Goal: Task Accomplishment & Management: Complete application form

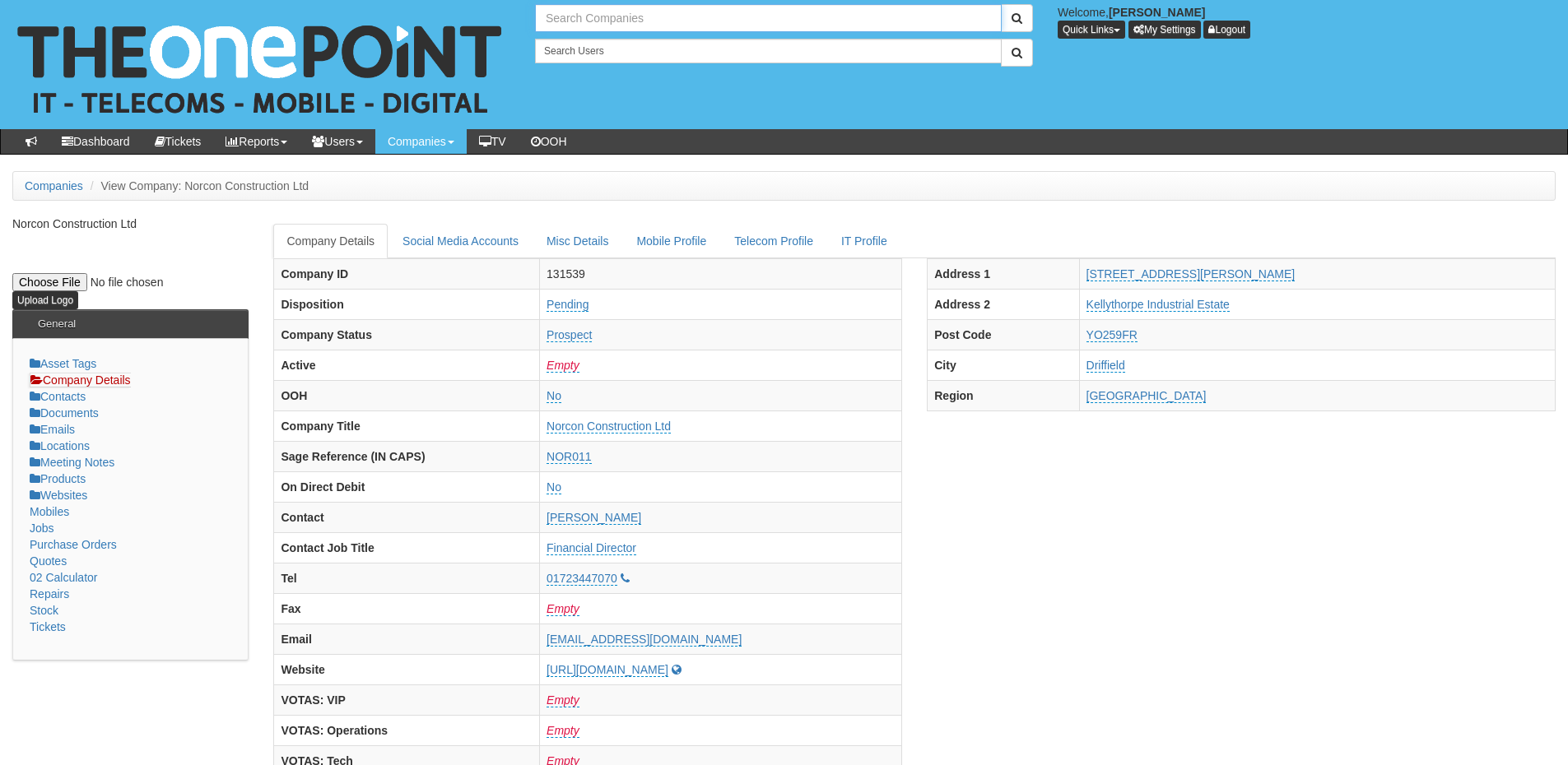
click at [582, 18] on input "text" at bounding box center [768, 18] width 467 height 28
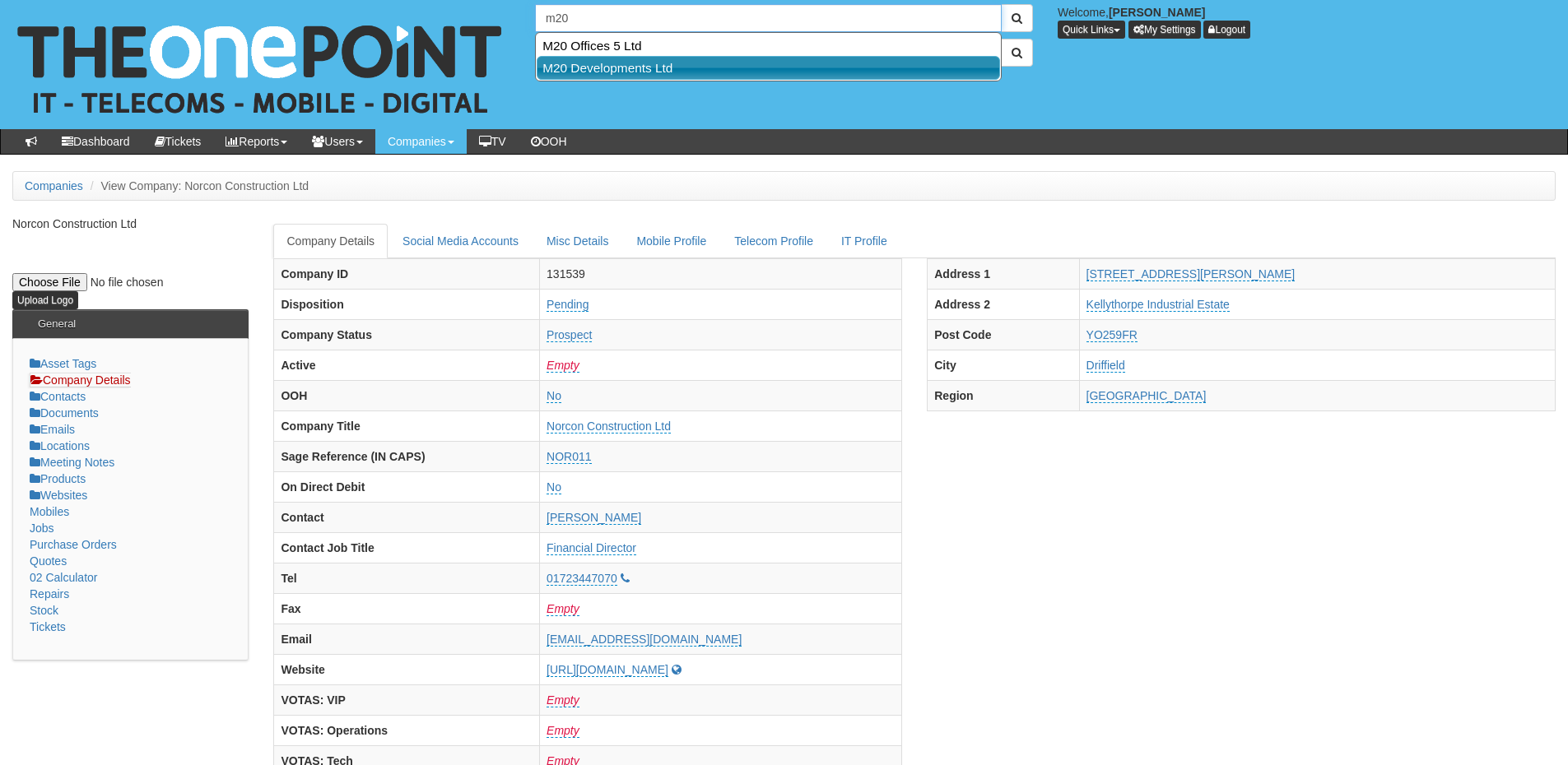
click at [592, 60] on link "M20 Developments Ltd" at bounding box center [768, 68] width 463 height 24
type input "M20 Developments Ltd"
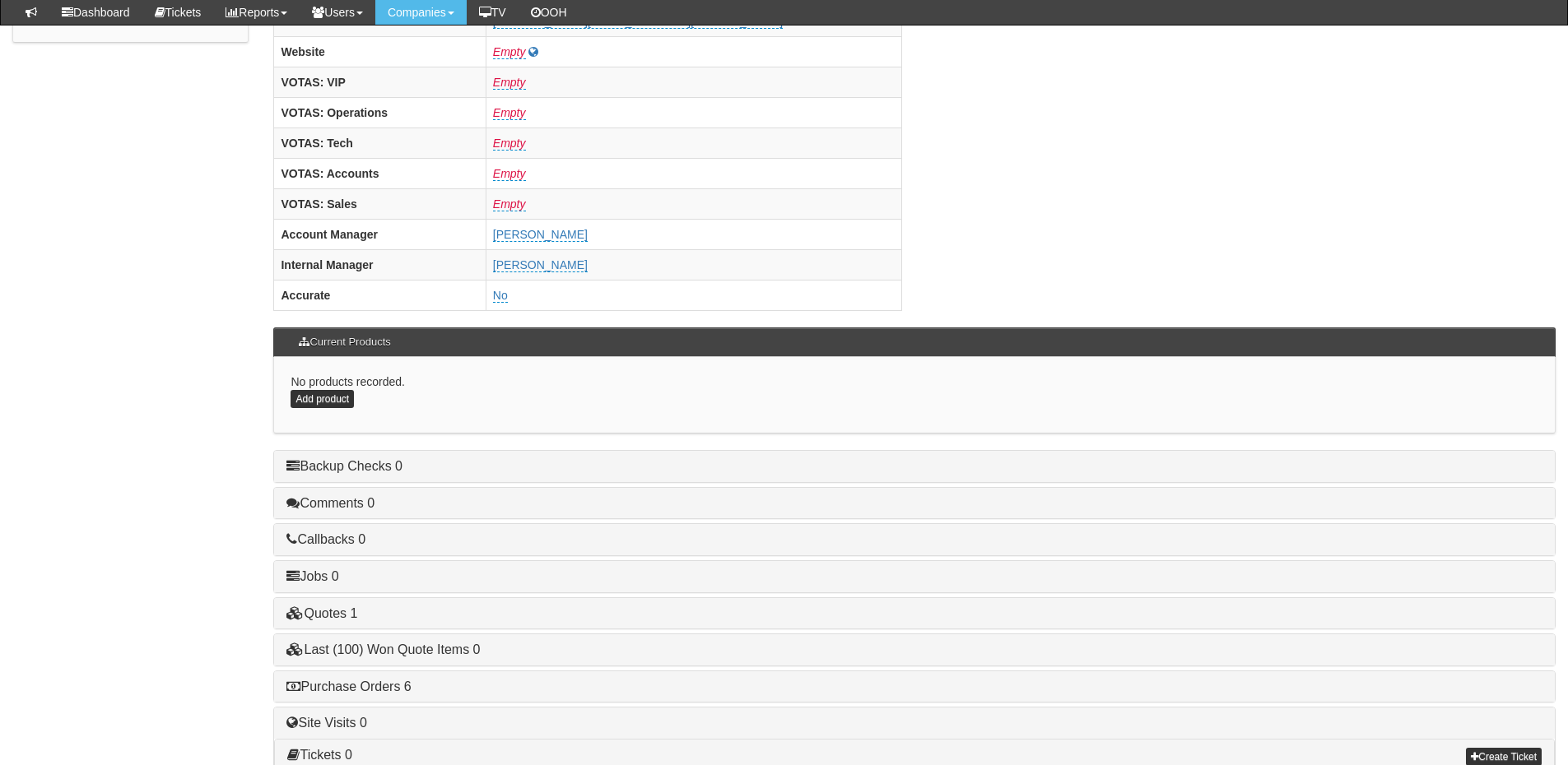
scroll to position [686, 0]
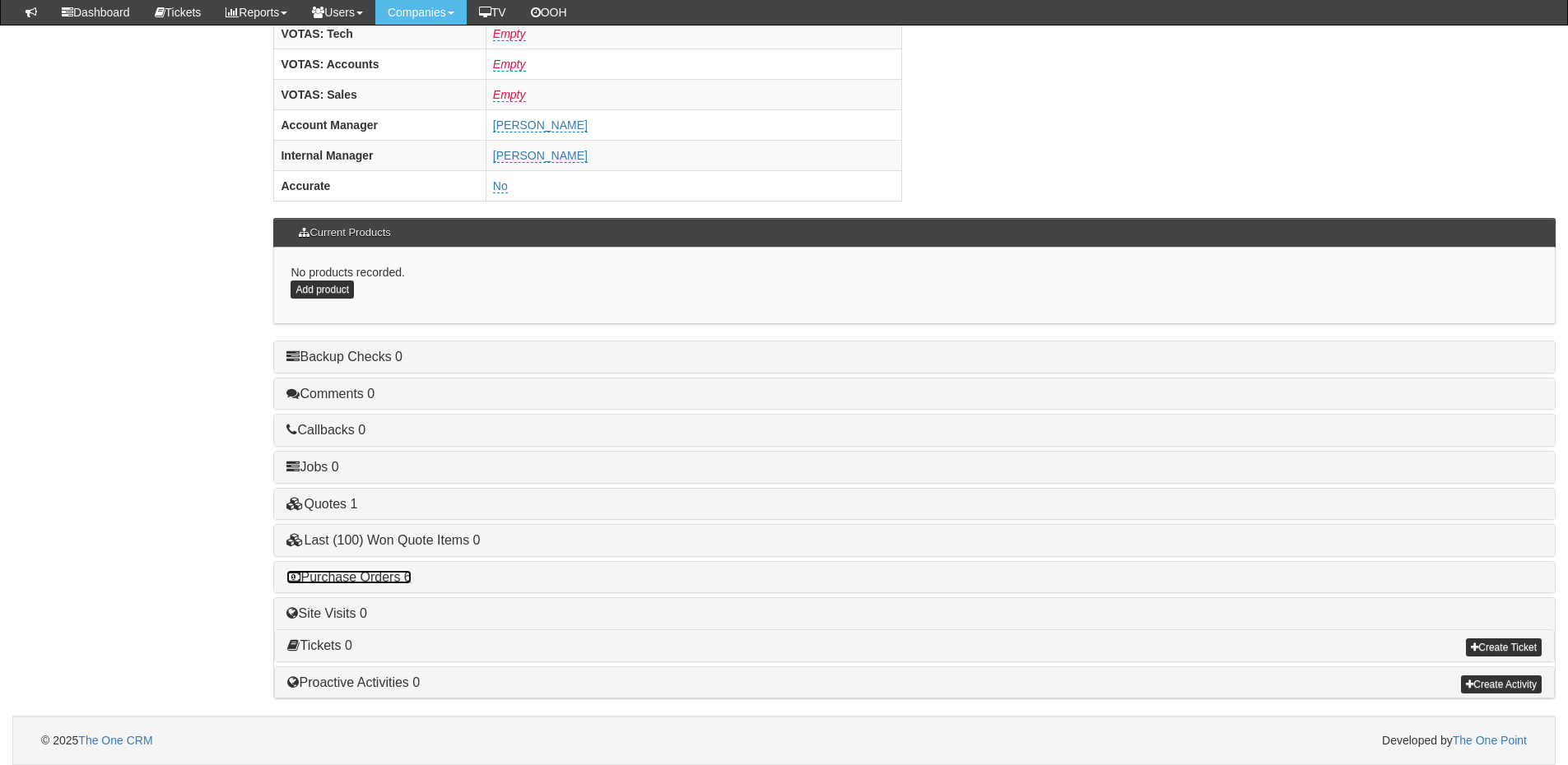
click at [371, 574] on link "Purchase Orders 6" at bounding box center [349, 577] width 125 height 14
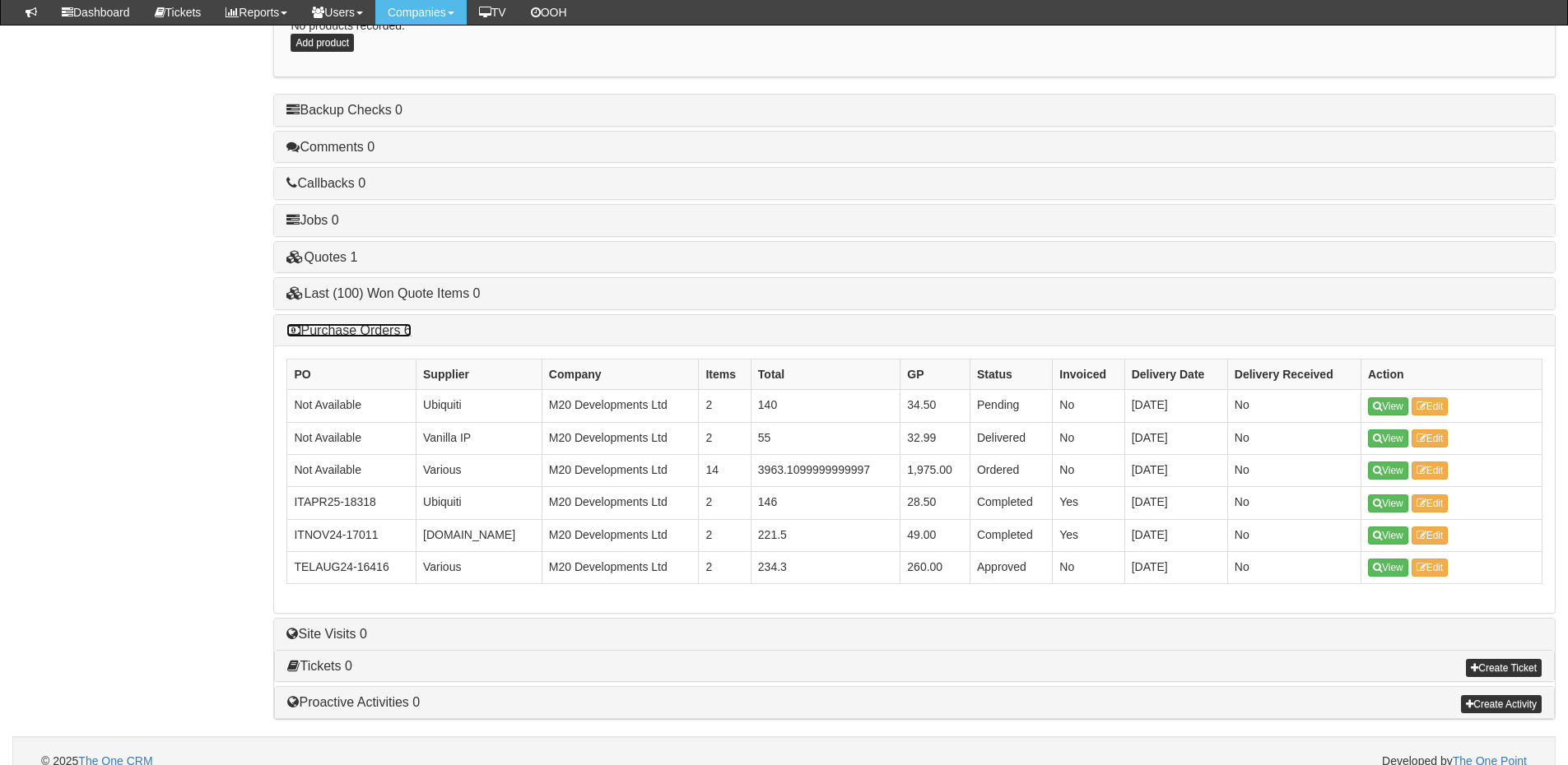
scroll to position [931, 0]
click at [390, 331] on link "Purchase Orders 6" at bounding box center [349, 330] width 125 height 14
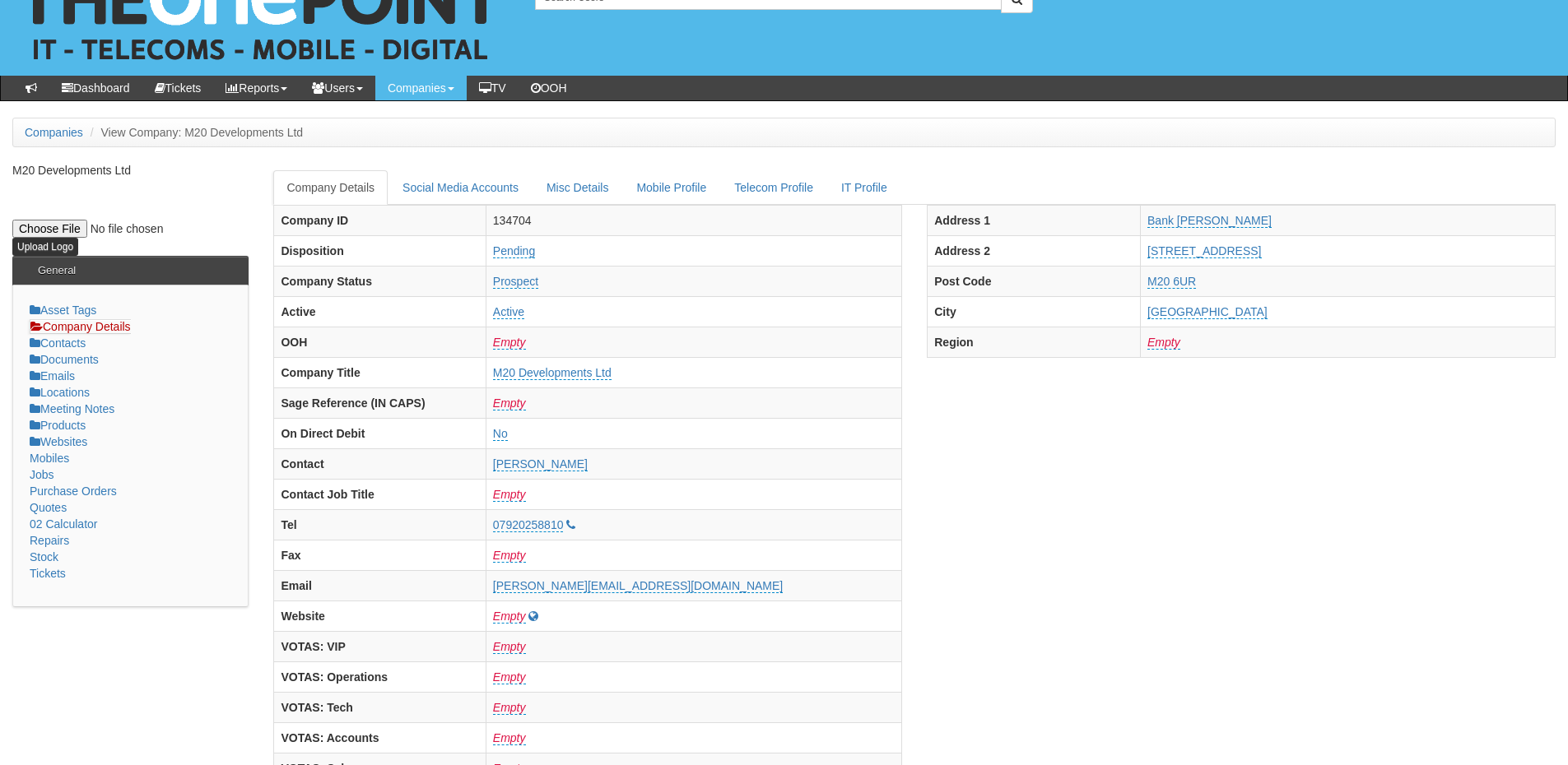
scroll to position [0, 0]
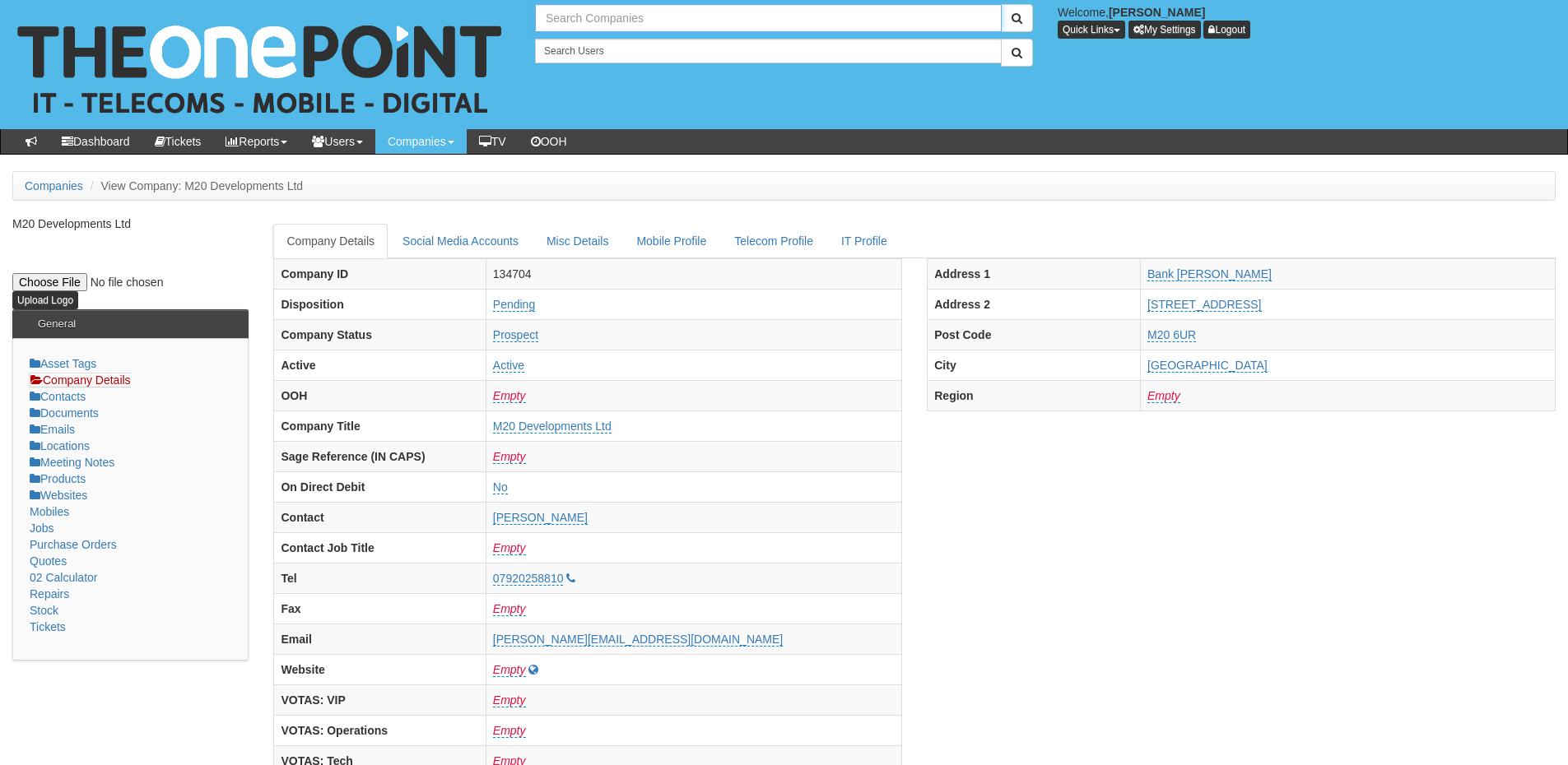
click at [592, 26] on input "text" at bounding box center [768, 18] width 467 height 28
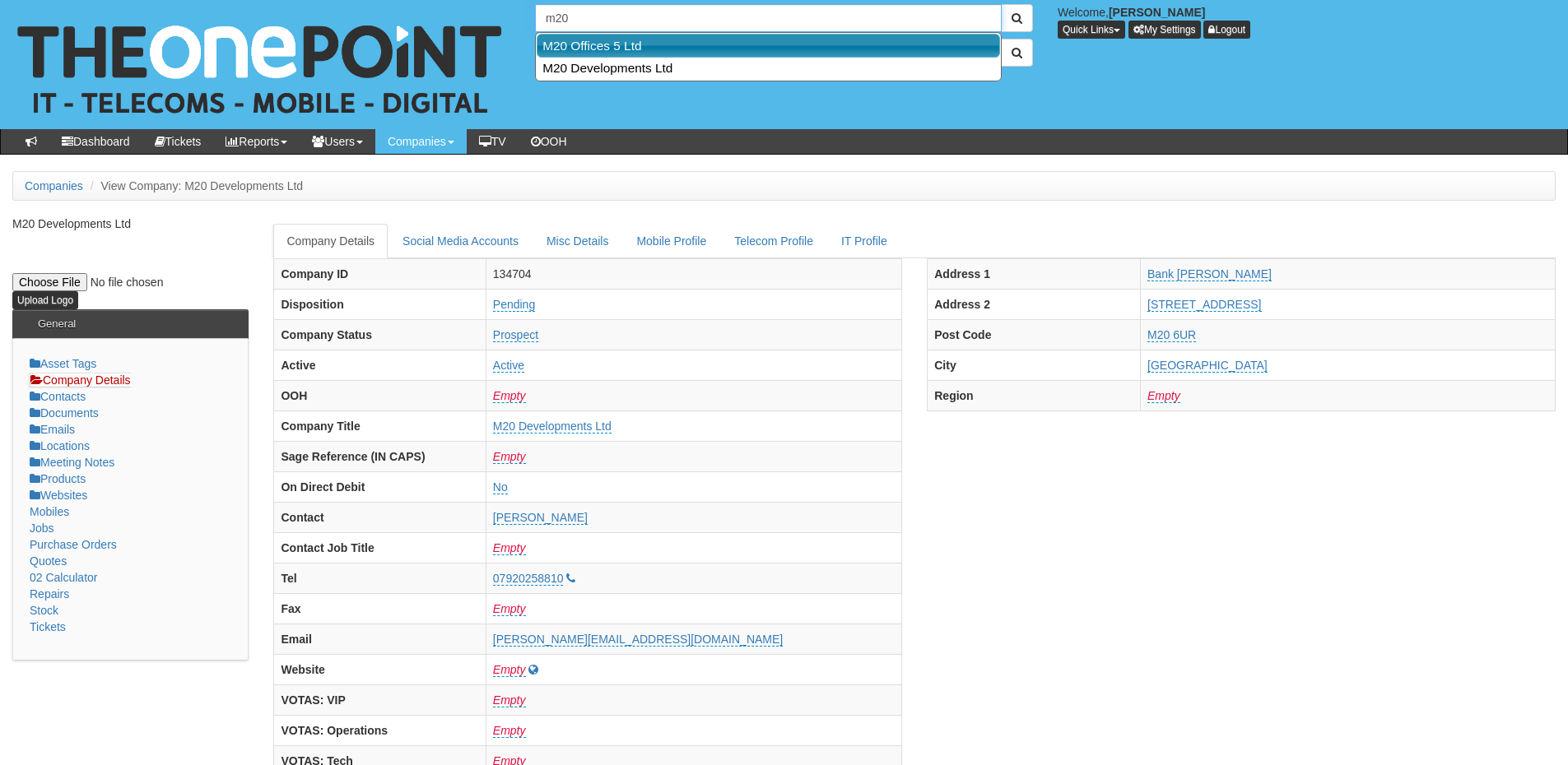
click at [596, 43] on link "M20 Offices 5 Ltd" at bounding box center [768, 45] width 463 height 24
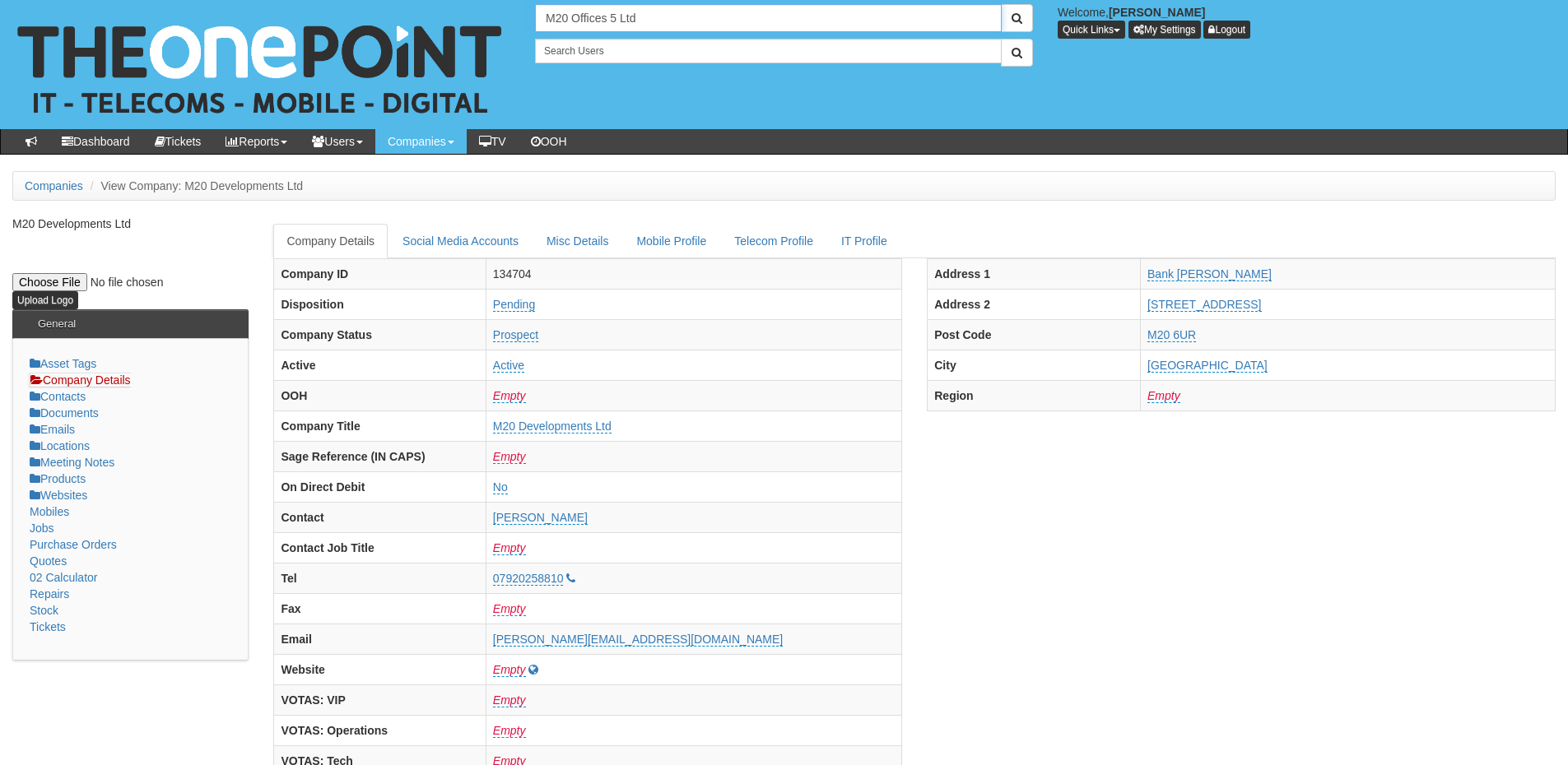
type input "M20 Offices 5 Ltd"
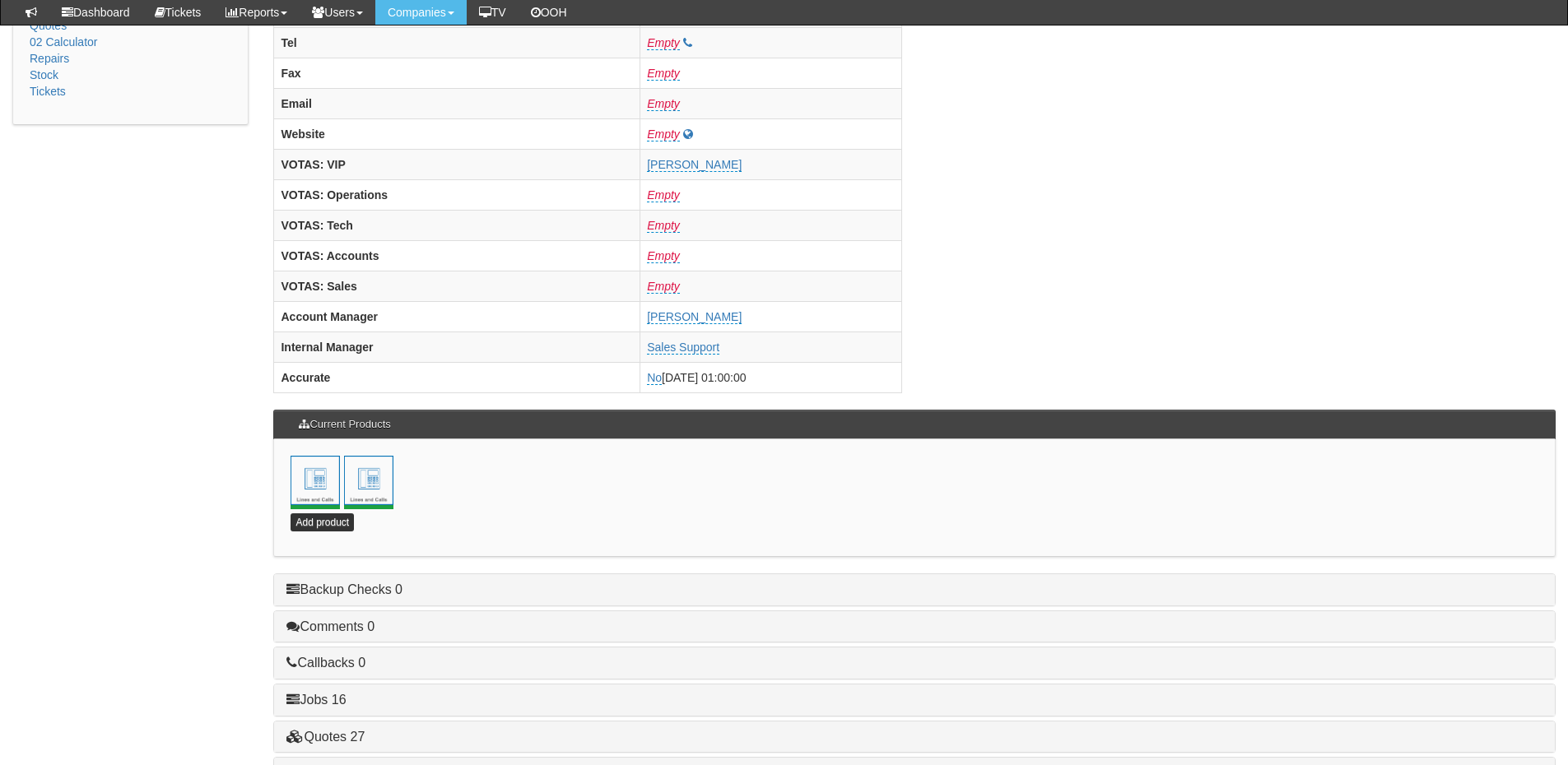
scroll to position [727, 0]
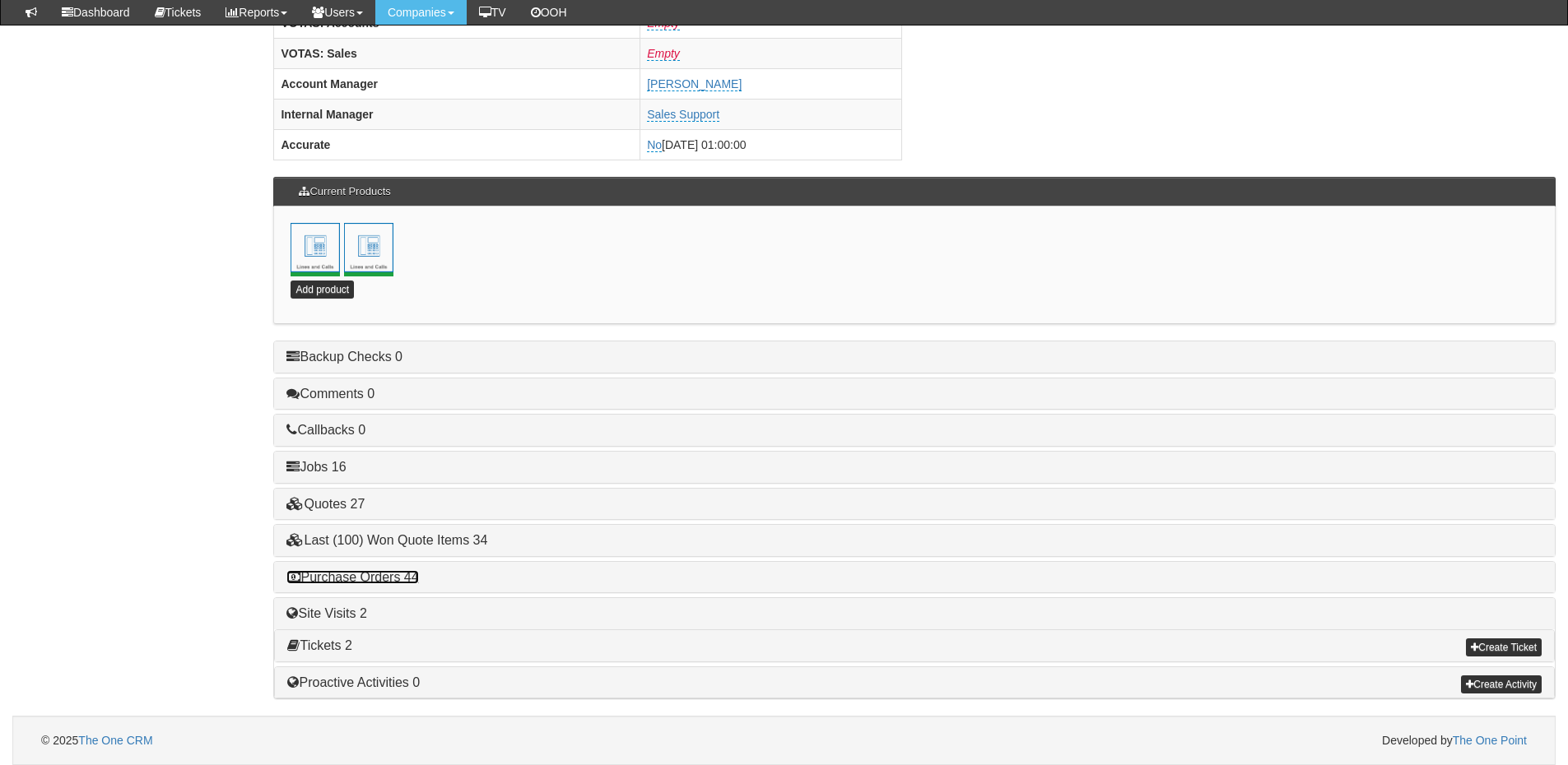
click at [395, 577] on link "Purchase Orders 44" at bounding box center [352, 577] width 132 height 14
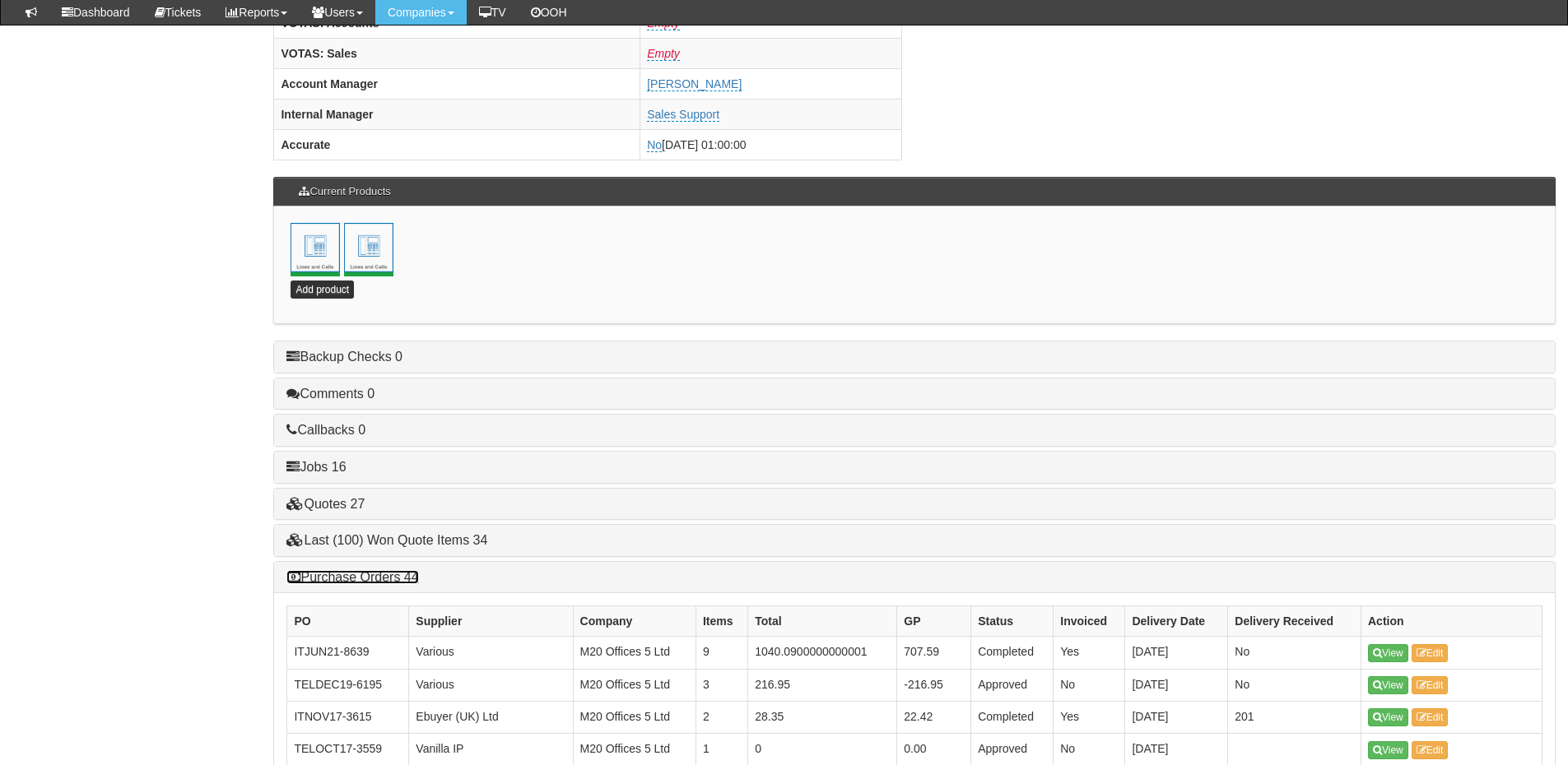
click at [339, 580] on link "Purchase Orders 44" at bounding box center [352, 577] width 132 height 14
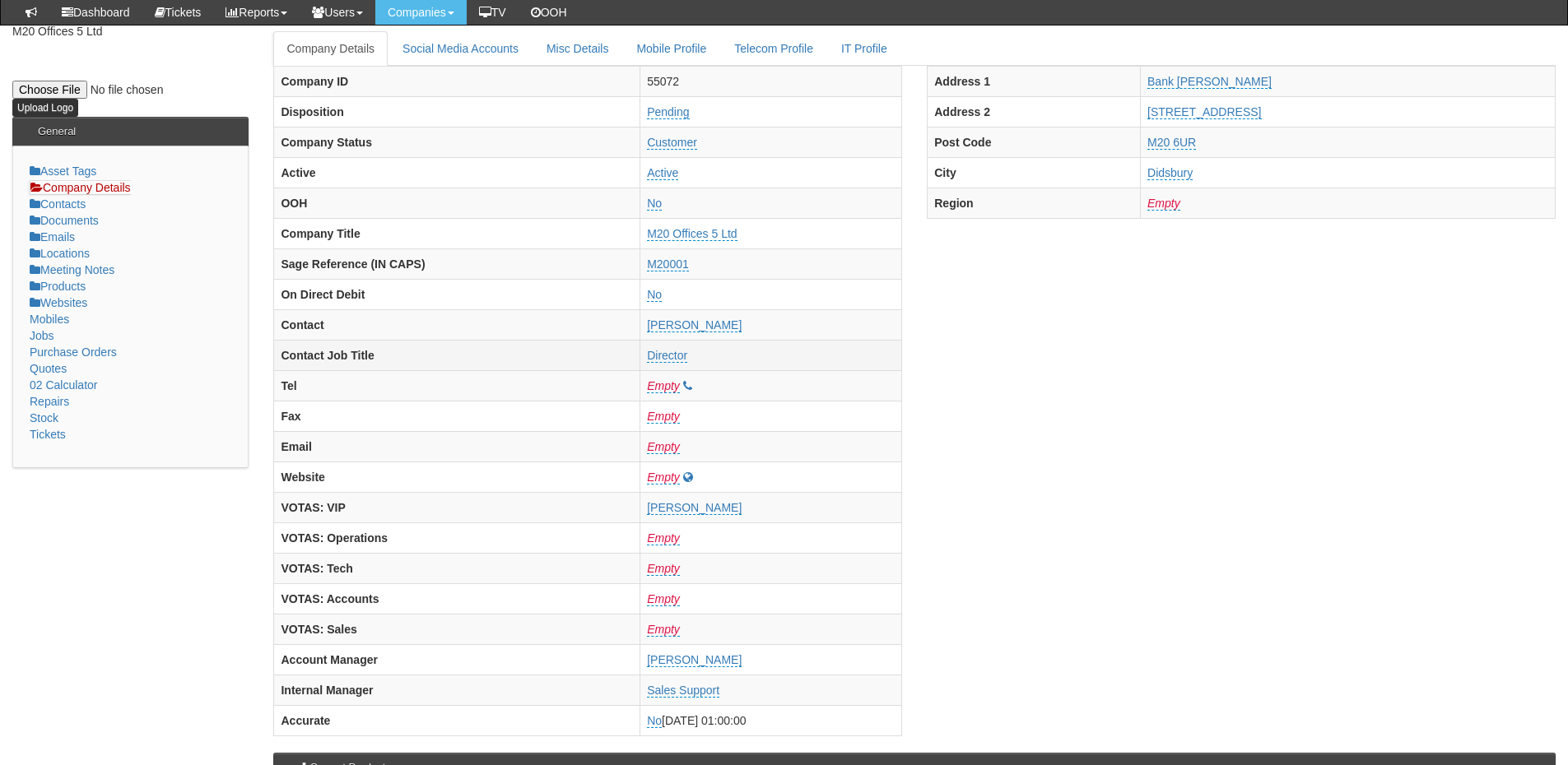
scroll to position [0, 0]
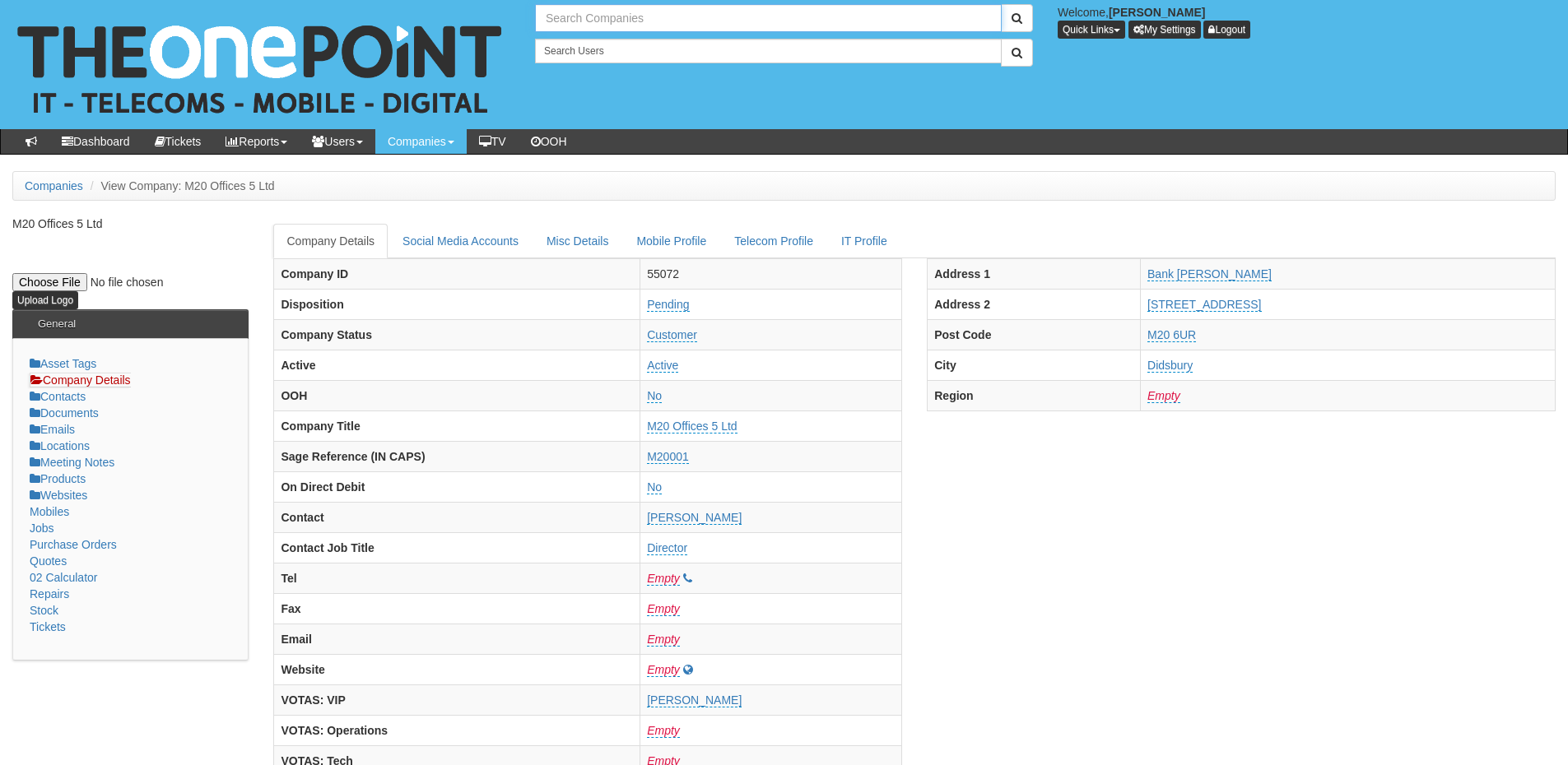
click at [598, 25] on input "text" at bounding box center [768, 18] width 467 height 28
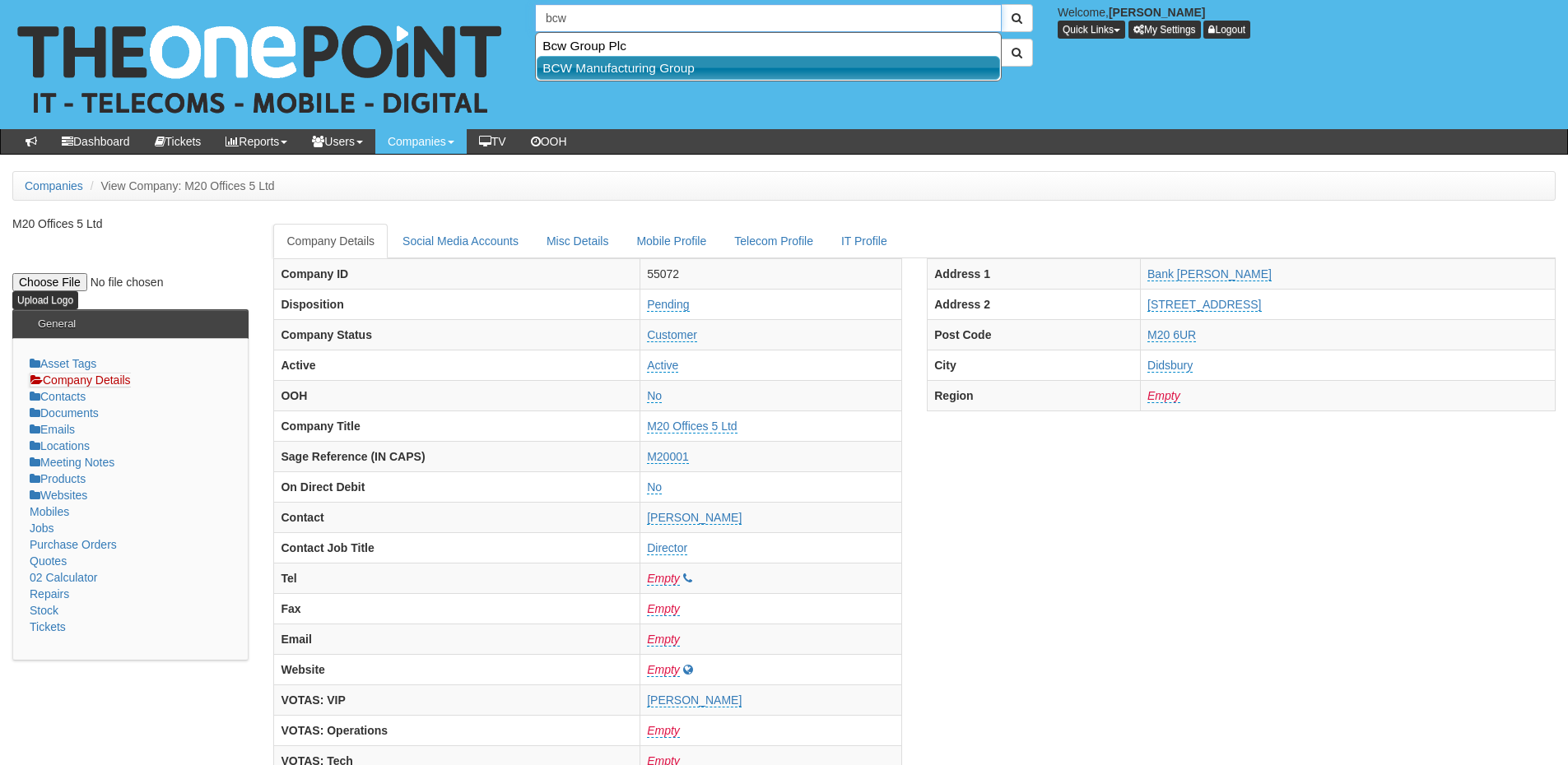
click at [599, 58] on link "BCW Manufacturing Group" at bounding box center [768, 68] width 463 height 24
type input "BCW Manufacturing Group"
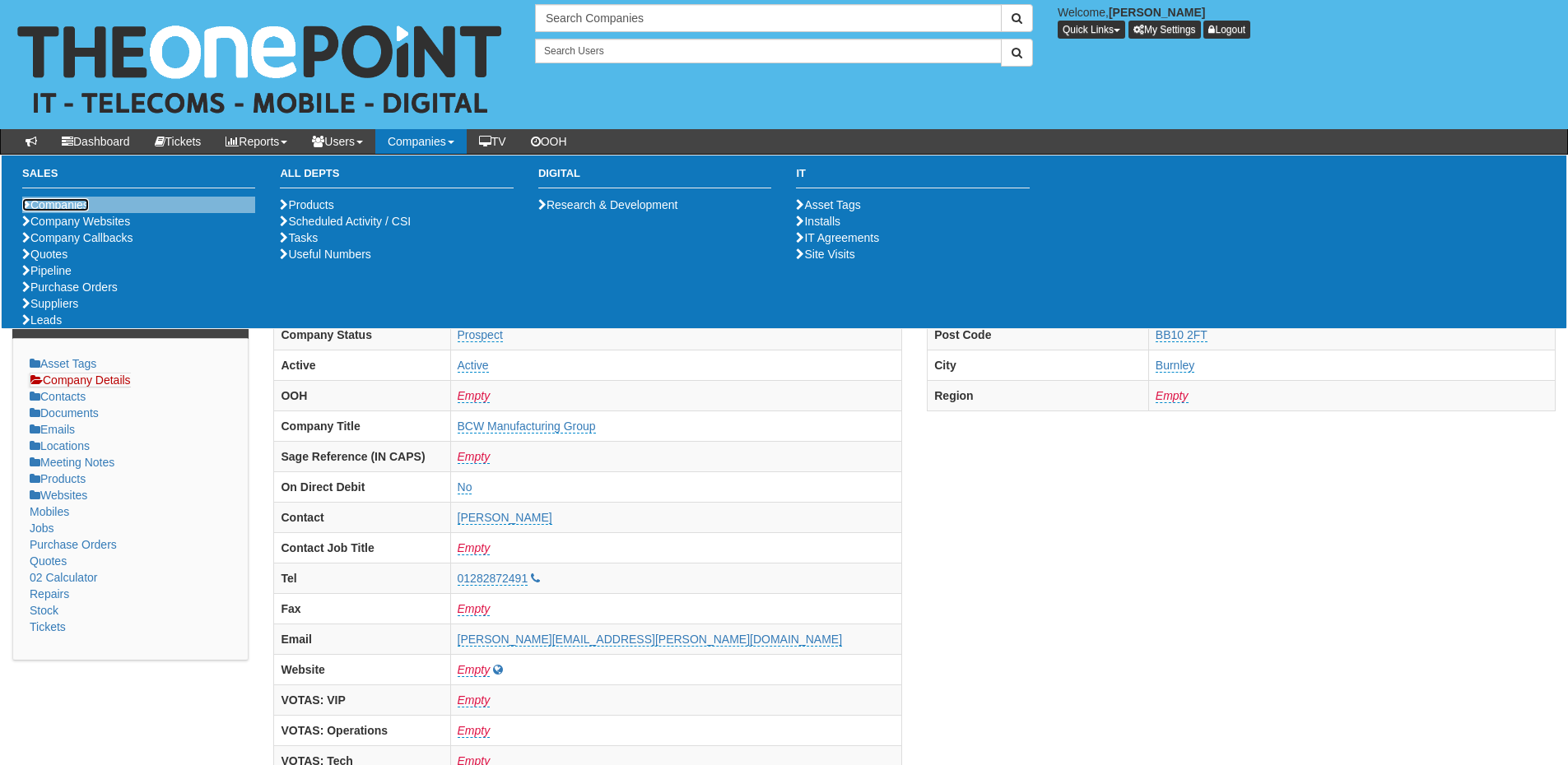
click at [70, 203] on link "Companies" at bounding box center [55, 205] width 66 height 13
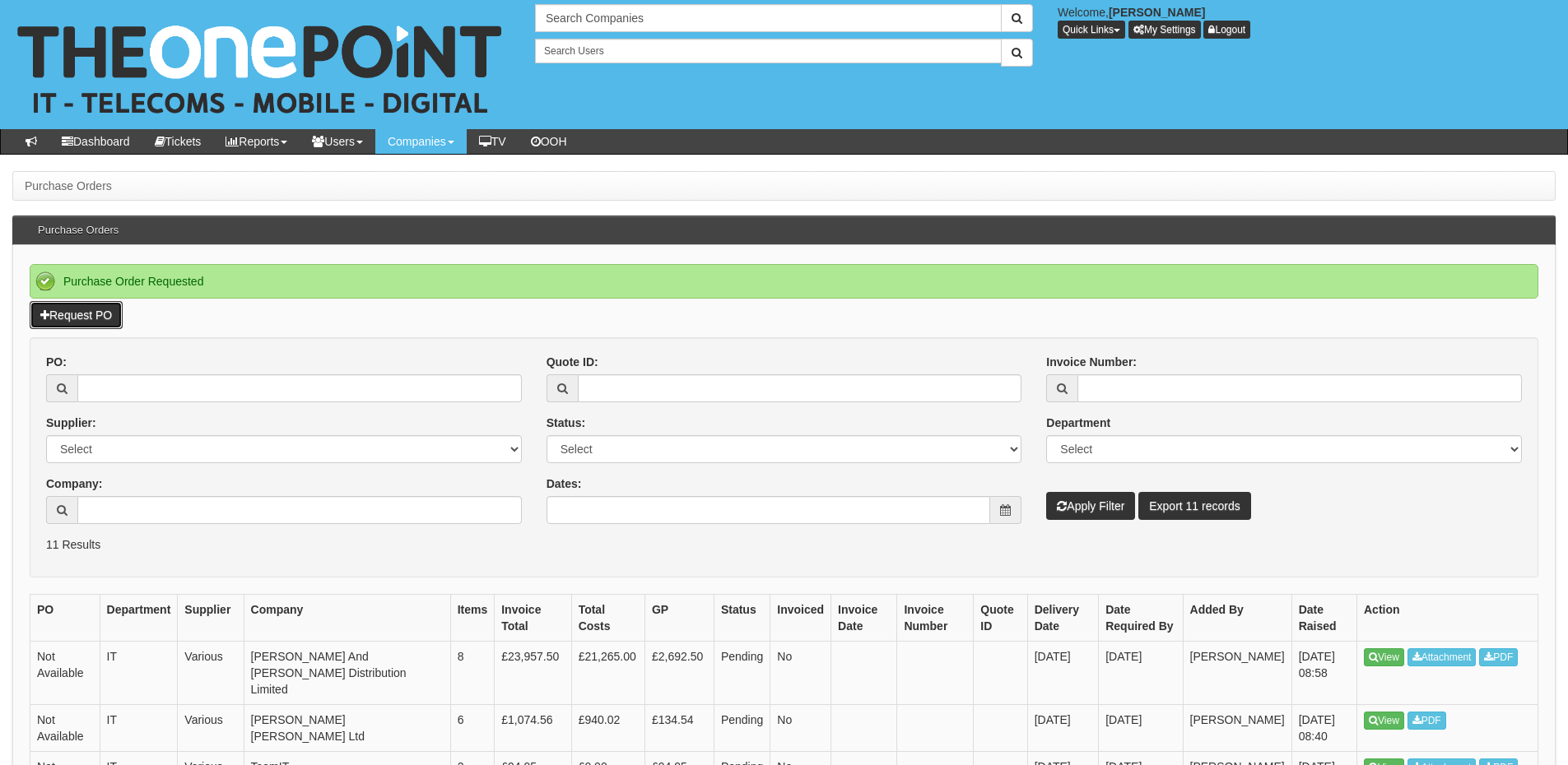
click at [86, 317] on link "Request PO" at bounding box center [76, 315] width 93 height 28
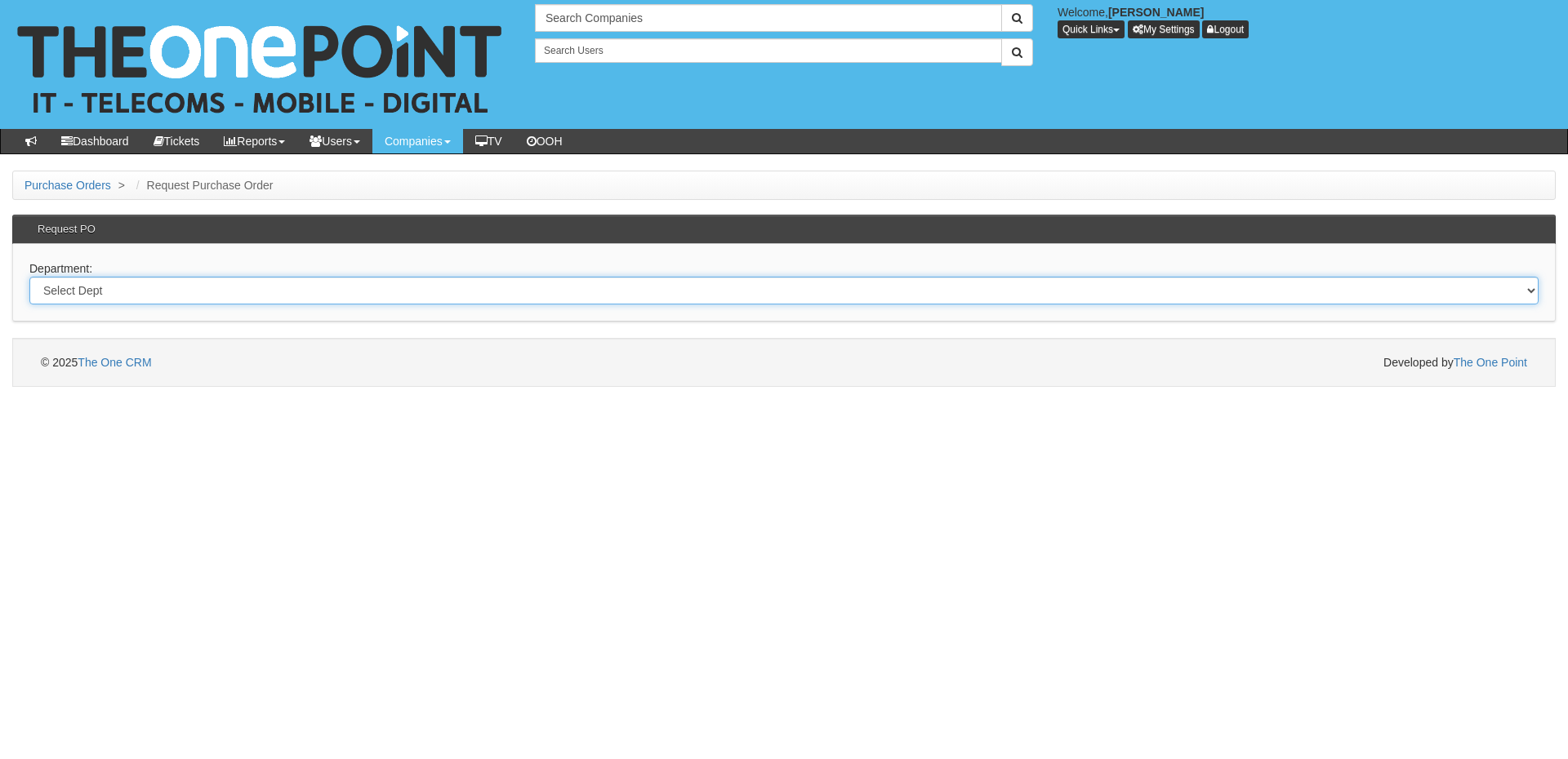
click at [296, 295] on select "Select Dept Digital Internal IT Mobiles Marketing Telecoms" at bounding box center [784, 291] width 1509 height 28
select select "?pipeID=&dept=MOB"
click at [30, 277] on select "Select Dept Digital Internal IT Mobiles Marketing Telecoms" at bounding box center [784, 291] width 1509 height 28
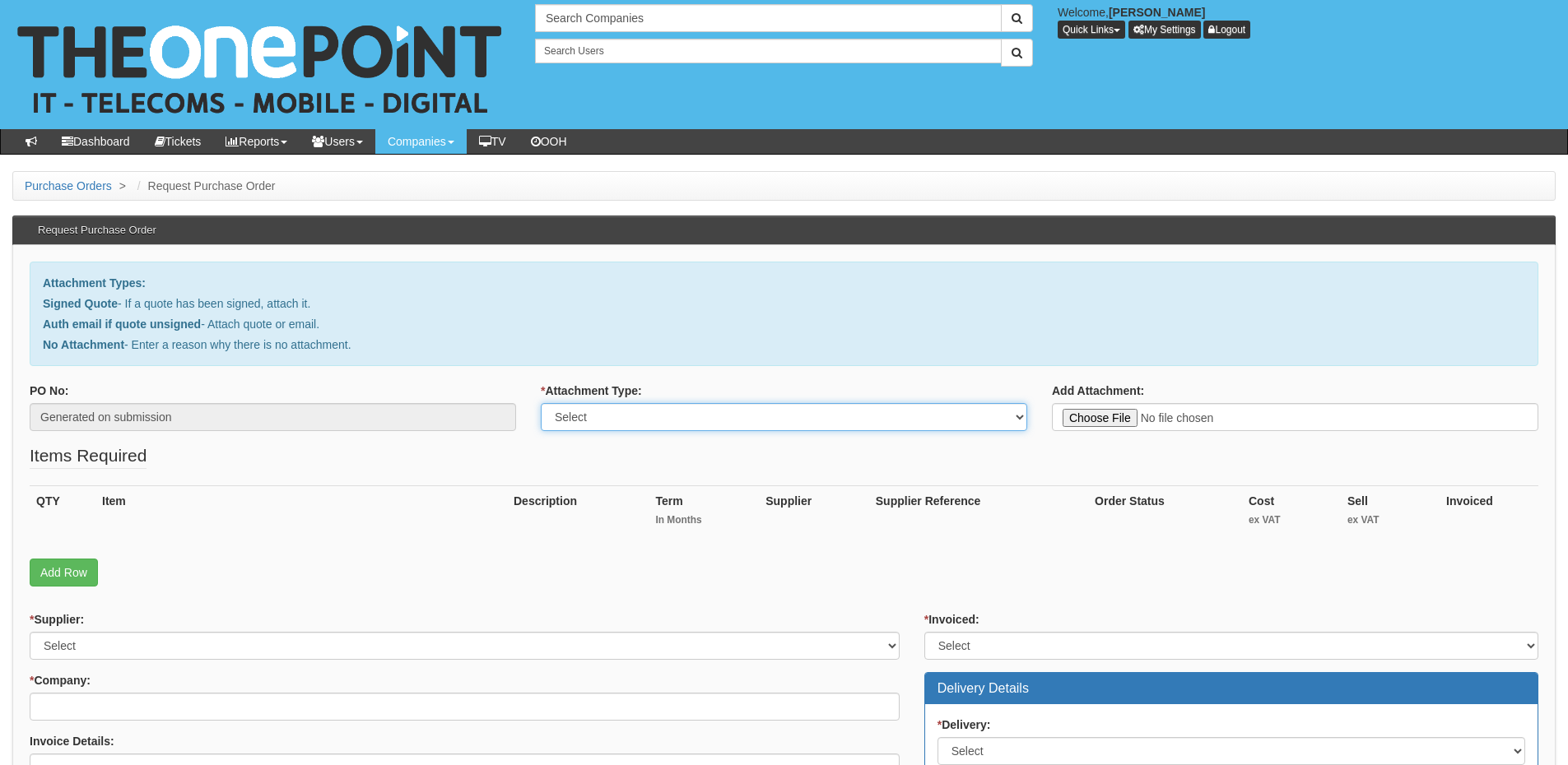
drag, startPoint x: 622, startPoint y: 420, endPoint x: 624, endPoint y: 430, distance: 10.2
click at [622, 420] on select "Select Signed Quote Auth email with quote if unsigned No Attachment" at bounding box center [784, 417] width 487 height 28
select select "Signed Quote"
click at [541, 403] on select "Select Signed Quote Auth email with quote if unsigned No Attachment" at bounding box center [784, 417] width 487 height 28
type input "C:\fakepath\Filstorage Ltd - I Phone (1).pdf"
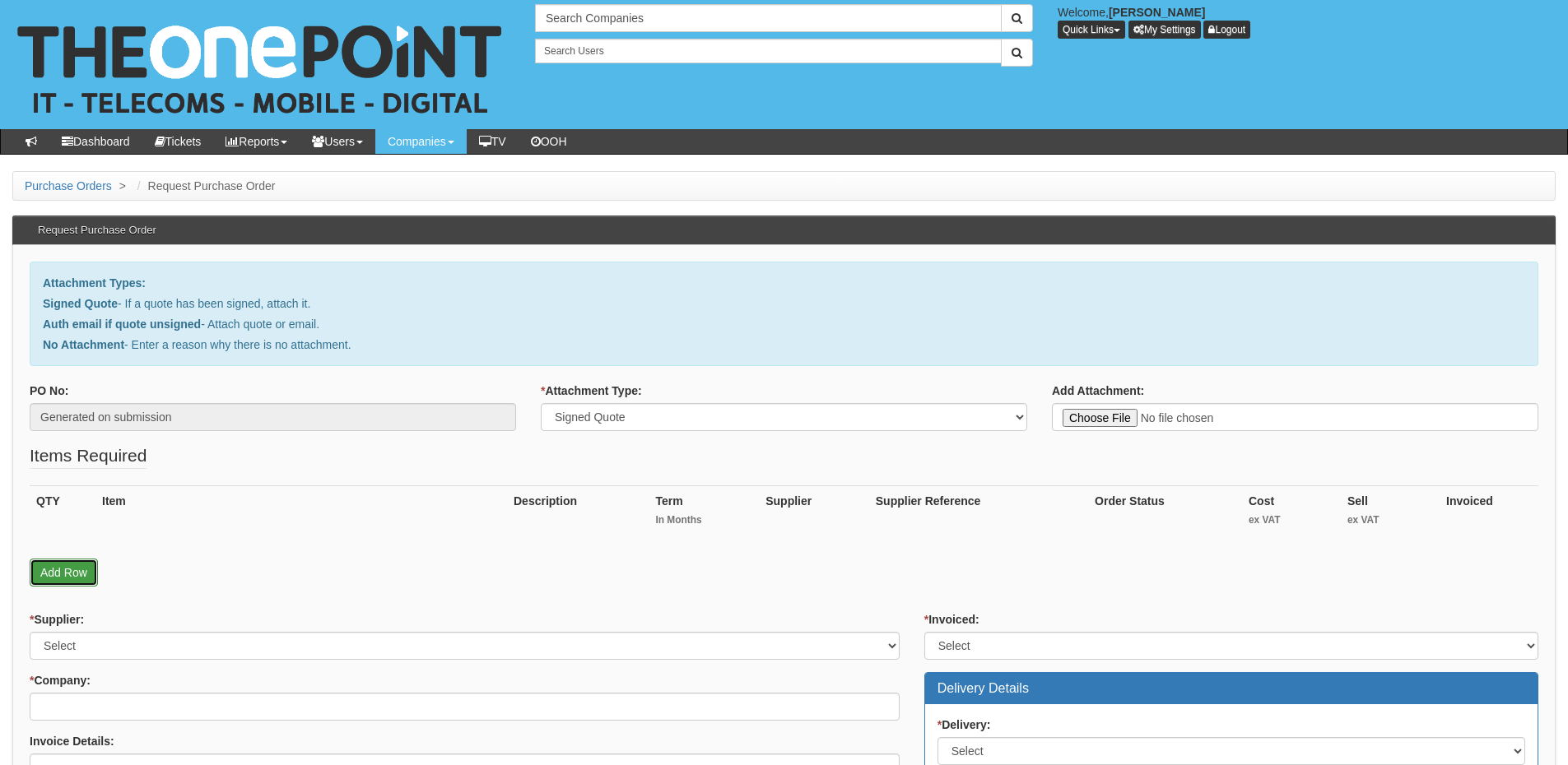
click at [65, 564] on link "Add Row" at bounding box center [64, 572] width 68 height 28
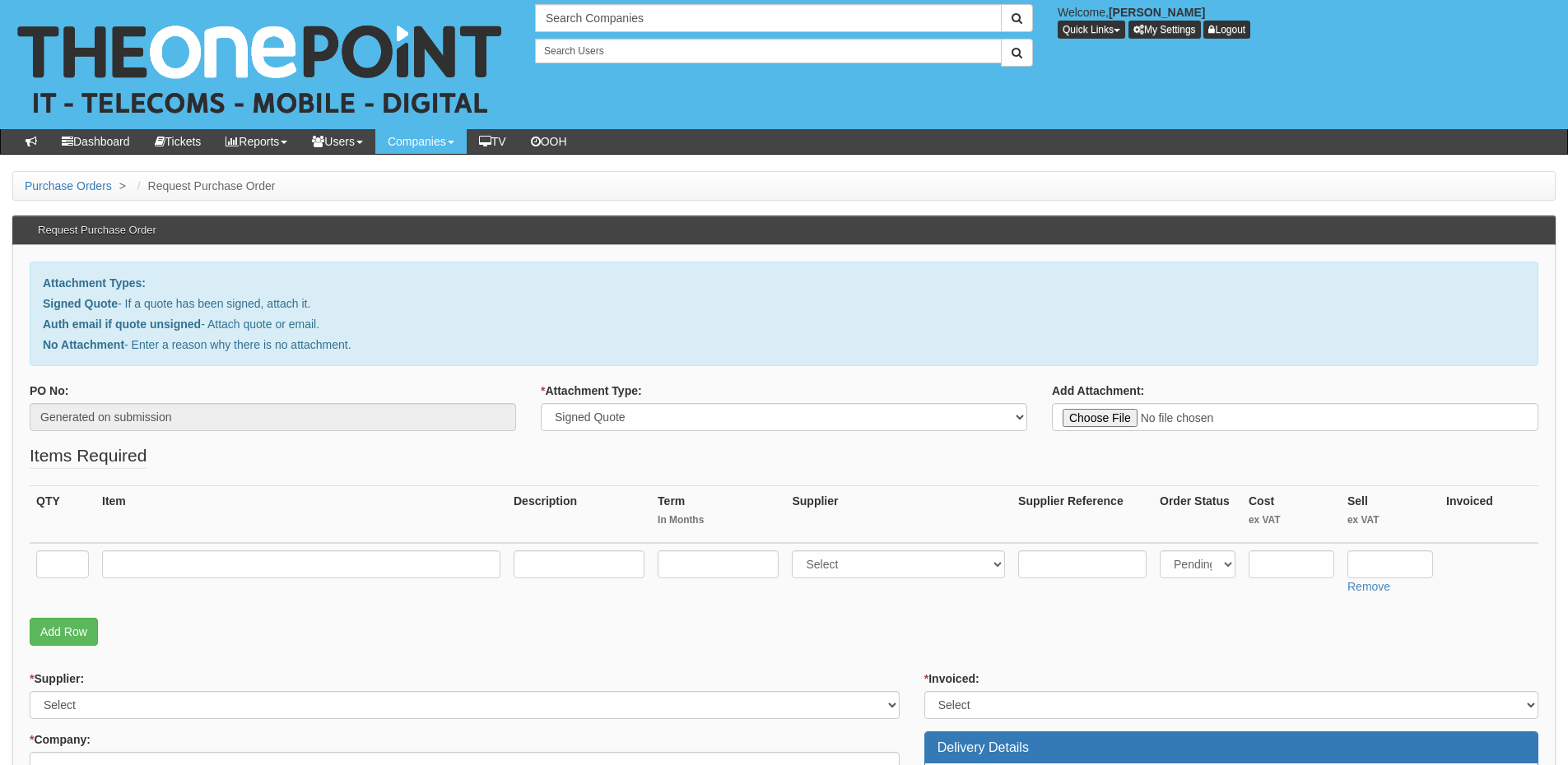
click at [63, 616] on div "QTY Item Description Term In Months Supplier Supplier Reference Order Status Co…" at bounding box center [784, 552] width 1509 height 133
click at [46, 632] on link "Add Row" at bounding box center [64, 631] width 68 height 28
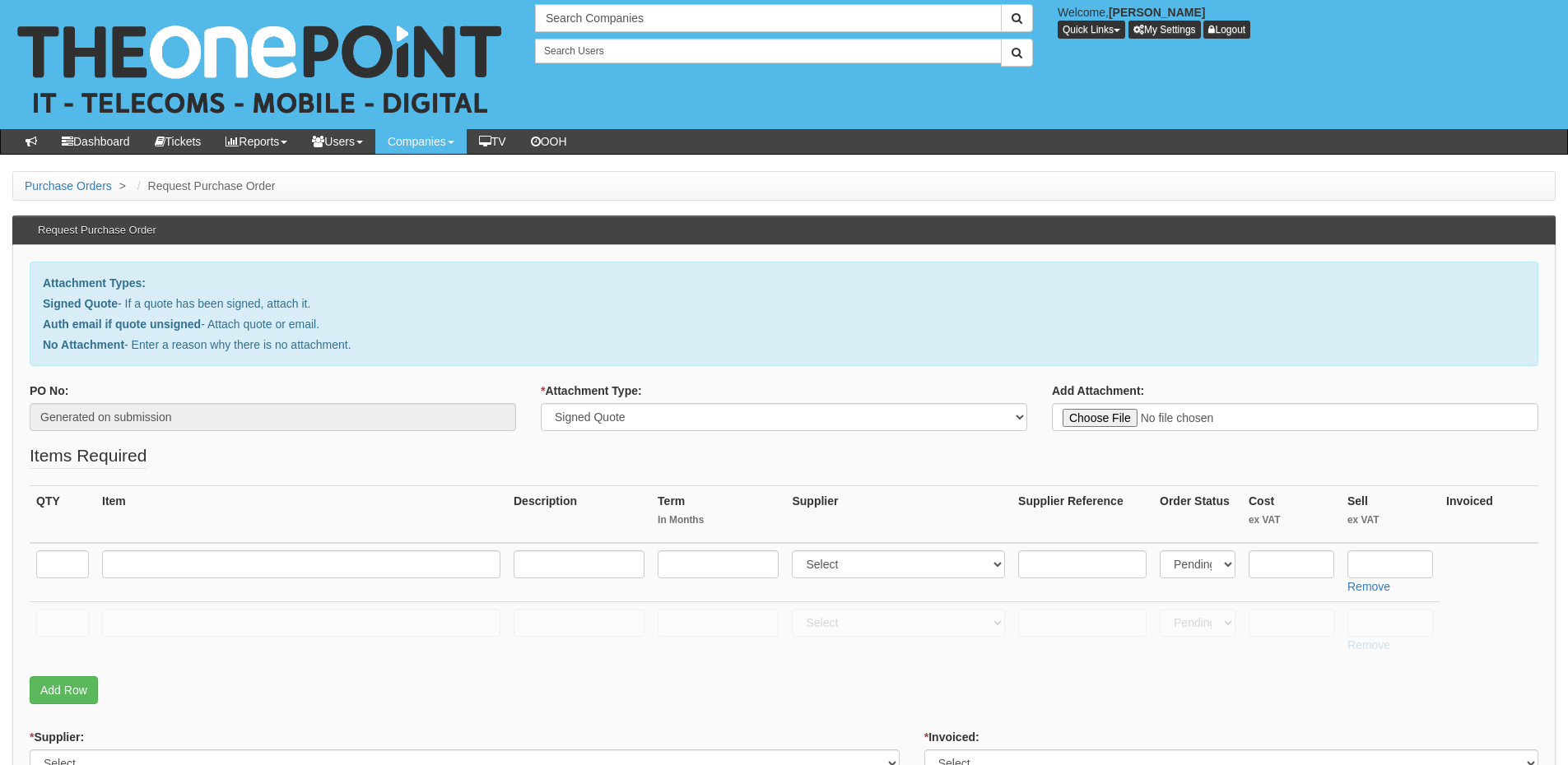
click at [59, 579] on td at bounding box center [63, 572] width 66 height 59
click at [65, 557] on input "text" at bounding box center [63, 564] width 53 height 28
type input "1"
click at [64, 599] on td "1" at bounding box center [63, 572] width 66 height 59
click at [65, 626] on input "text" at bounding box center [63, 622] width 53 height 28
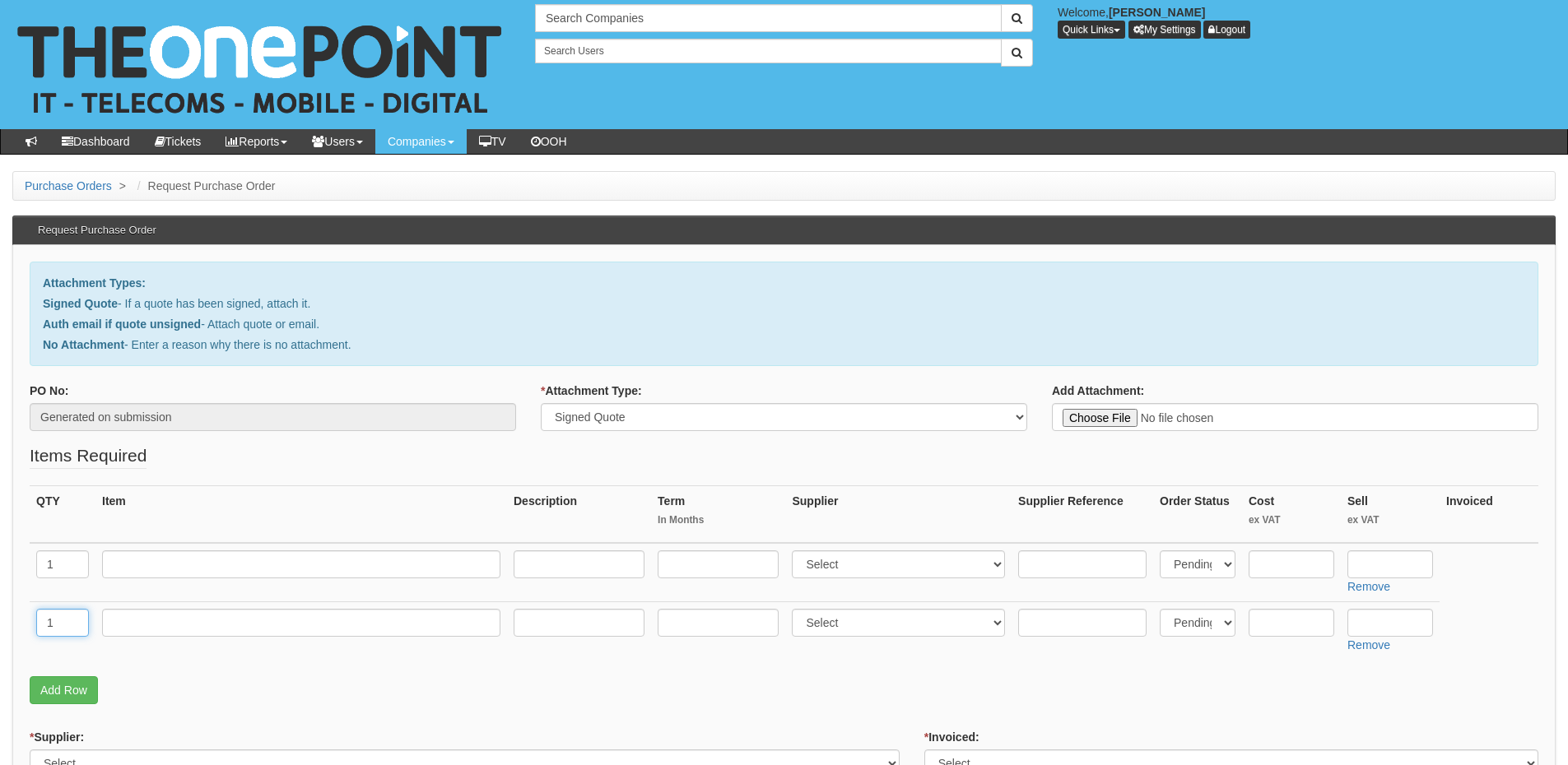
type input "1"
click at [135, 627] on input "text" at bounding box center [301, 622] width 399 height 28
type input "Delivery"
click at [1388, 617] on input "text" at bounding box center [1391, 622] width 86 height 28
type input "12.50"
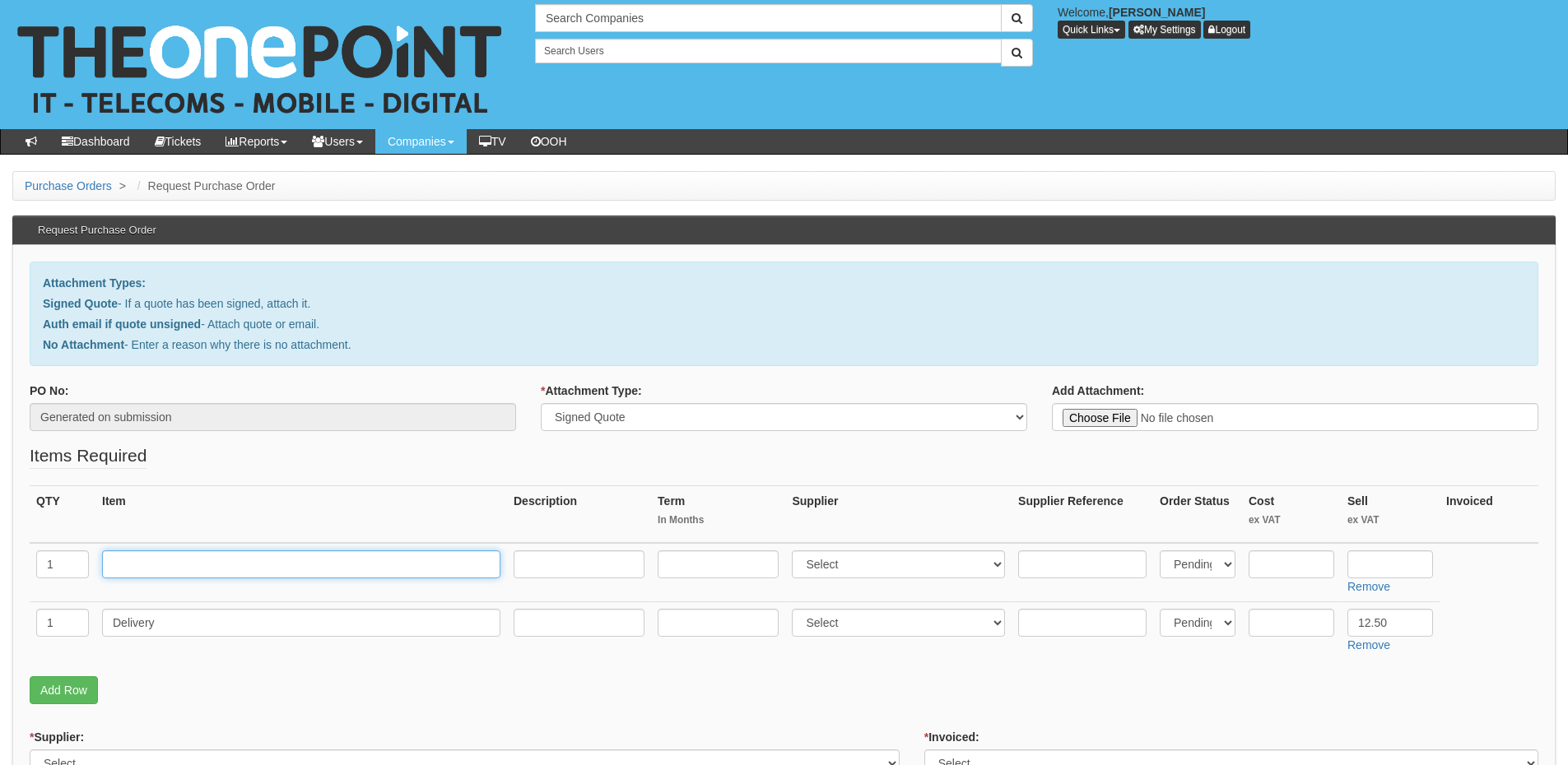
click at [198, 559] on input "text" at bounding box center [301, 564] width 399 height 28
paste input "Apple I Phone 16 128GB"
type input "Apple I Phone 16 128GB"
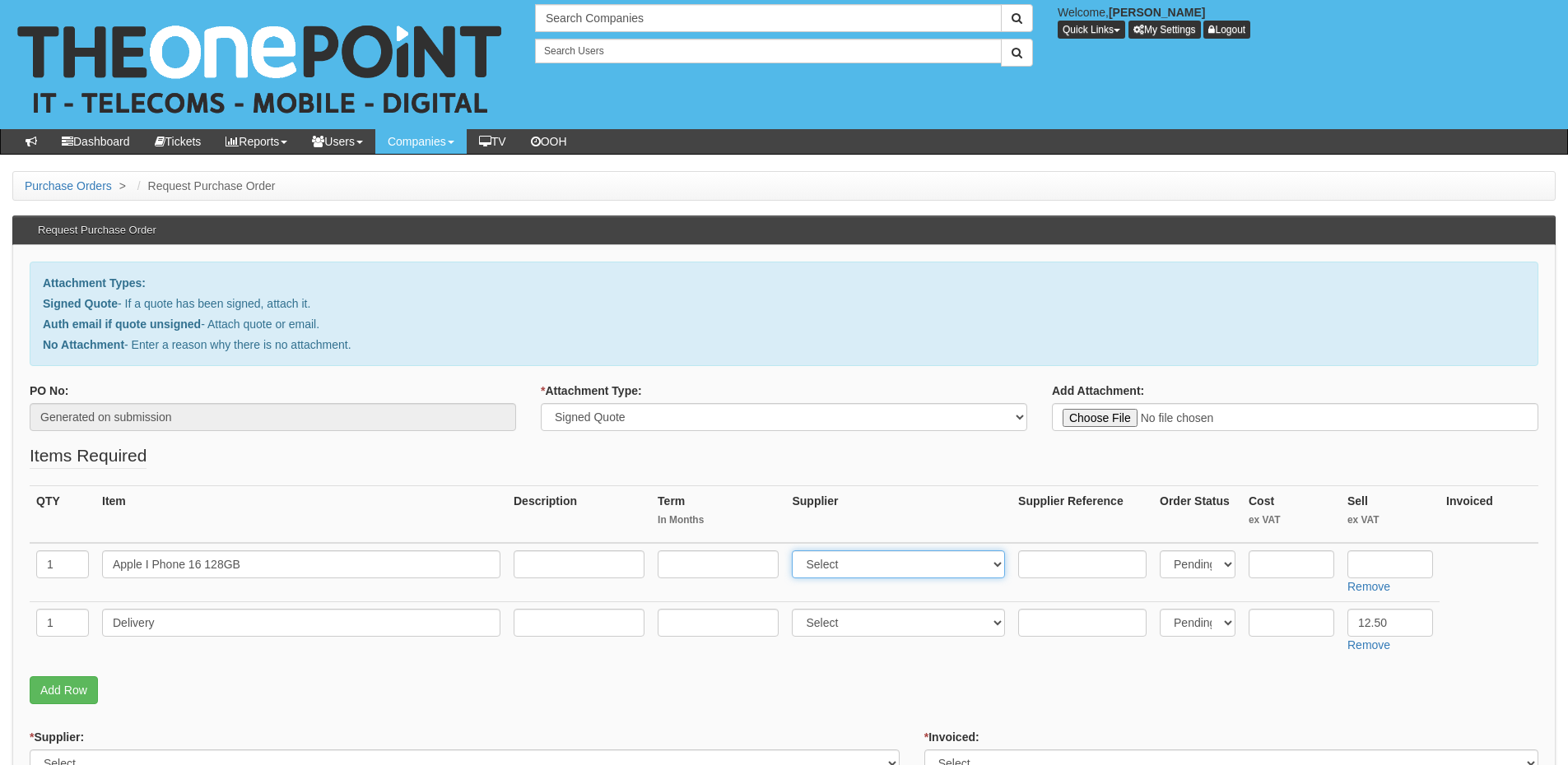
click at [824, 561] on select "Select 123 REG.co.uk 1Password 3 4Gon AA Jones Electric Ltd Abzorb Access Group…" at bounding box center [898, 564] width 213 height 28
select select "54"
click at [796, 550] on select "Select 123 REG.co.uk 1Password 3 4Gon AA Jones Electric Ltd Abzorb Access Group…" at bounding box center [898, 564] width 213 height 28
click at [1300, 563] on input "text" at bounding box center [1291, 564] width 86 height 28
click at [1270, 567] on input "text" at bounding box center [1291, 564] width 86 height 28
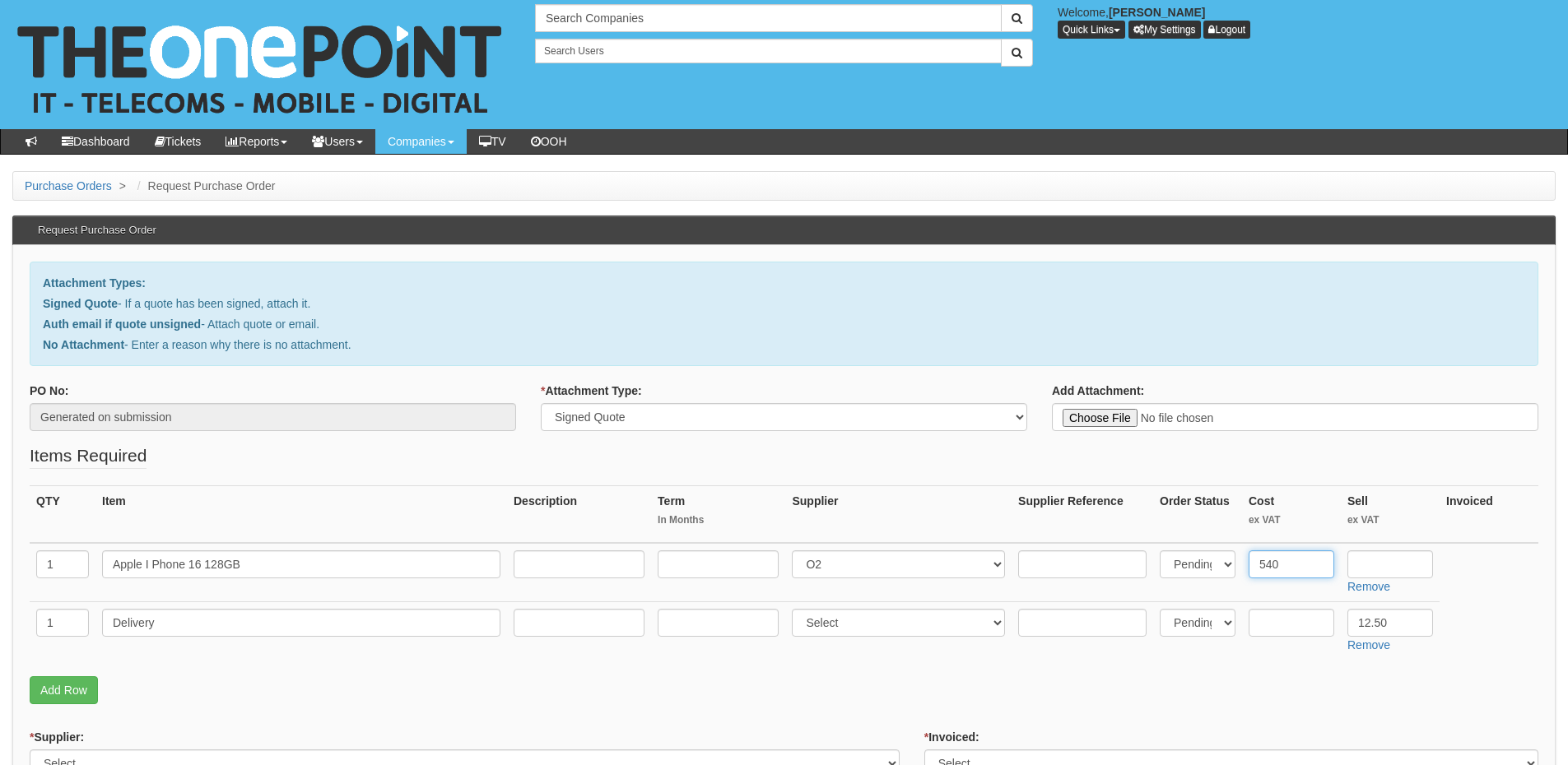
type input "540"
click at [1422, 559] on input "text" at bounding box center [1391, 564] width 86 height 28
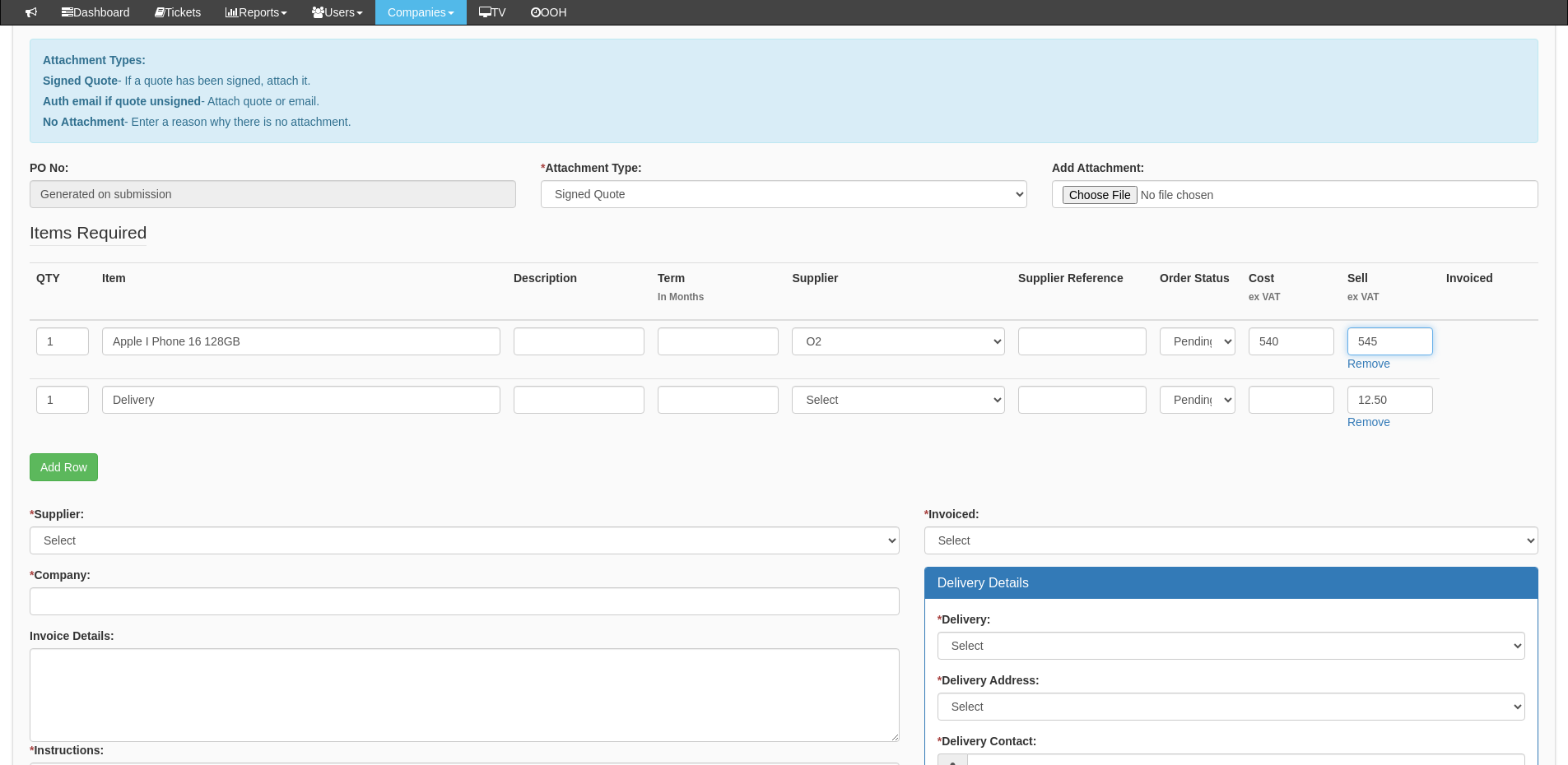
scroll to position [247, 0]
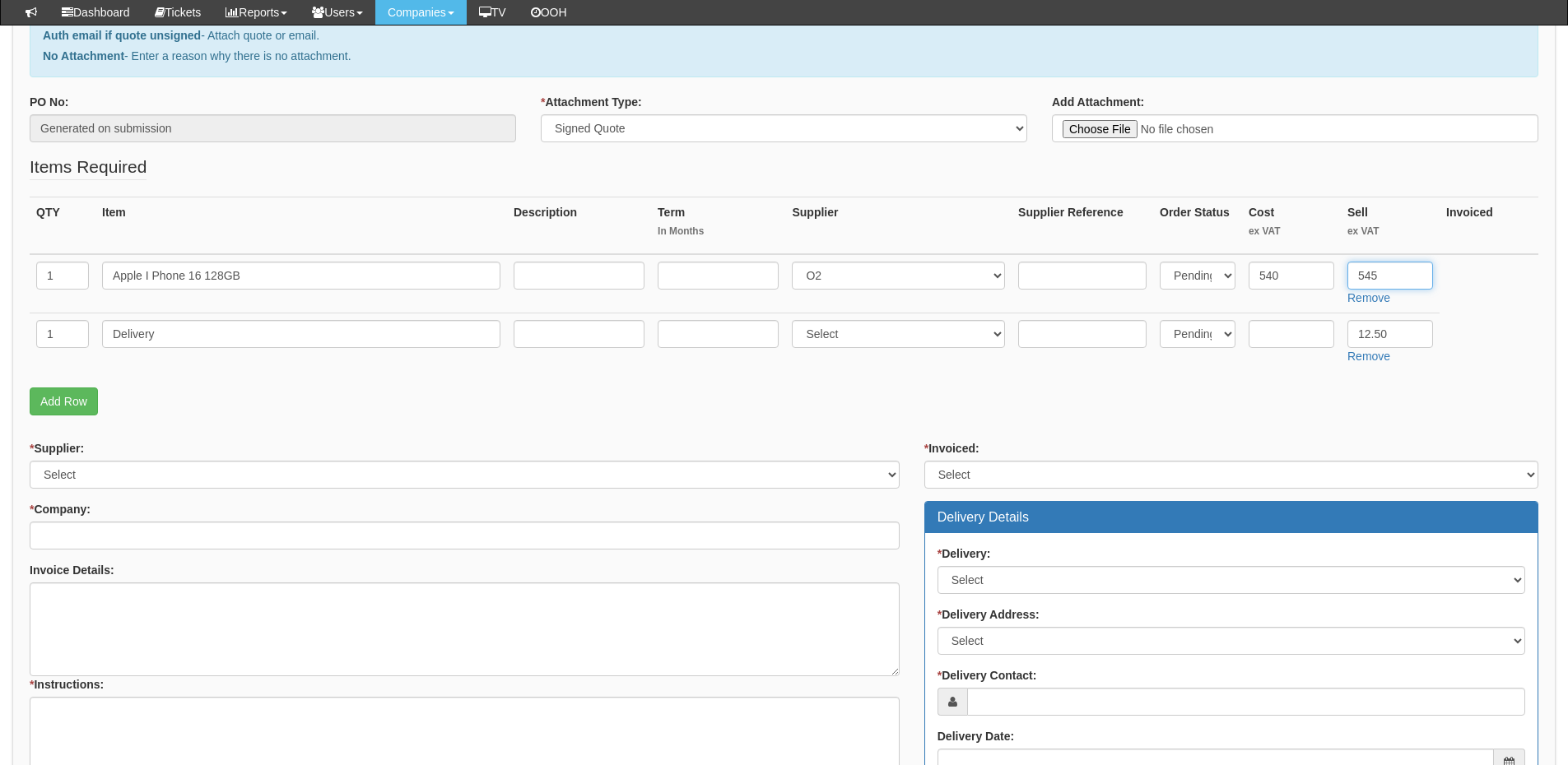
type input "545"
click at [132, 477] on select "Select 123 REG.co.uk 1Password 3 4Gon AA Jones Electric Ltd Abzorb Access Group…" at bounding box center [465, 475] width 870 height 28
select select "260"
click at [30, 461] on select "Select 123 REG.co.uk 1Password 3 4Gon AA Jones Electric Ltd Abzorb Access Group…" at bounding box center [465, 475] width 870 height 28
click at [154, 529] on input "* Company:" at bounding box center [465, 536] width 870 height 28
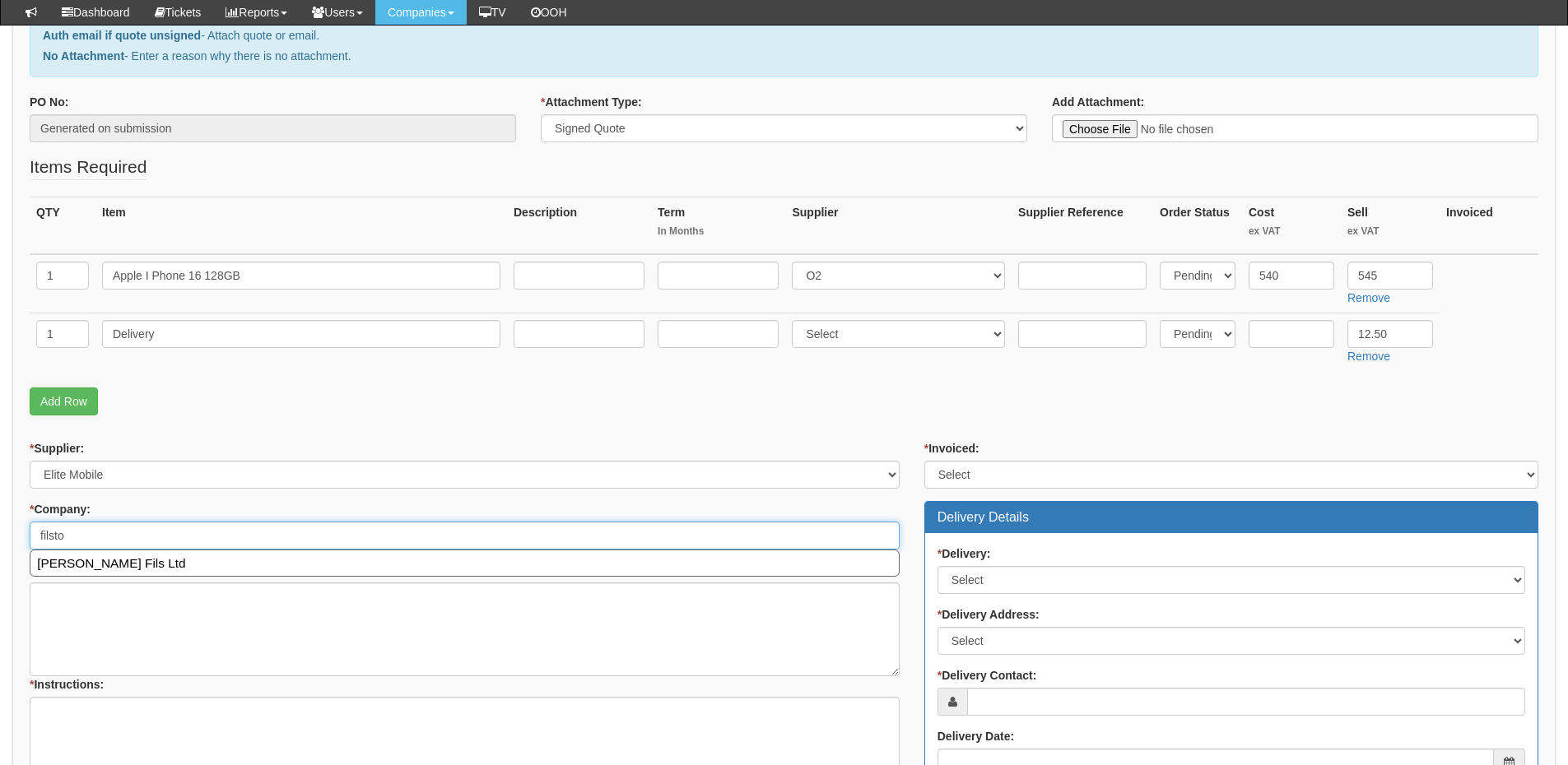
type input "filstor"
drag, startPoint x: 113, startPoint y: 535, endPoint x: 21, endPoint y: 538, distance: 92.0
click at [21, 538] on div "* Supplier: Select 123 REG.co.uk 1Password 3 4Gon AA Jones Electric Ltd Abzorb …" at bounding box center [464, 646] width 895 height 411
type input "f"
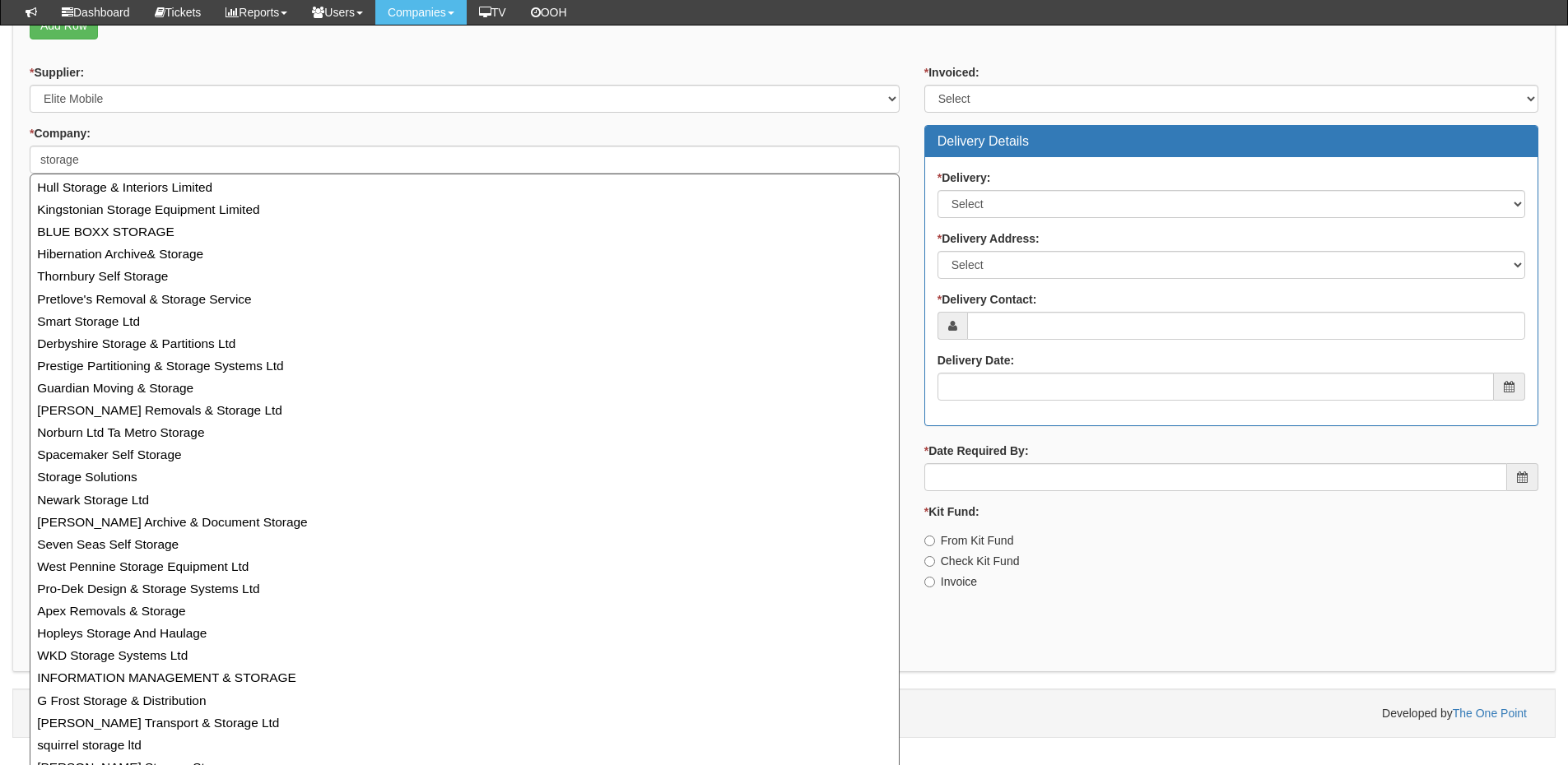
scroll to position [596, 0]
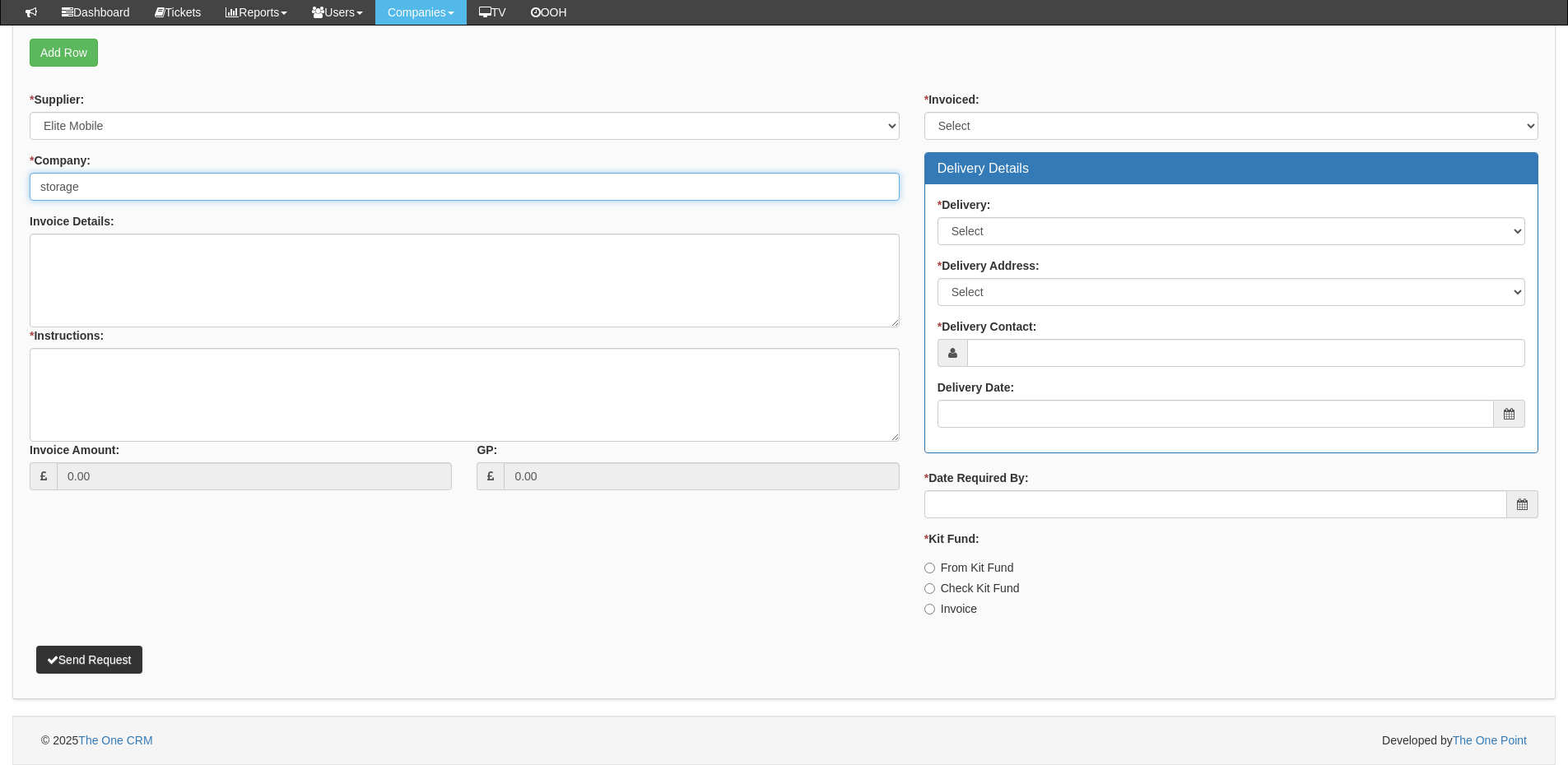
click at [104, 186] on input "storage" at bounding box center [465, 186] width 870 height 28
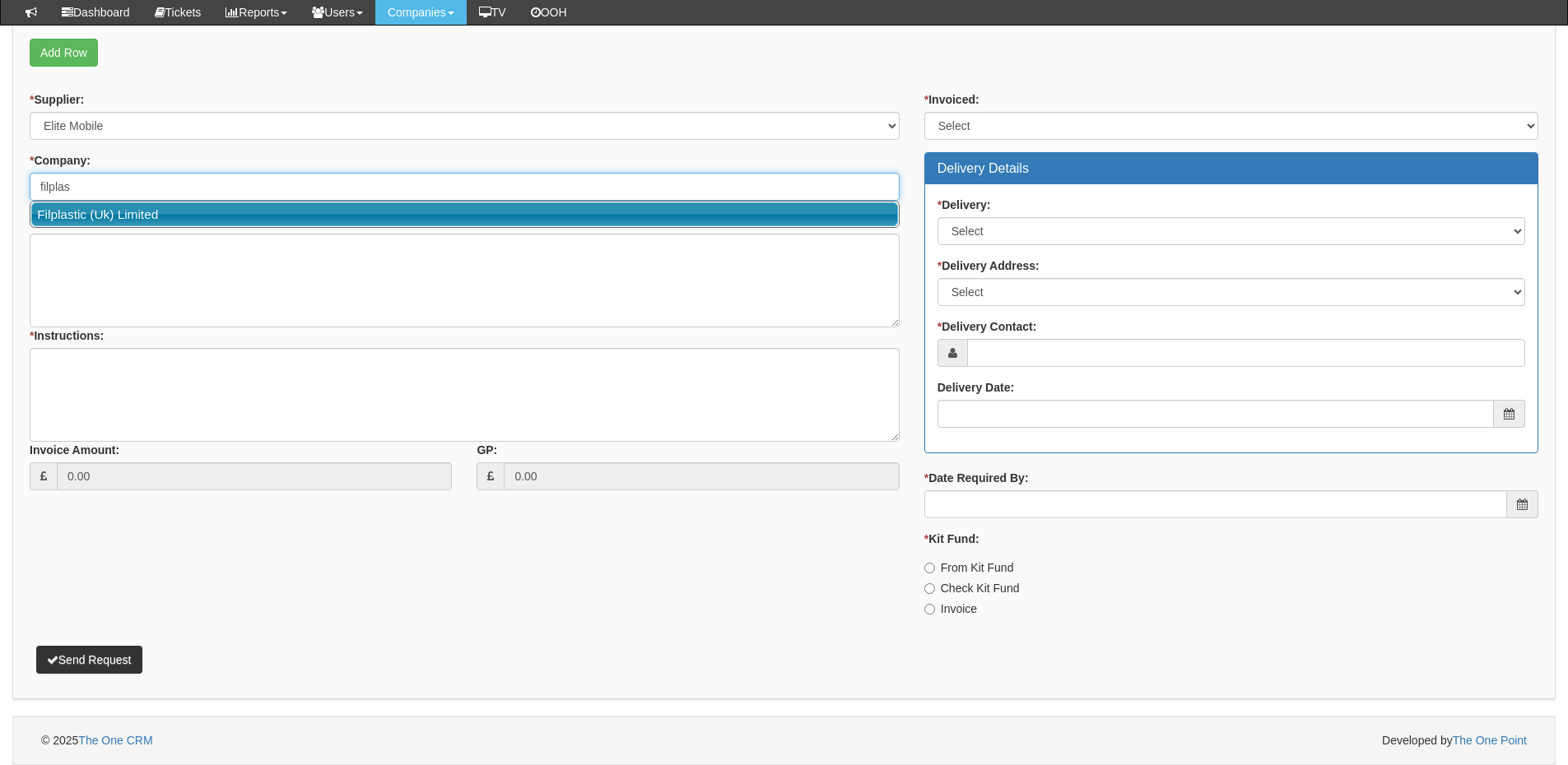
click at [95, 216] on link "Filplastic (Uk) Limited" at bounding box center [464, 215] width 867 height 24
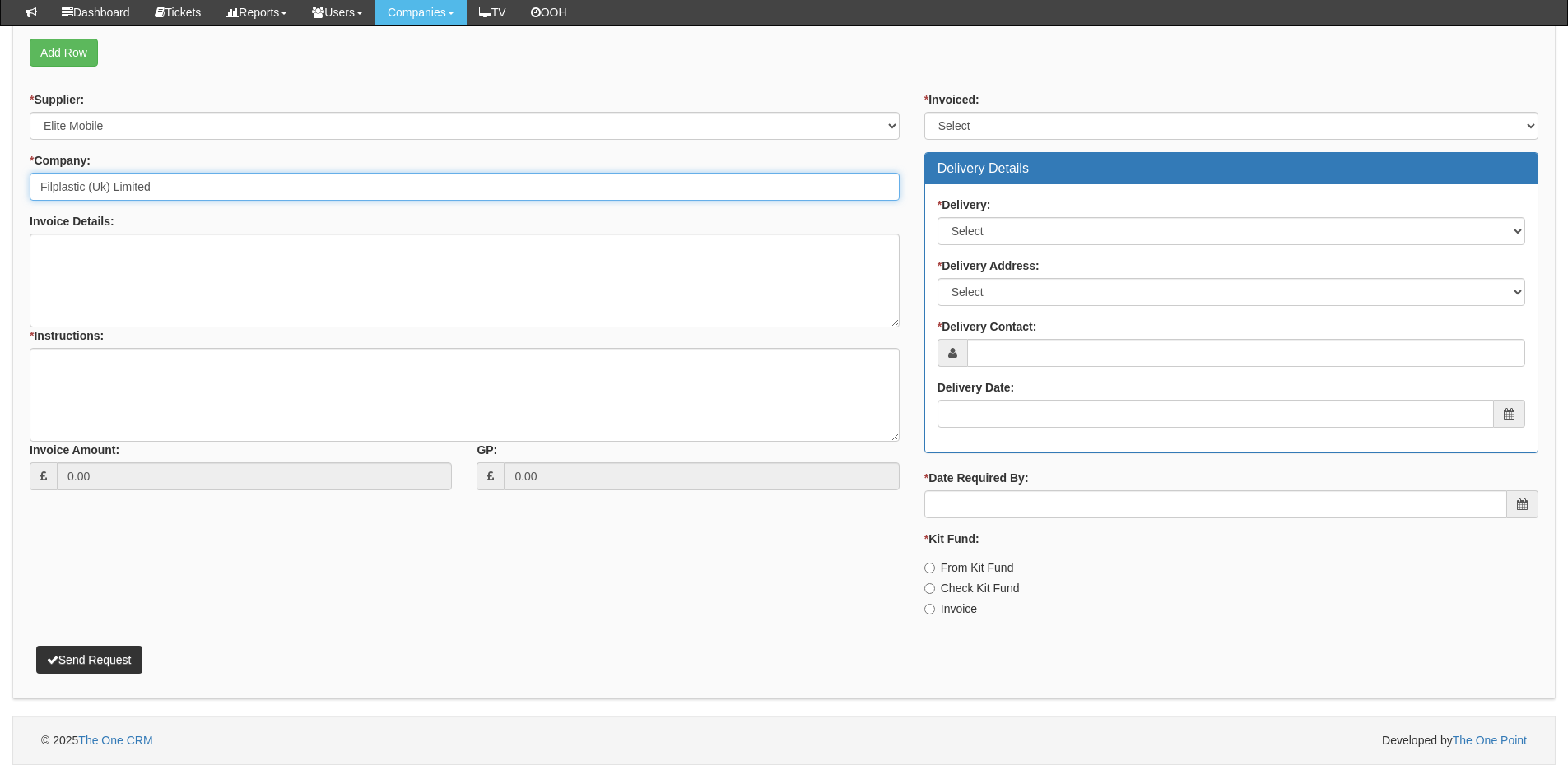
type input "Filplastic (Uk) Limited"
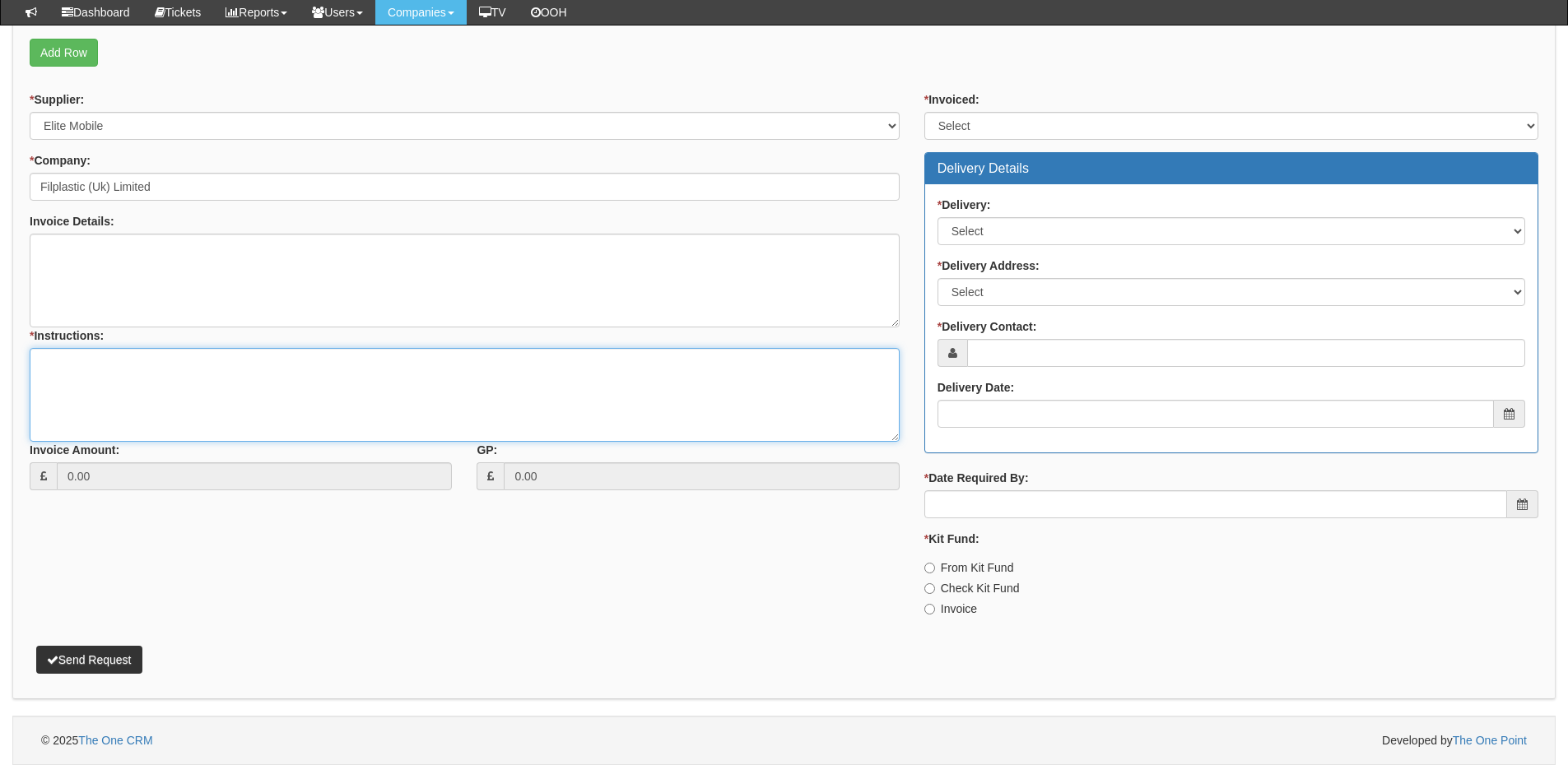
click at [96, 374] on textarea "* Instructions:" at bounding box center [465, 395] width 870 height 94
type textarea "1x handset"
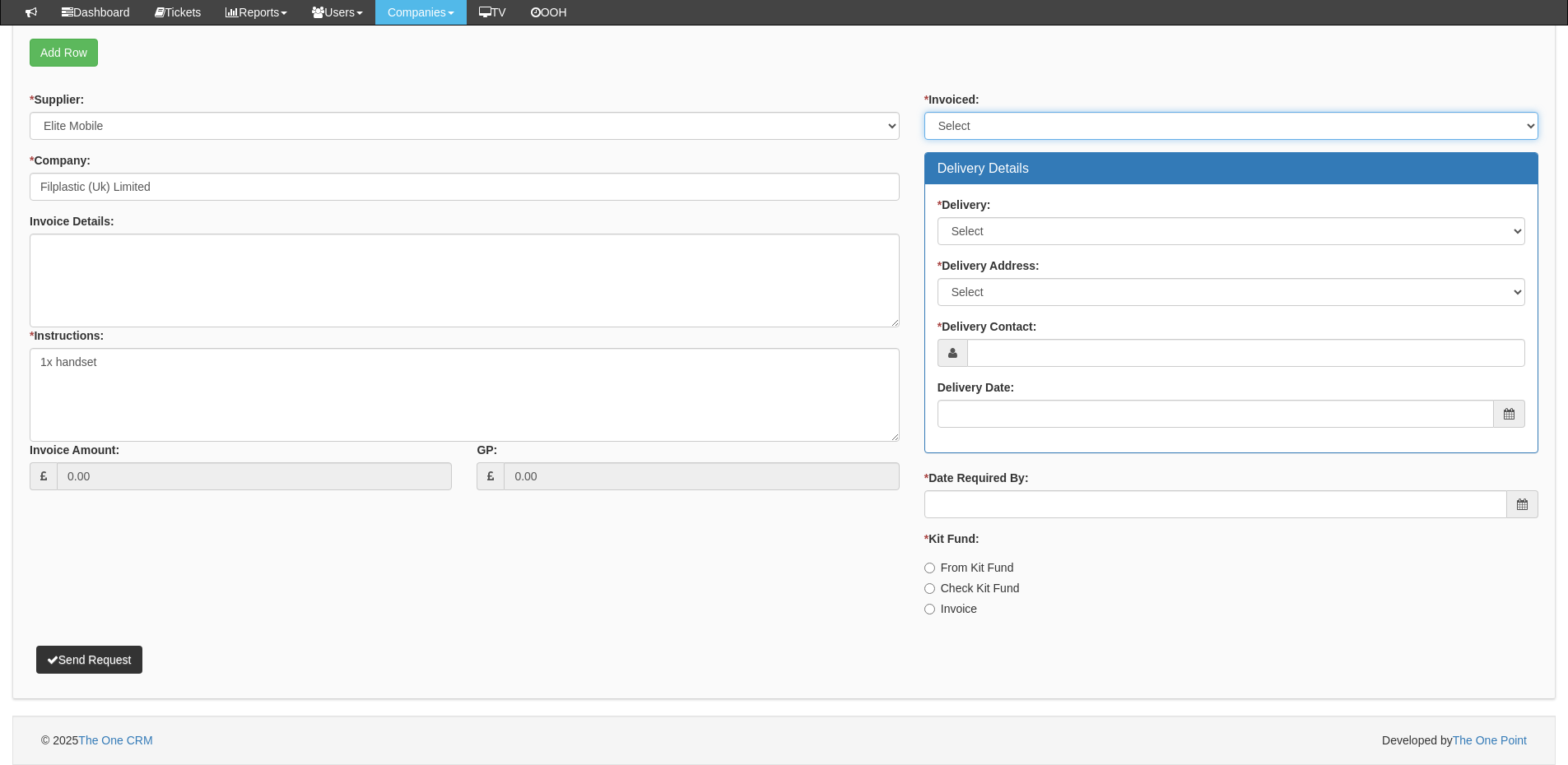
click at [984, 122] on select "Select Yes No N/A STB (part of order)" at bounding box center [1231, 126] width 614 height 28
select select "2"
click at [925, 112] on select "Select Yes No N/A STB (part of order)" at bounding box center [1231, 126] width 614 height 28
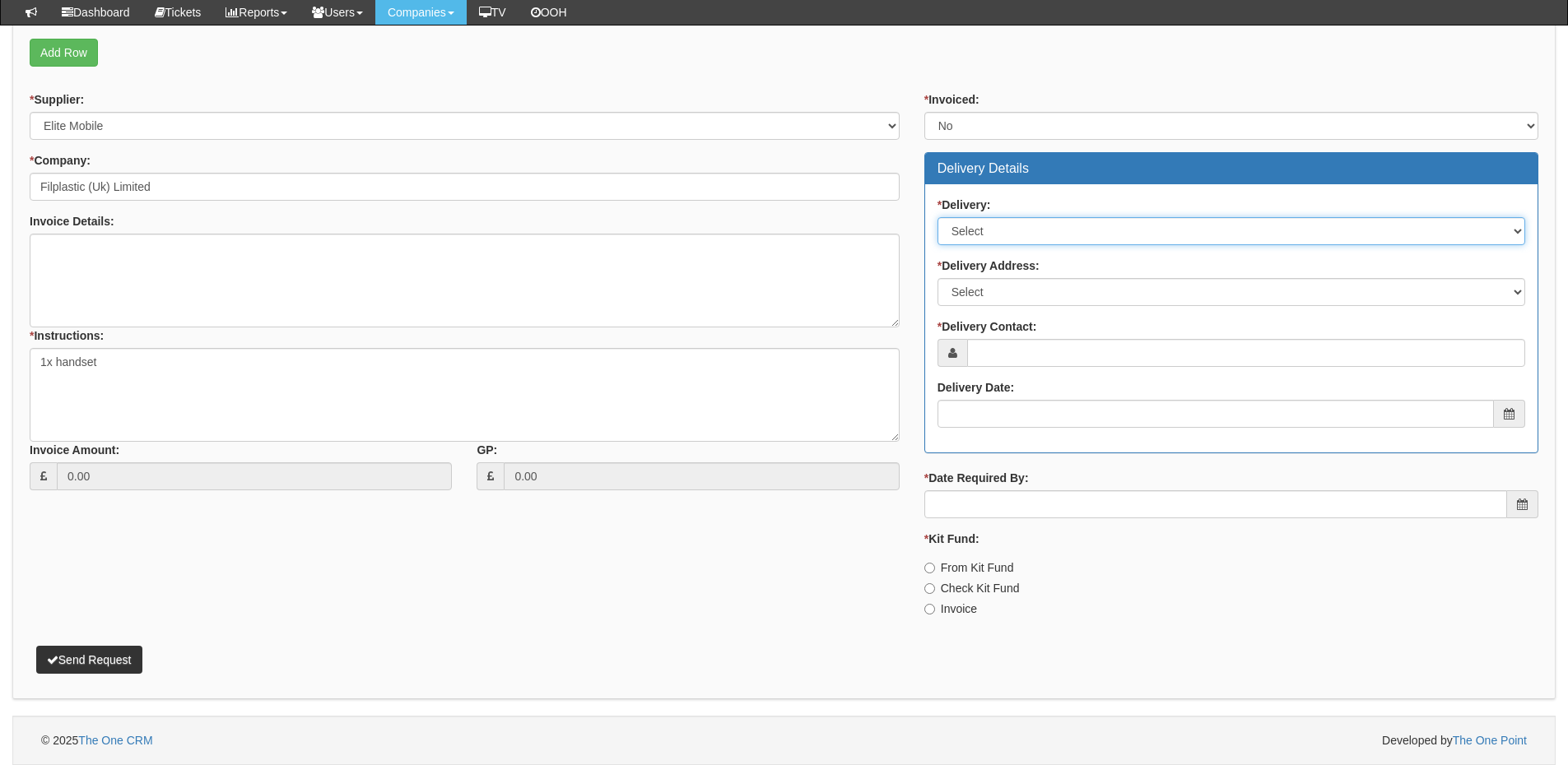
drag, startPoint x: 975, startPoint y: 226, endPoint x: 972, endPoint y: 243, distance: 17.3
click at [975, 226] on select "Select No Not Applicable Yes" at bounding box center [1231, 231] width 588 height 28
select select "1"
click at [937, 217] on select "Select No Not Applicable Yes" at bounding box center [1231, 231] width 588 height 28
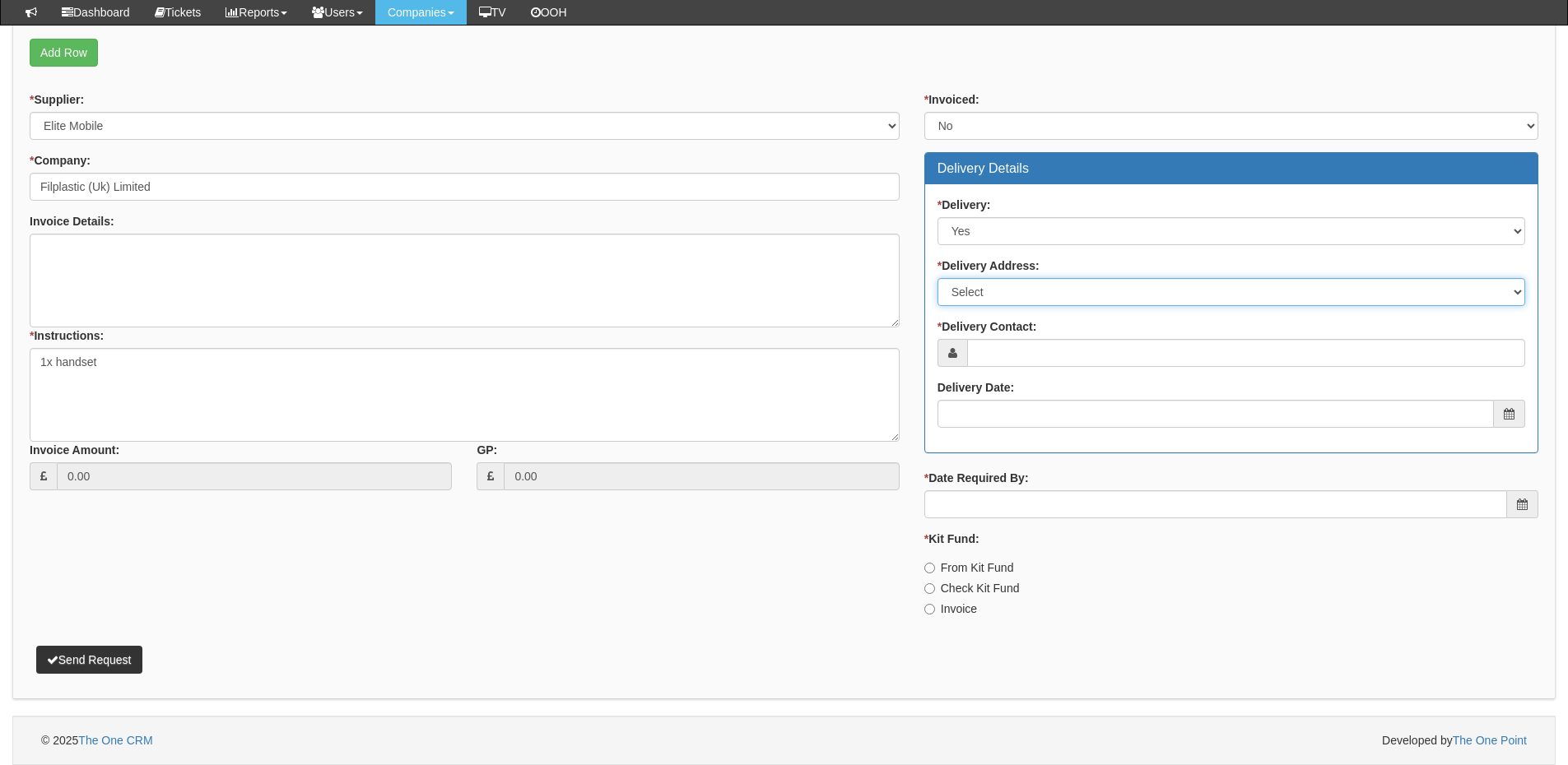
click at [976, 293] on select "Select Not Applicable Main Address - DN14 7PW Other" at bounding box center [1231, 292] width 588 height 28
click at [988, 289] on select "Select Not Applicable Main Address - DN14 7PW Other" at bounding box center [1231, 292] width 588 height 28
select select "company_main_address"
click at [937, 278] on select "Select Not Applicable Main Address - DN14 7PW Other" at bounding box center [1231, 292] width 588 height 28
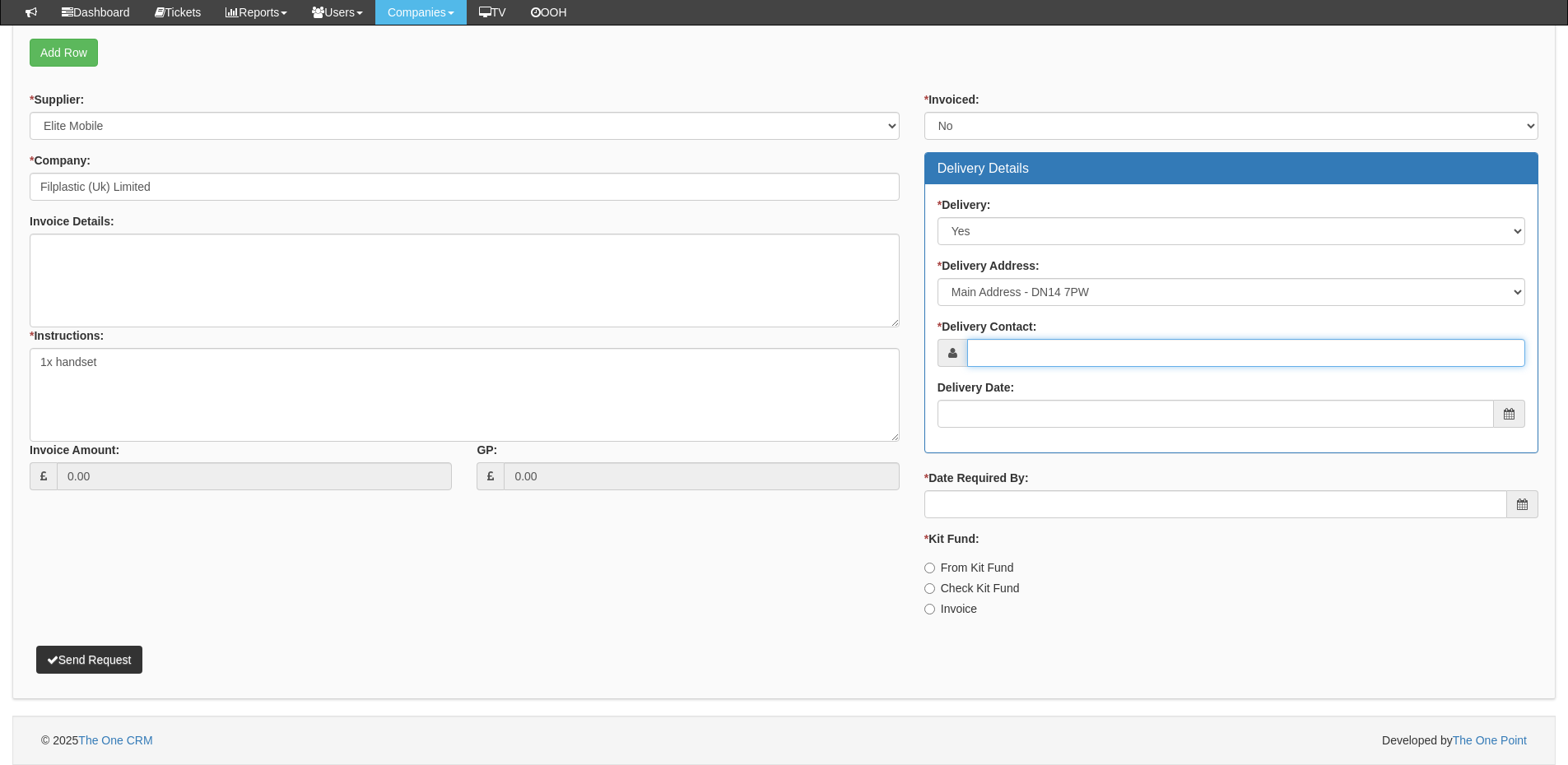
click at [1007, 350] on input "* Delivery Contact:" at bounding box center [1246, 353] width 558 height 28
click at [1028, 351] on input "* Delivery Contact:" at bounding box center [1246, 353] width 558 height 28
paste input "Joanne Beighton"
type input "Joanne Beighton"
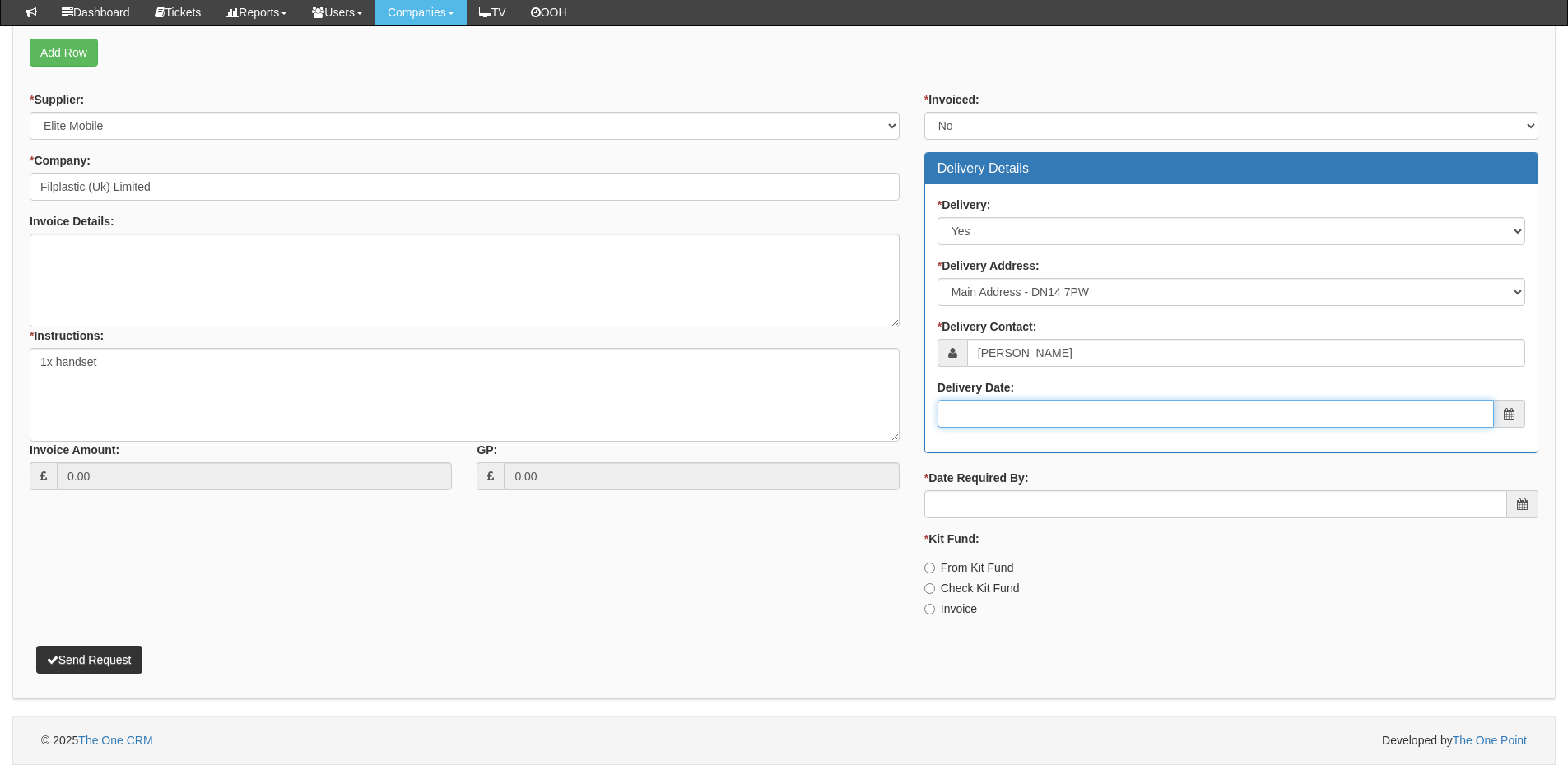
click at [1016, 423] on input "Delivery Date:" at bounding box center [1216, 414] width 557 height 28
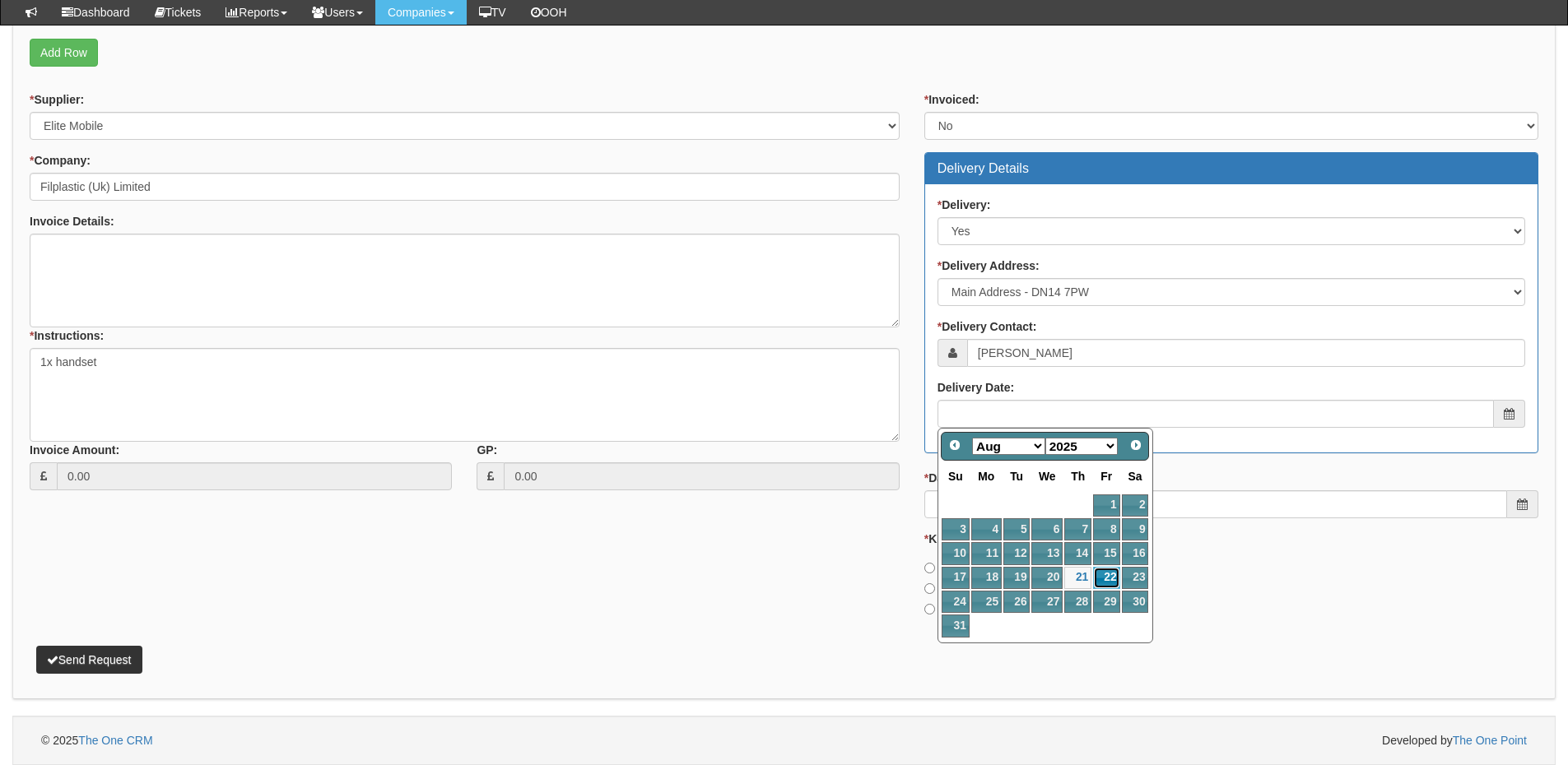
click at [1098, 580] on link "22" at bounding box center [1106, 578] width 26 height 22
type input "2025-08-22"
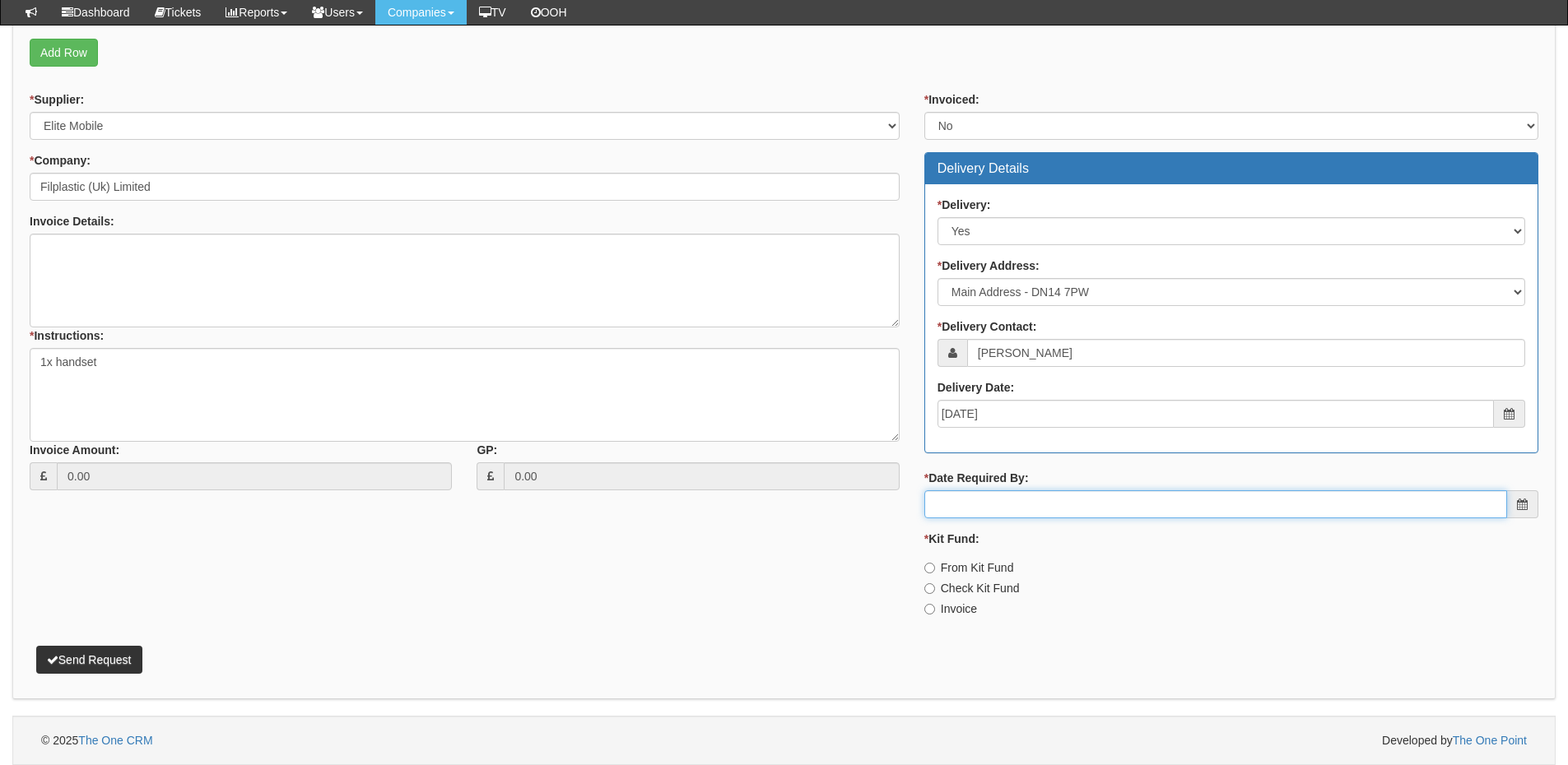
click at [1072, 501] on input "* Date Required By:" at bounding box center [1216, 504] width 582 height 28
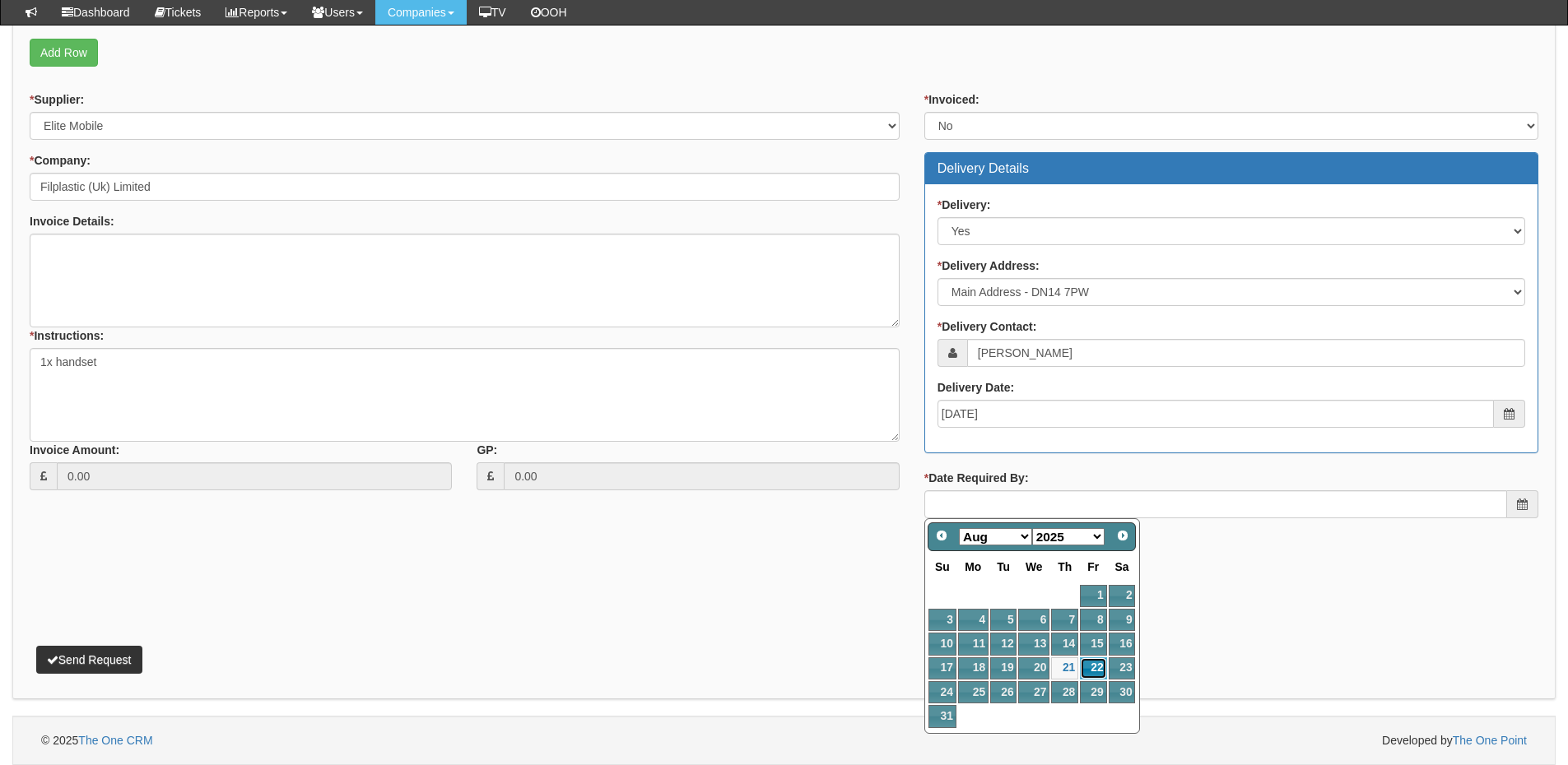
click at [1088, 667] on link "22" at bounding box center [1093, 669] width 26 height 22
type input "2025-08-22"
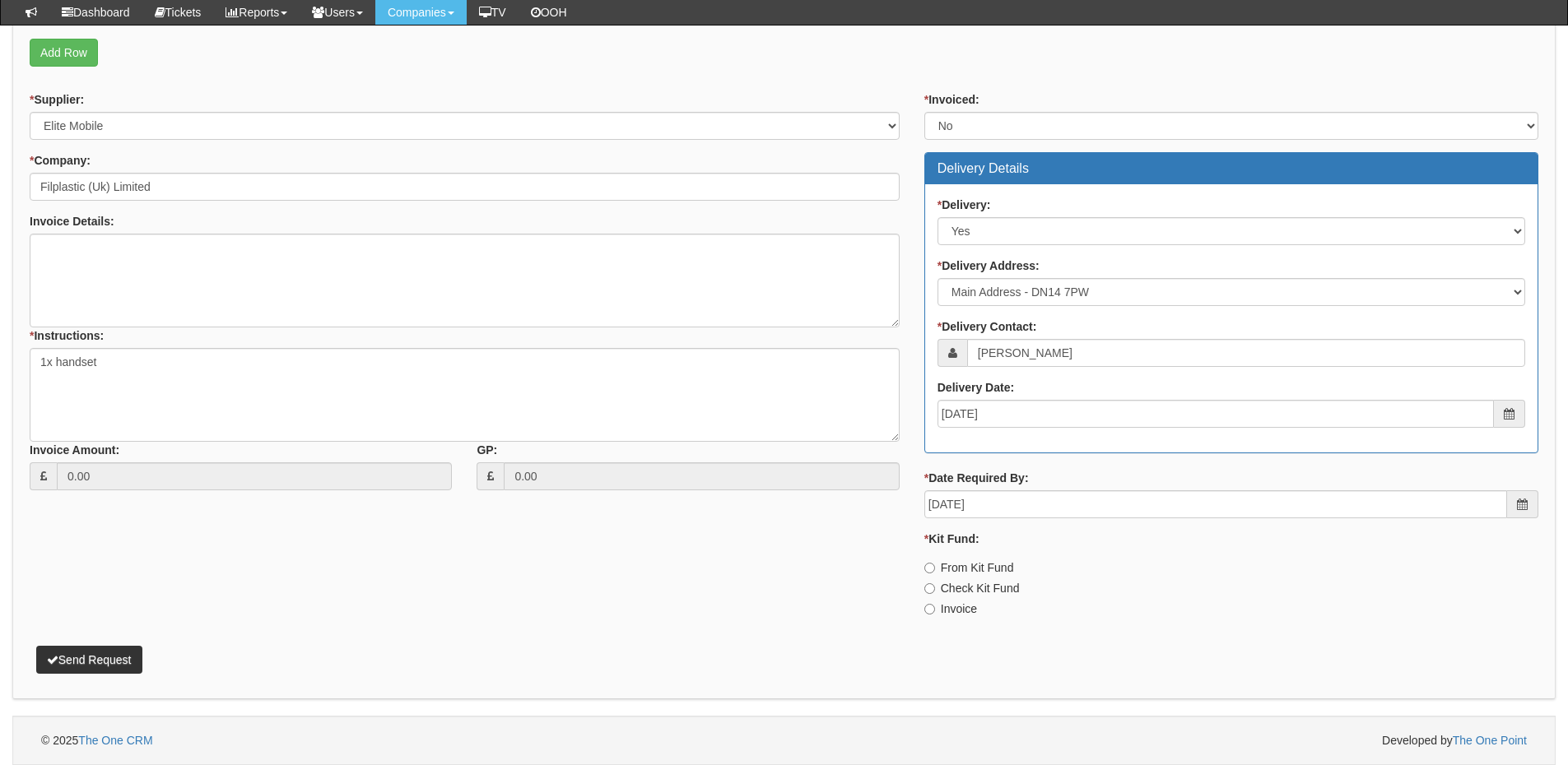
drag, startPoint x: 956, startPoint y: 606, endPoint x: 917, endPoint y: 606, distance: 39.0
click at [956, 606] on label "Invoice" at bounding box center [951, 609] width 53 height 16
click at [936, 574] on input "Invoice" at bounding box center [930, 569] width 11 height 11
radio input "true"
click at [117, 669] on button "Send Request" at bounding box center [89, 659] width 106 height 28
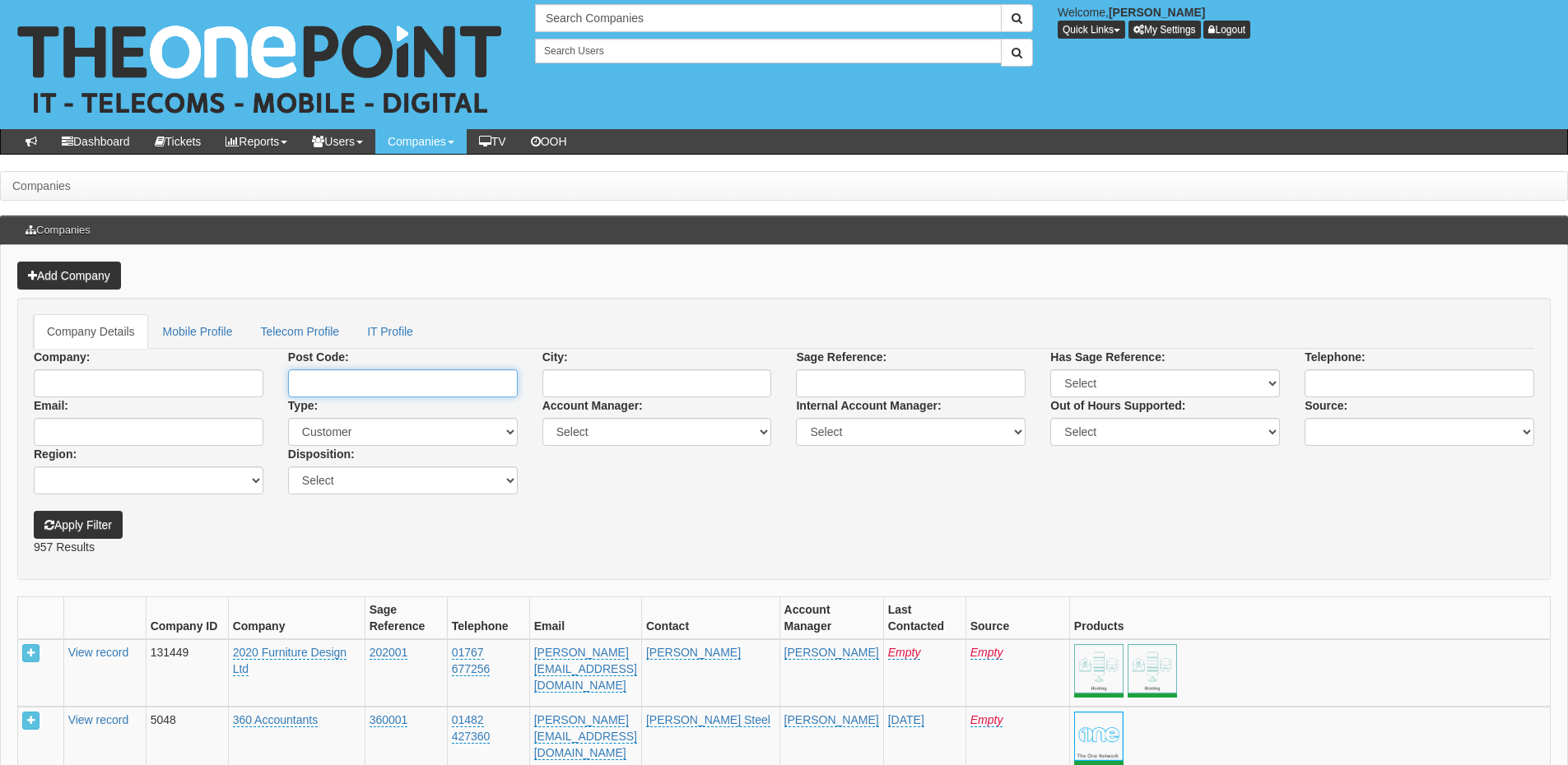
click at [357, 387] on input "Post Code:" at bounding box center [403, 383] width 229 height 28
paste input "DN14 7PW"
type input "DN14 7PW"
click at [82, 521] on button "Apply Filter" at bounding box center [78, 525] width 89 height 28
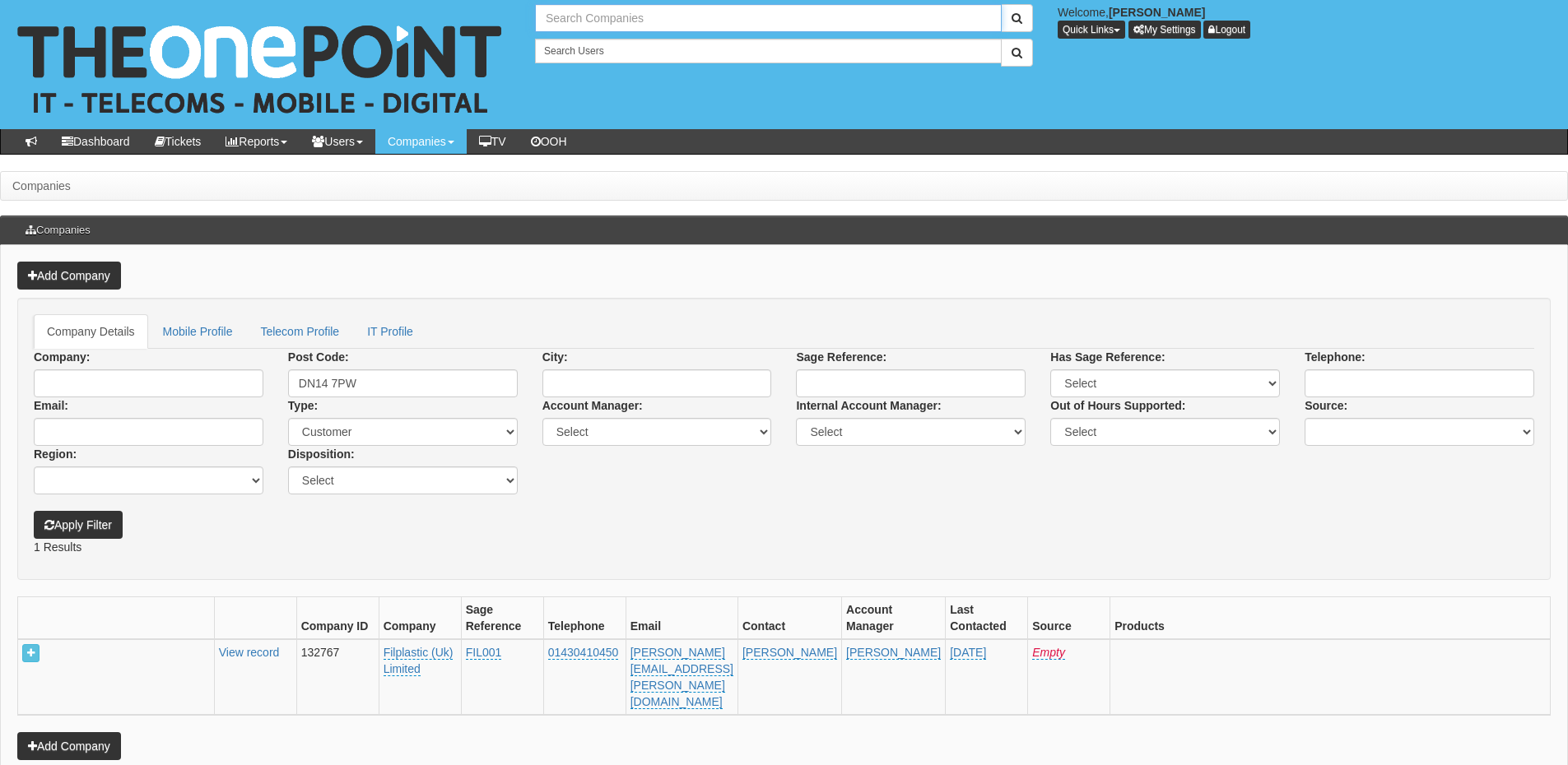
click at [592, 15] on input "text" at bounding box center [768, 18] width 467 height 28
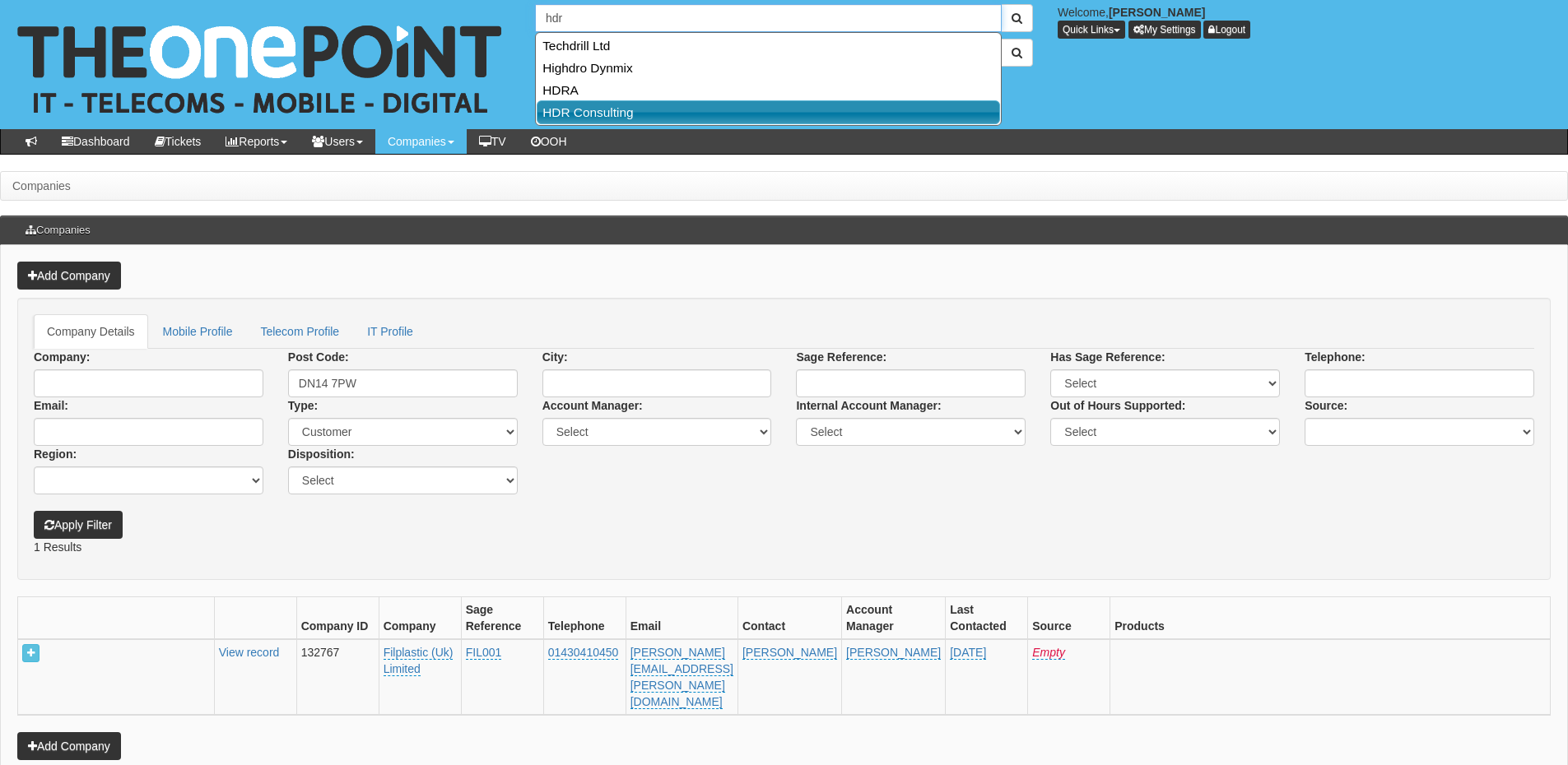
click at [581, 119] on link "HDR Consulting" at bounding box center [768, 112] width 463 height 24
type input "HDR Consulting"
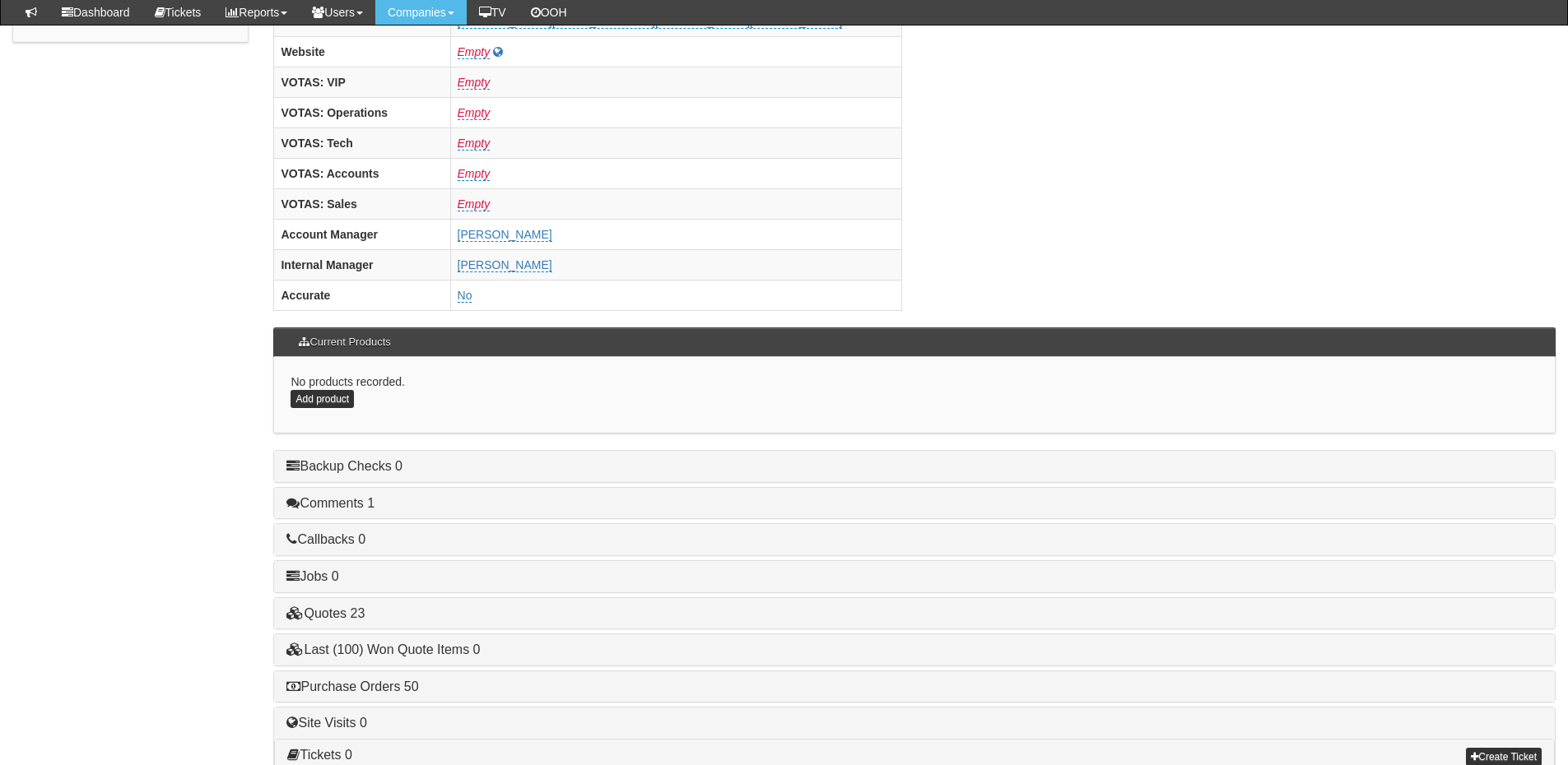
scroll to position [686, 0]
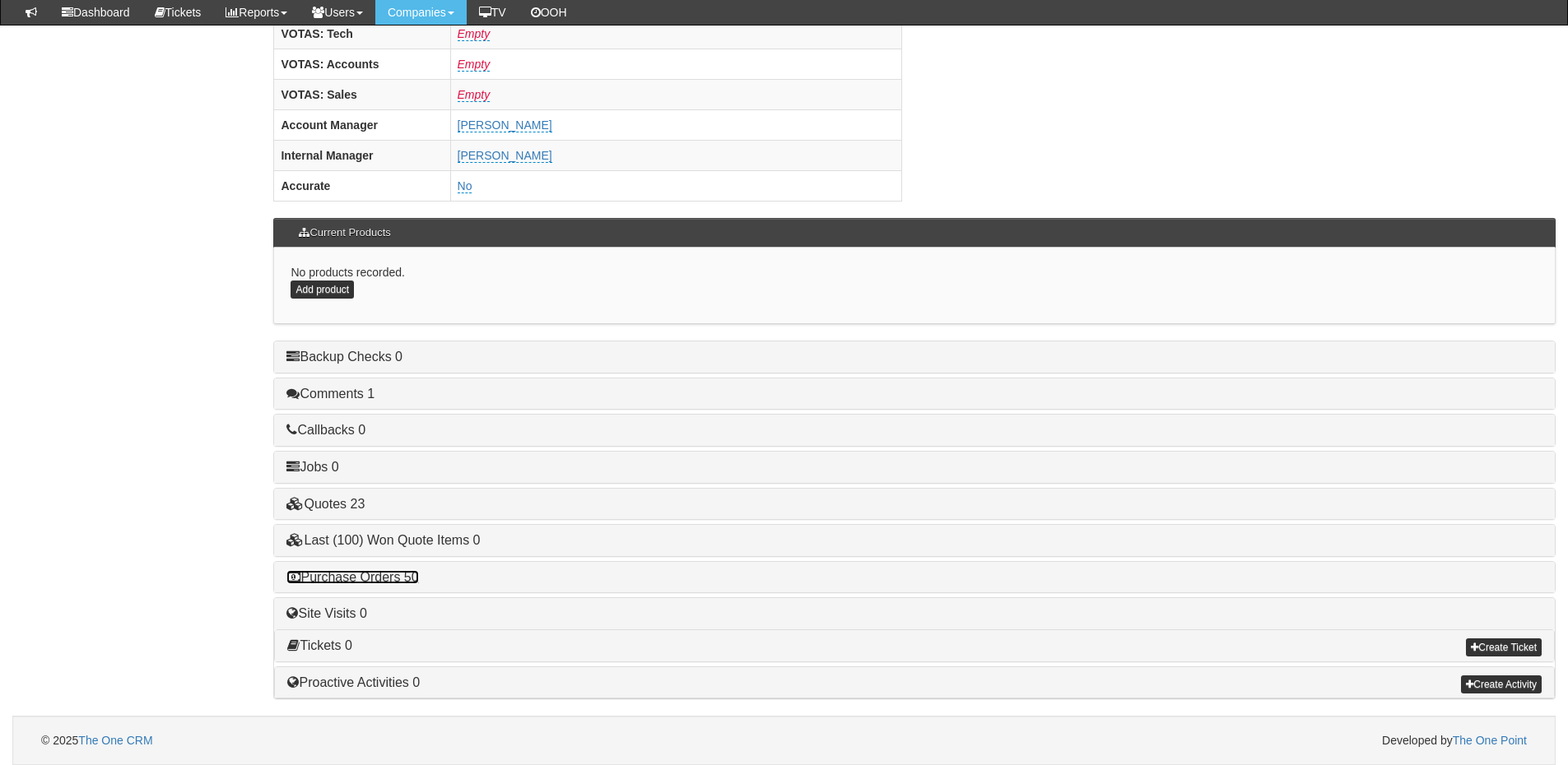
click at [372, 571] on link "Purchase Orders 50" at bounding box center [352, 577] width 132 height 14
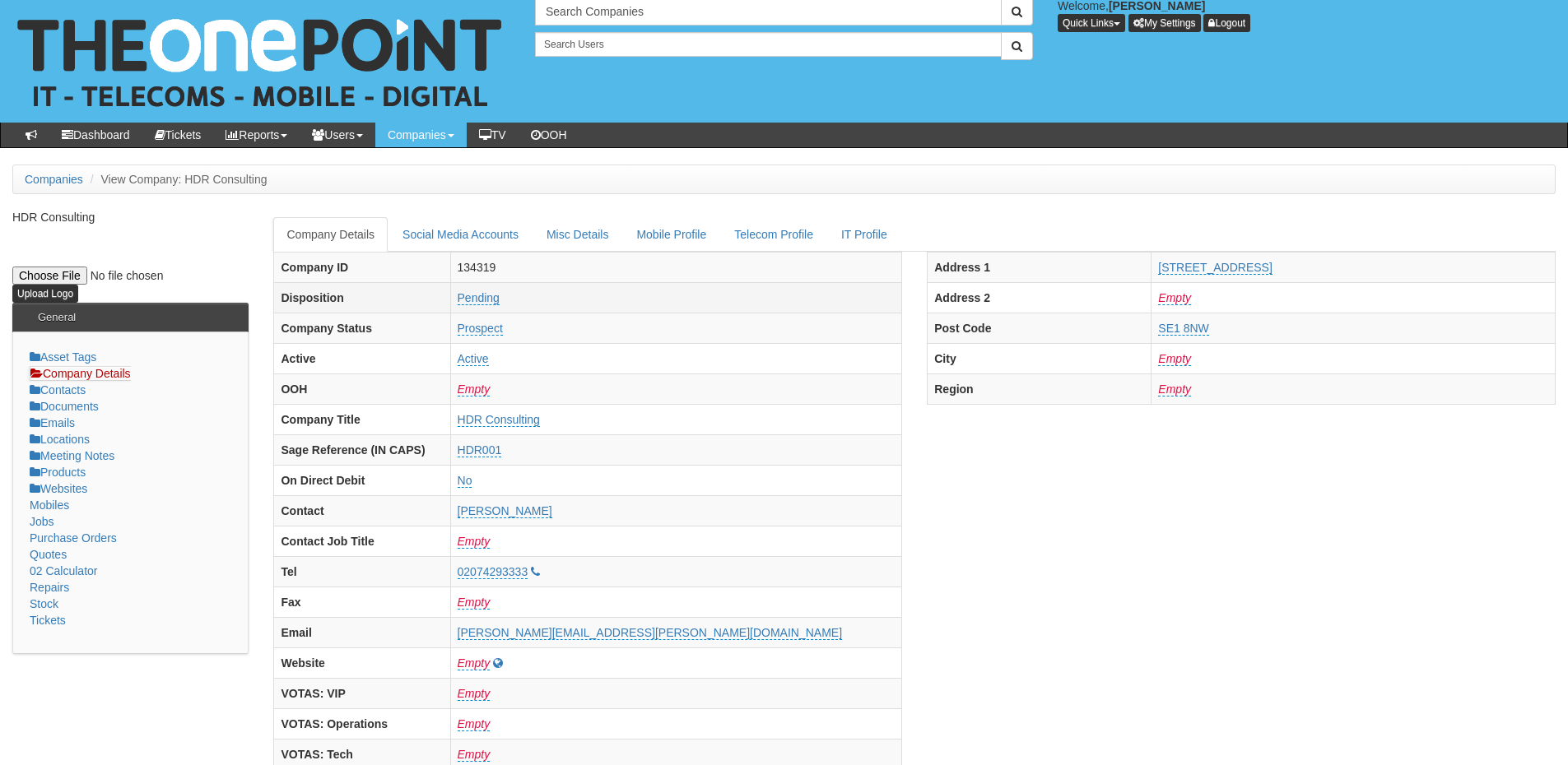
scroll to position [0, 0]
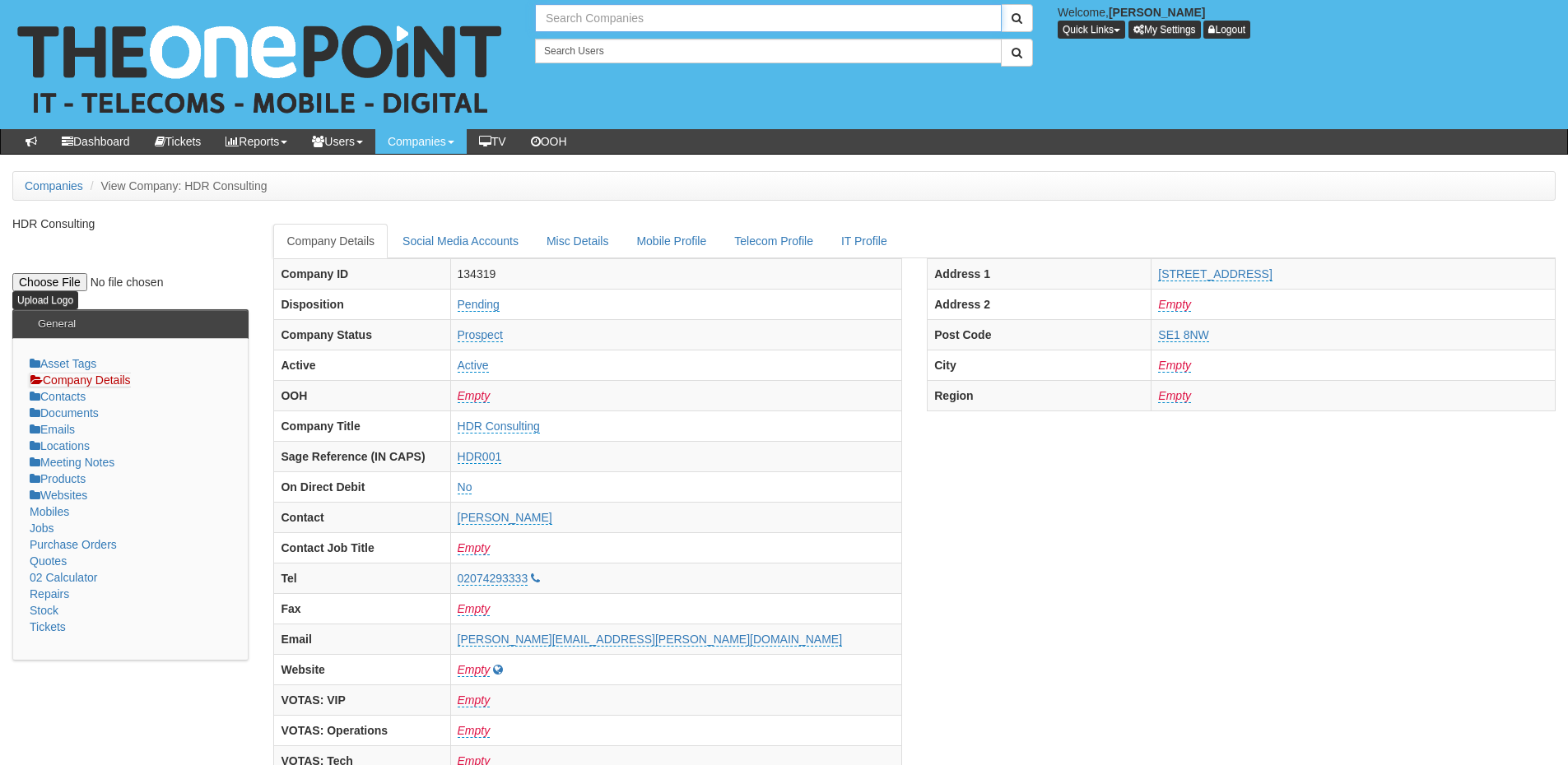
click at [565, 18] on input "text" at bounding box center [768, 18] width 467 height 28
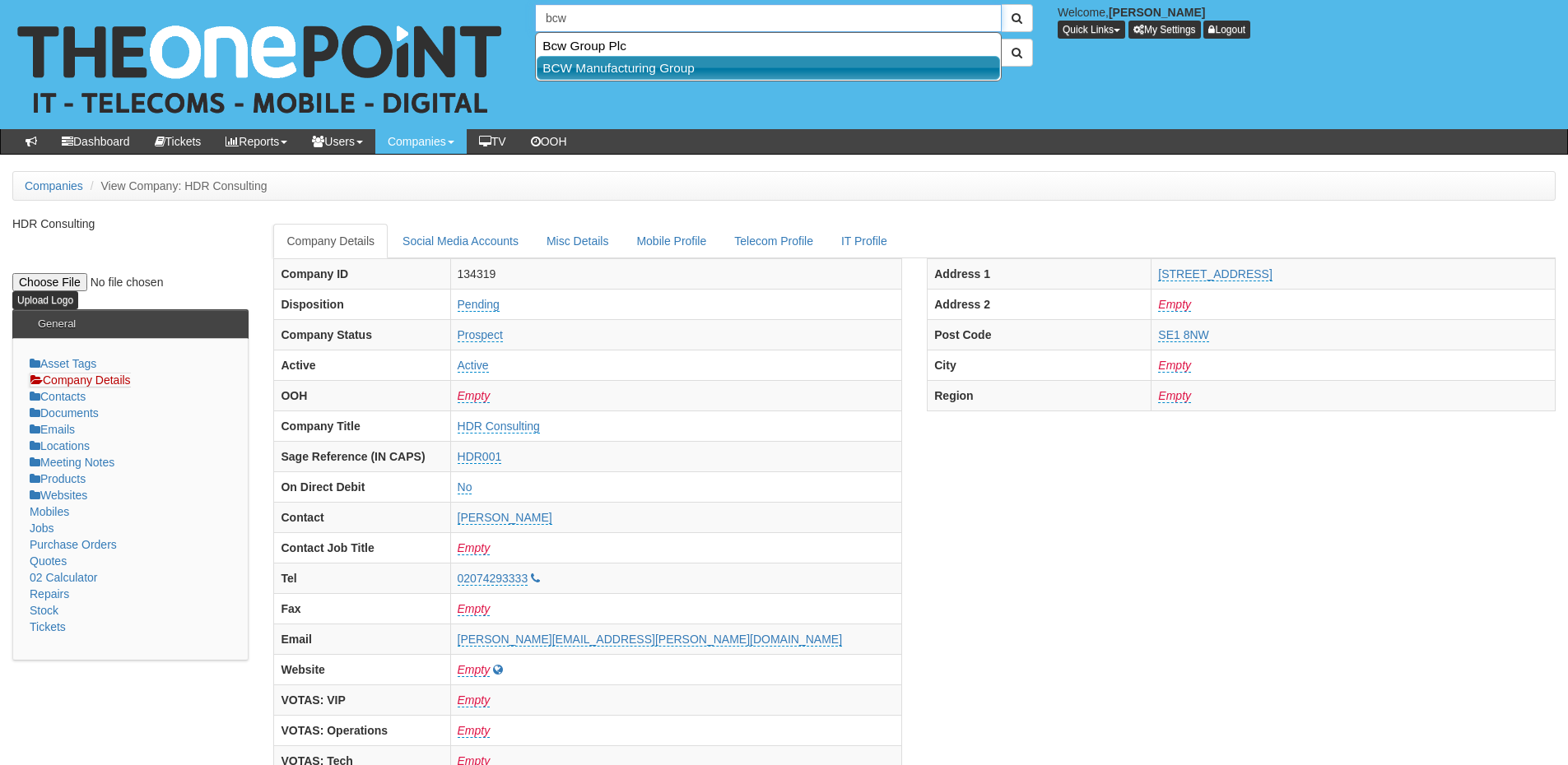
click at [581, 68] on link "BCW Manufacturing Group" at bounding box center [768, 68] width 463 height 24
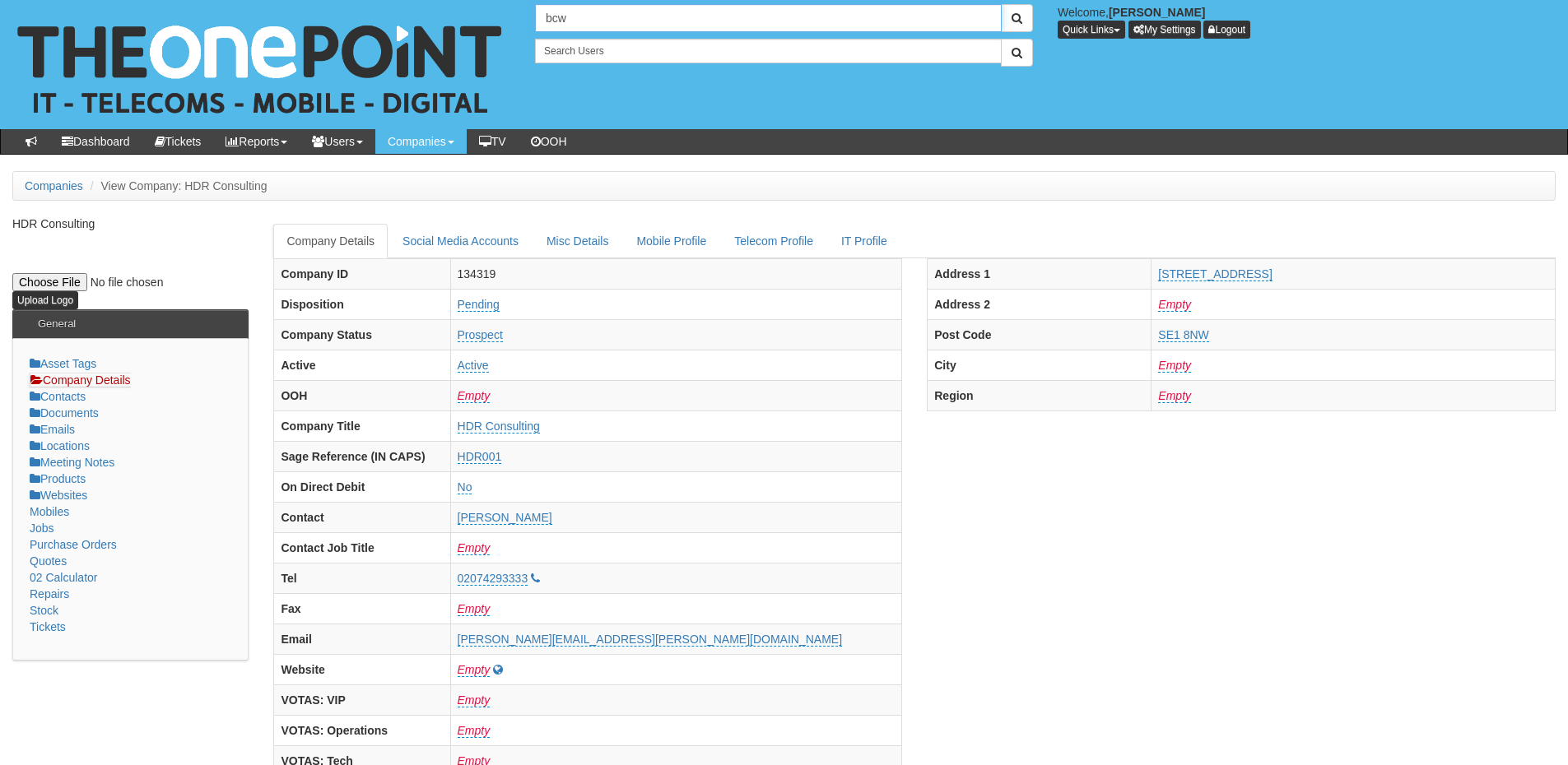
type input "BCW Manufacturing Group"
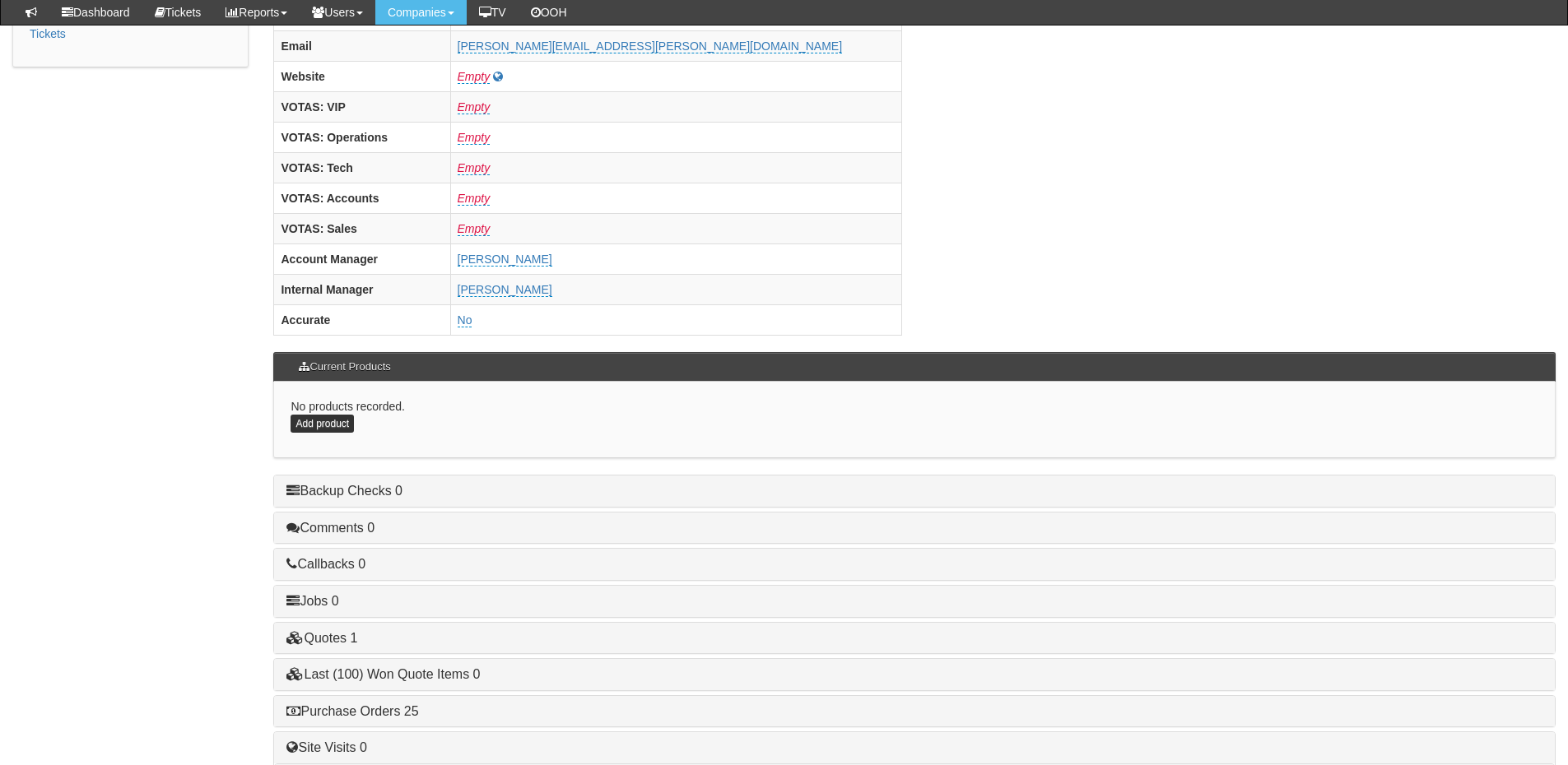
scroll to position [686, 0]
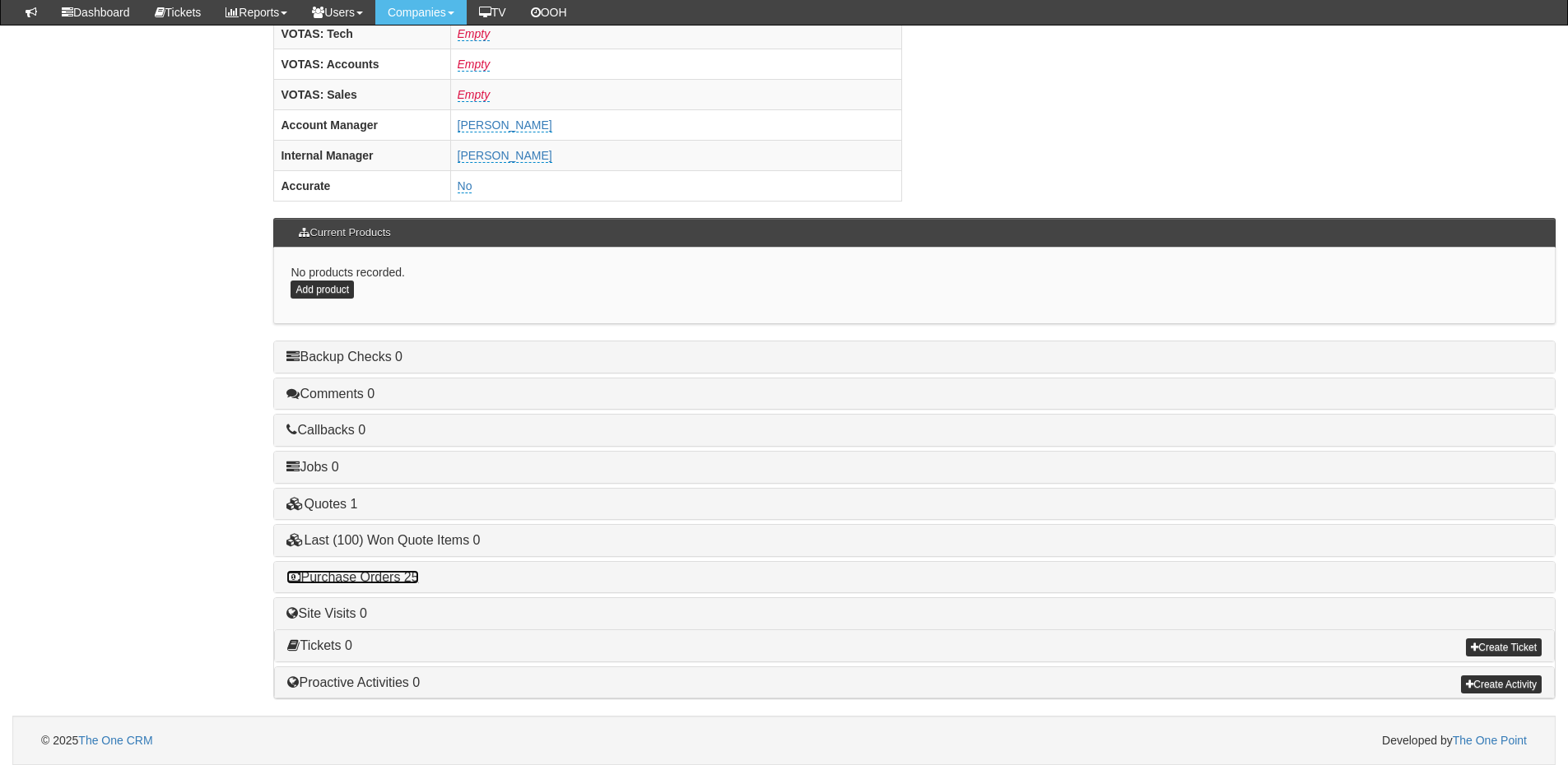
click at [404, 574] on link "Purchase Orders 25" at bounding box center [352, 577] width 132 height 14
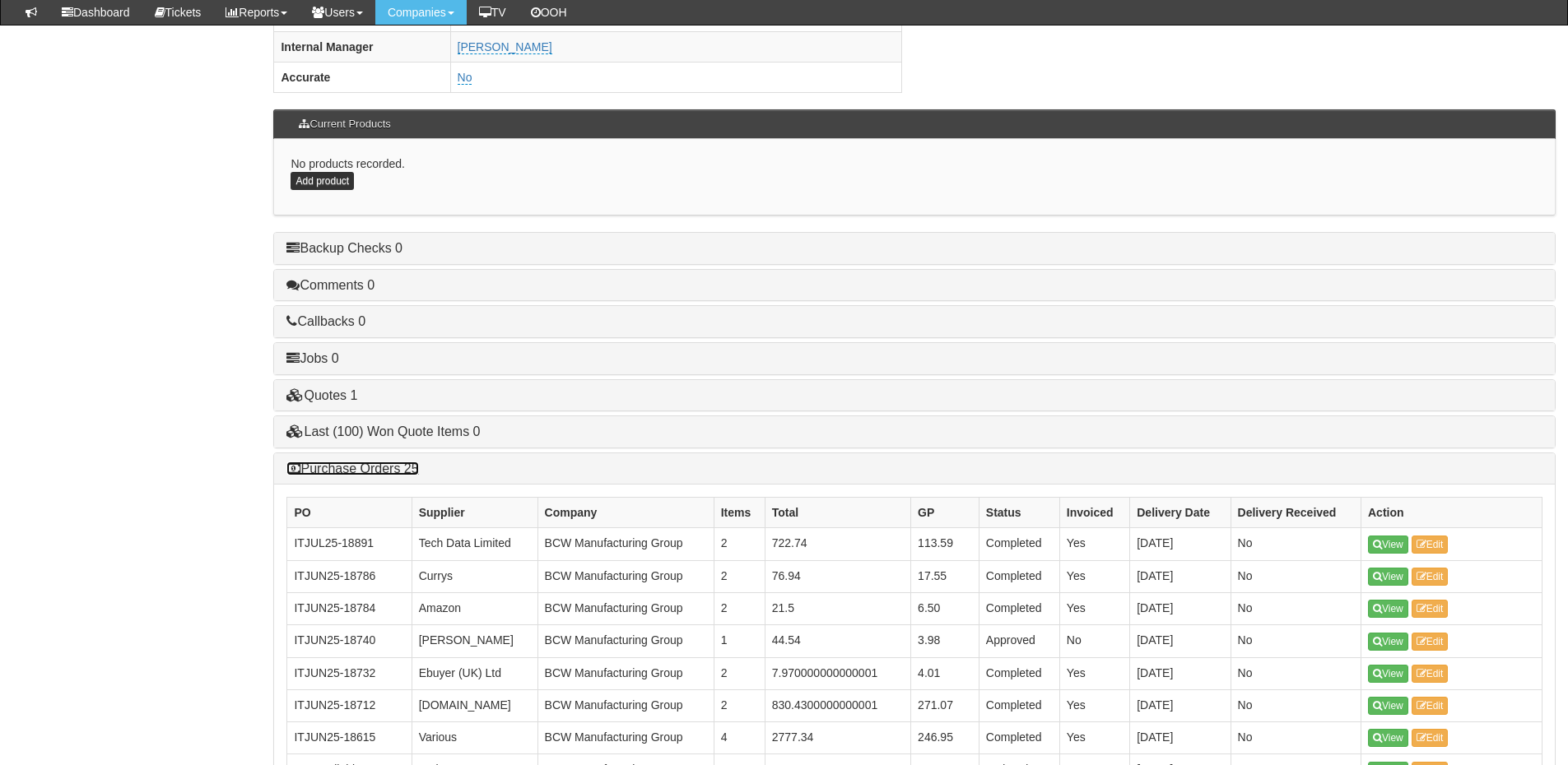
scroll to position [932, 0]
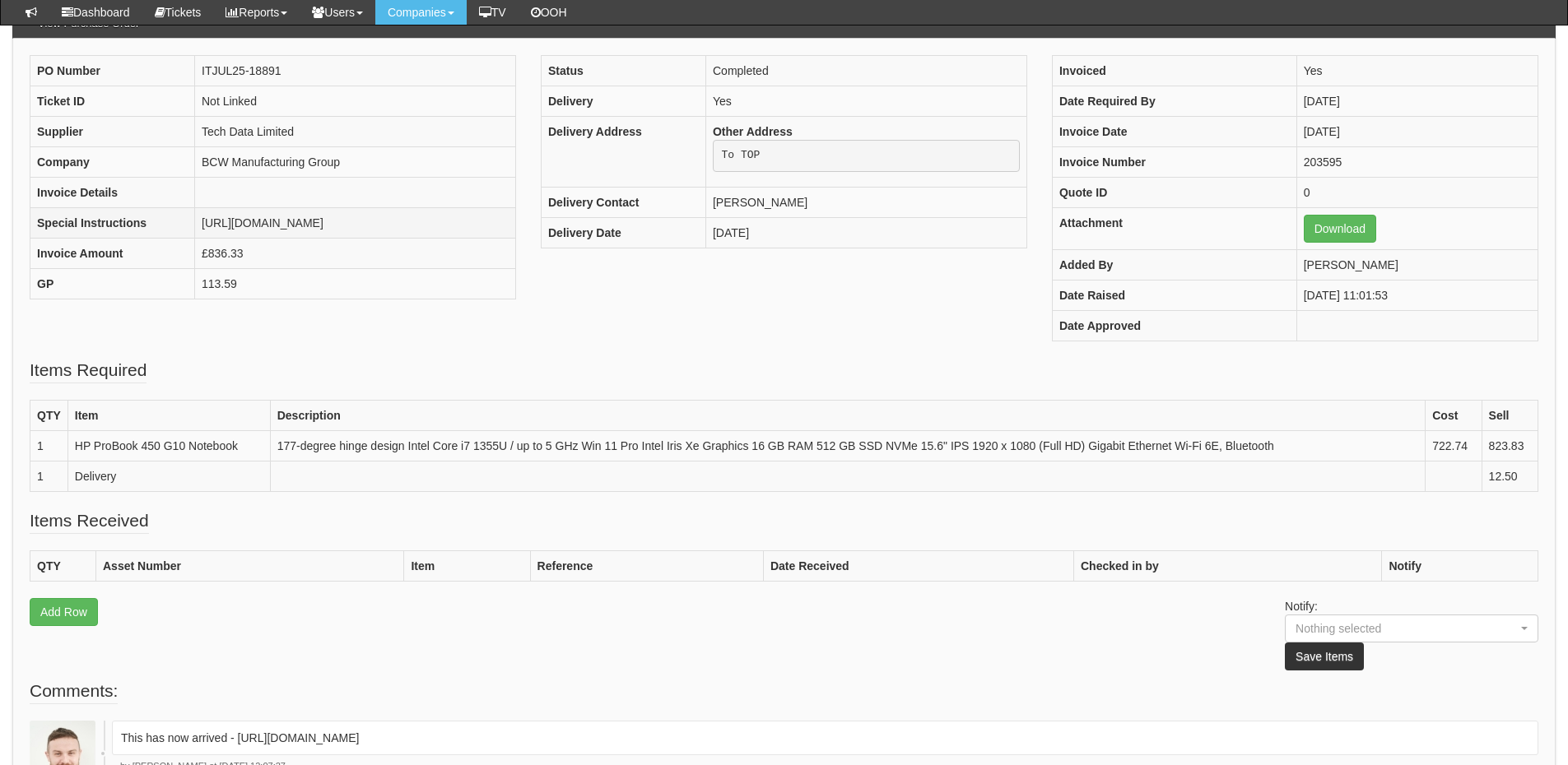
scroll to position [164, 0]
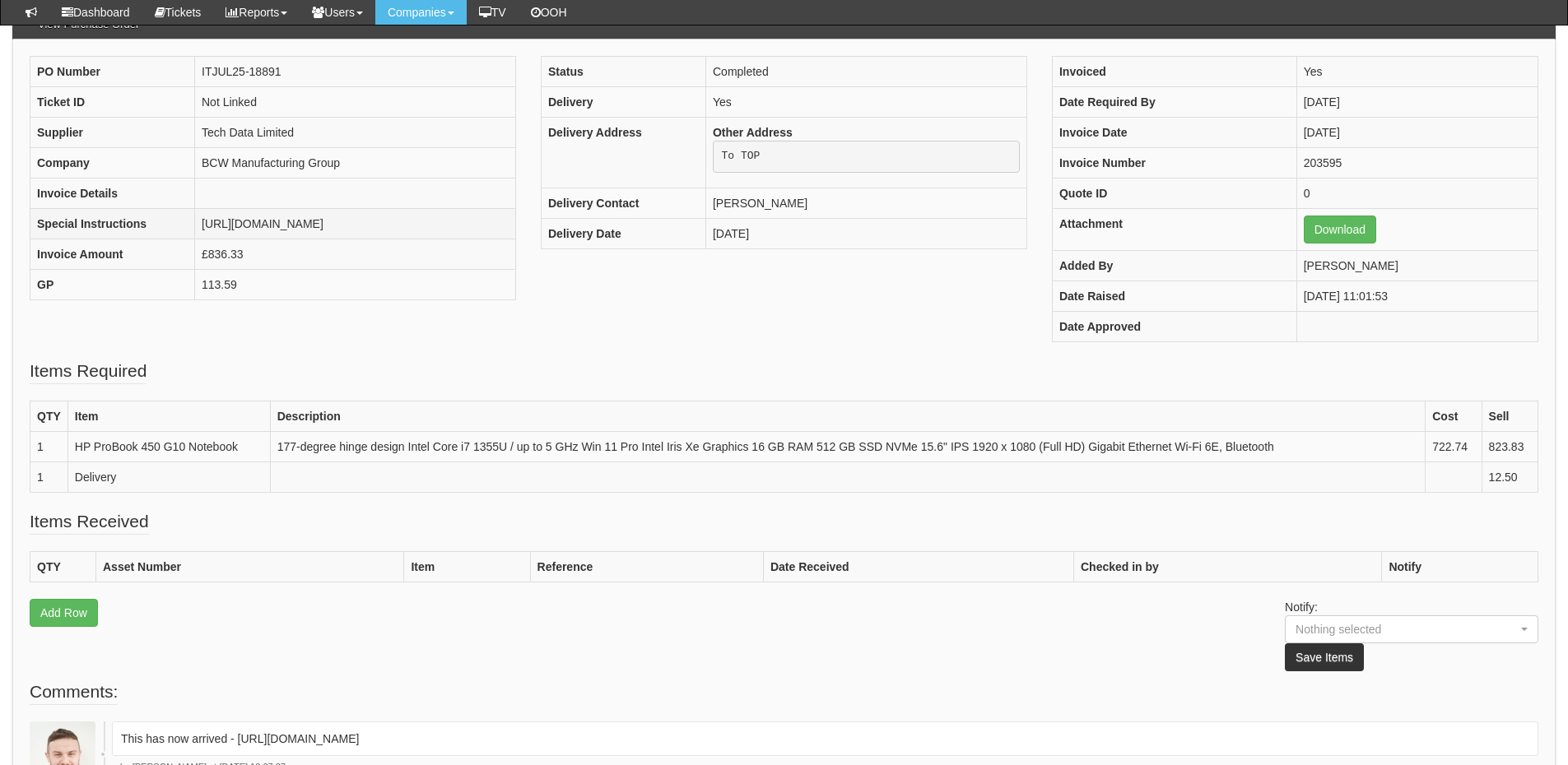
drag, startPoint x: 163, startPoint y: 220, endPoint x: 273, endPoint y: 237, distance: 111.3
click at [273, 237] on td "[URL][DOMAIN_NAME]" at bounding box center [355, 223] width 321 height 30
copy td "[URL][DOMAIN_NAME]"
drag, startPoint x: 79, startPoint y: 441, endPoint x: 215, endPoint y: 444, distance: 136.0
click at [228, 442] on td "HP ProBook 450 G10 Notebook" at bounding box center [168, 446] width 203 height 30
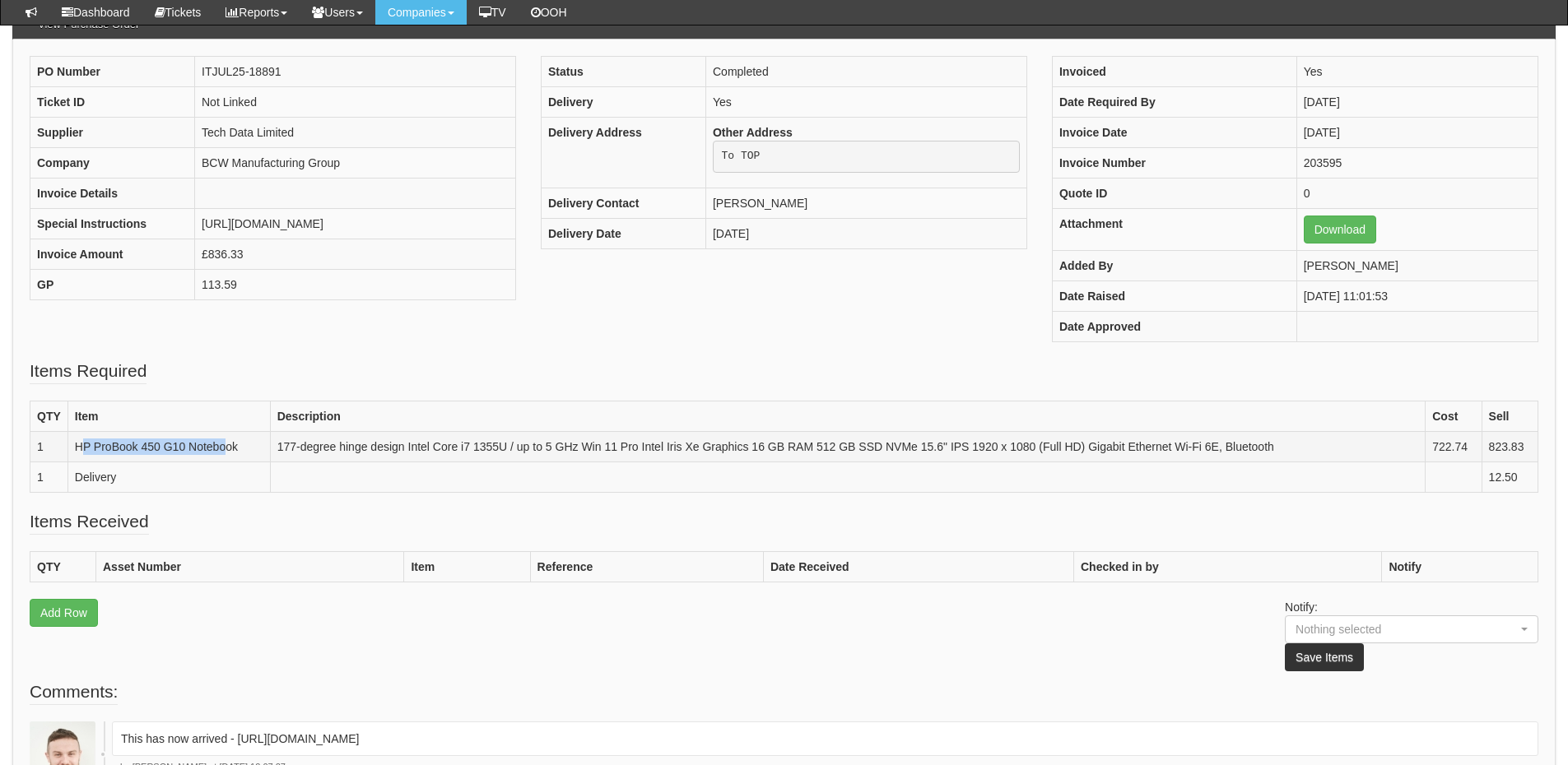
click at [215, 444] on td "HP ProBook 450 G10 Notebook" at bounding box center [168, 446] width 203 height 30
drag, startPoint x: 75, startPoint y: 445, endPoint x: 242, endPoint y: 449, distance: 167.0
click at [242, 449] on td "HP ProBook 450 G10 Notebook" at bounding box center [168, 446] width 203 height 30
copy td "HP ProBook 450 G10 Notebook"
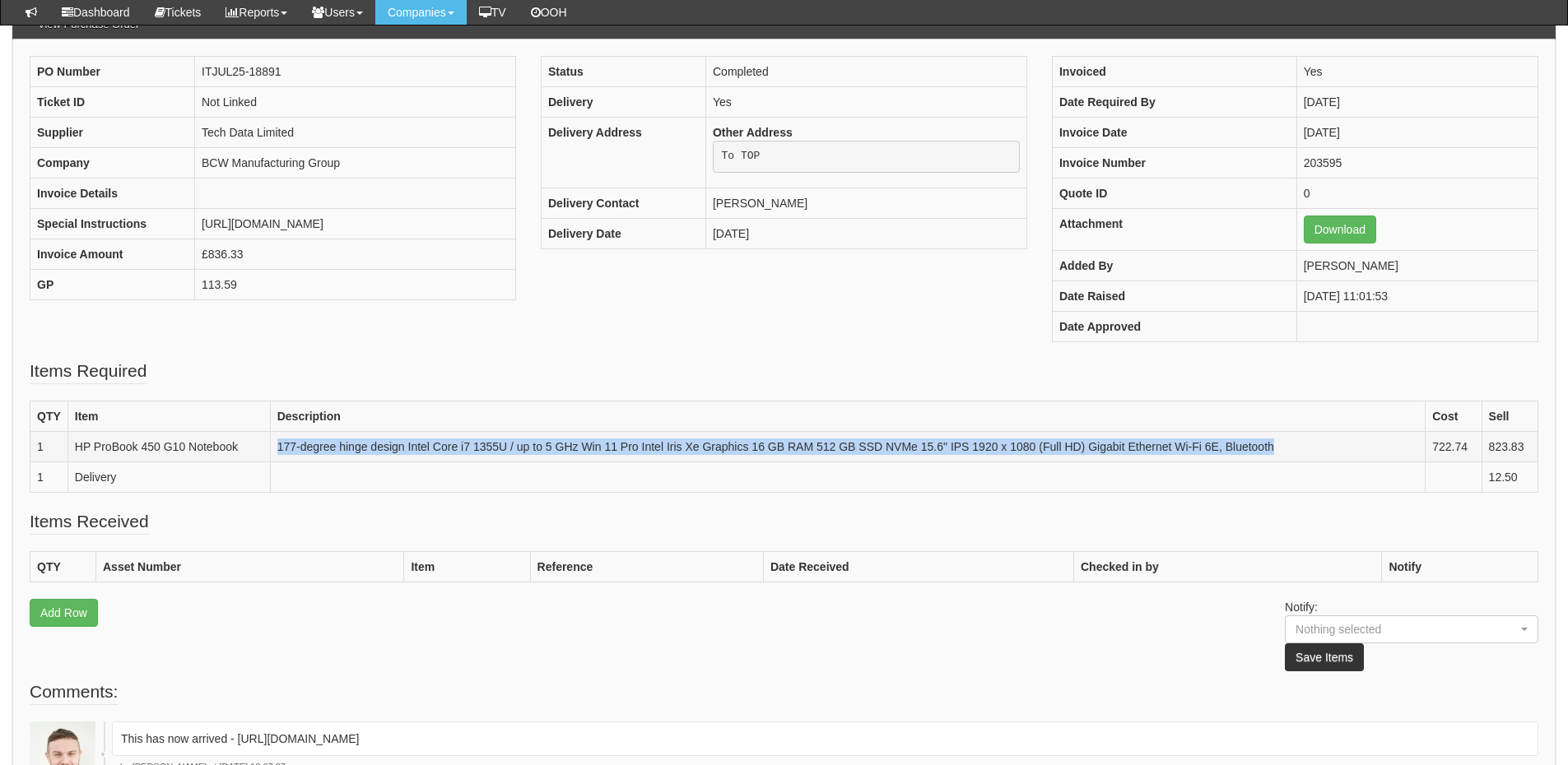
drag, startPoint x: 280, startPoint y: 446, endPoint x: 1302, endPoint y: 458, distance: 1022.1
click at [1302, 458] on td "177-degree hinge design Intel Core i7 1355U / up to 5 GHz Win 11 Pro Intel Iris…" at bounding box center [848, 446] width 1156 height 30
copy td "177-degree hinge design Intel Core i7 1355U / up to 5 GHz Win 11 Pro Intel Iris…"
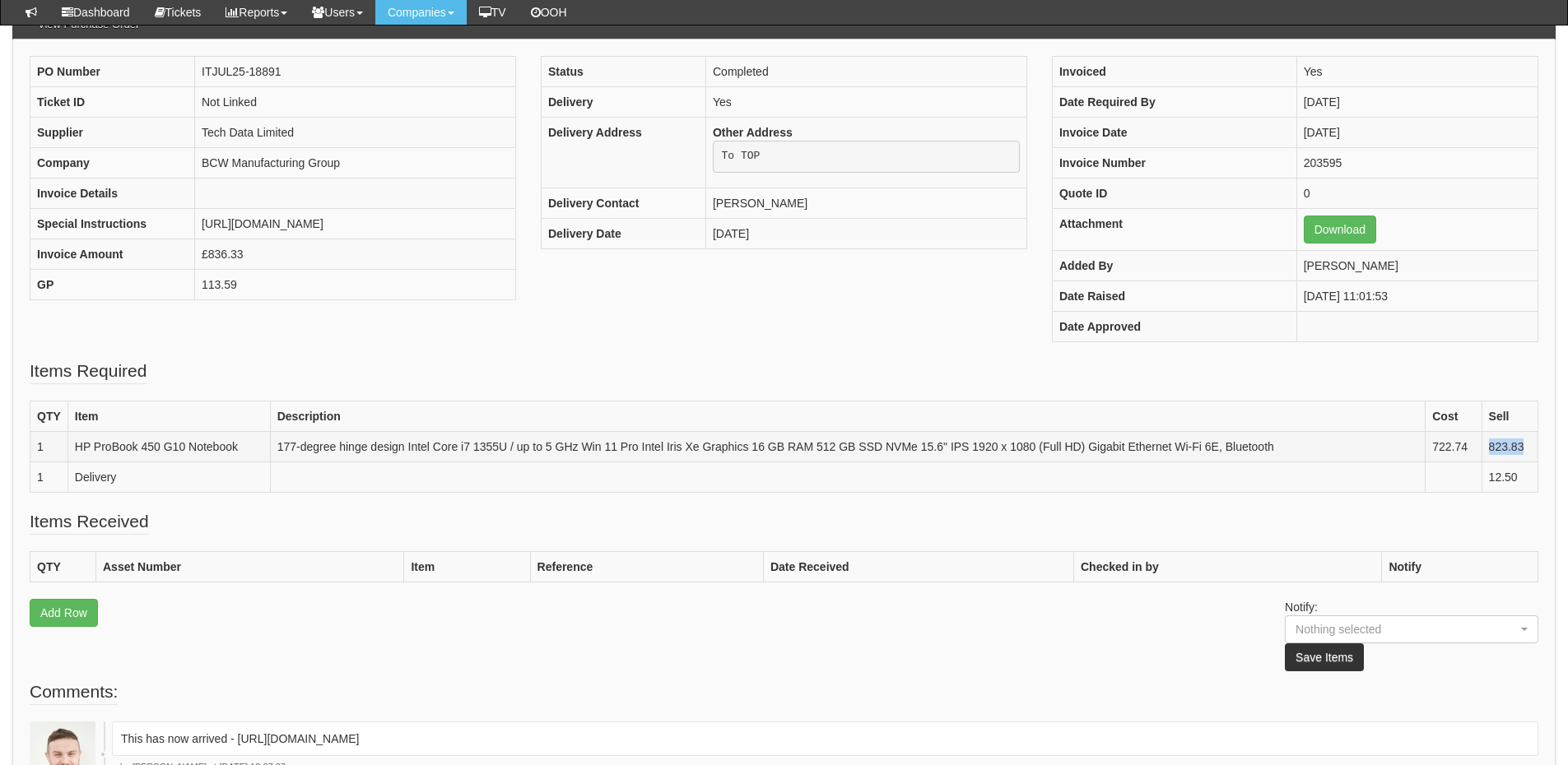
drag, startPoint x: 1490, startPoint y: 445, endPoint x: 1533, endPoint y: 445, distance: 43.0
click at [1533, 445] on td "823.83" at bounding box center [1510, 446] width 56 height 30
copy td "823.83"
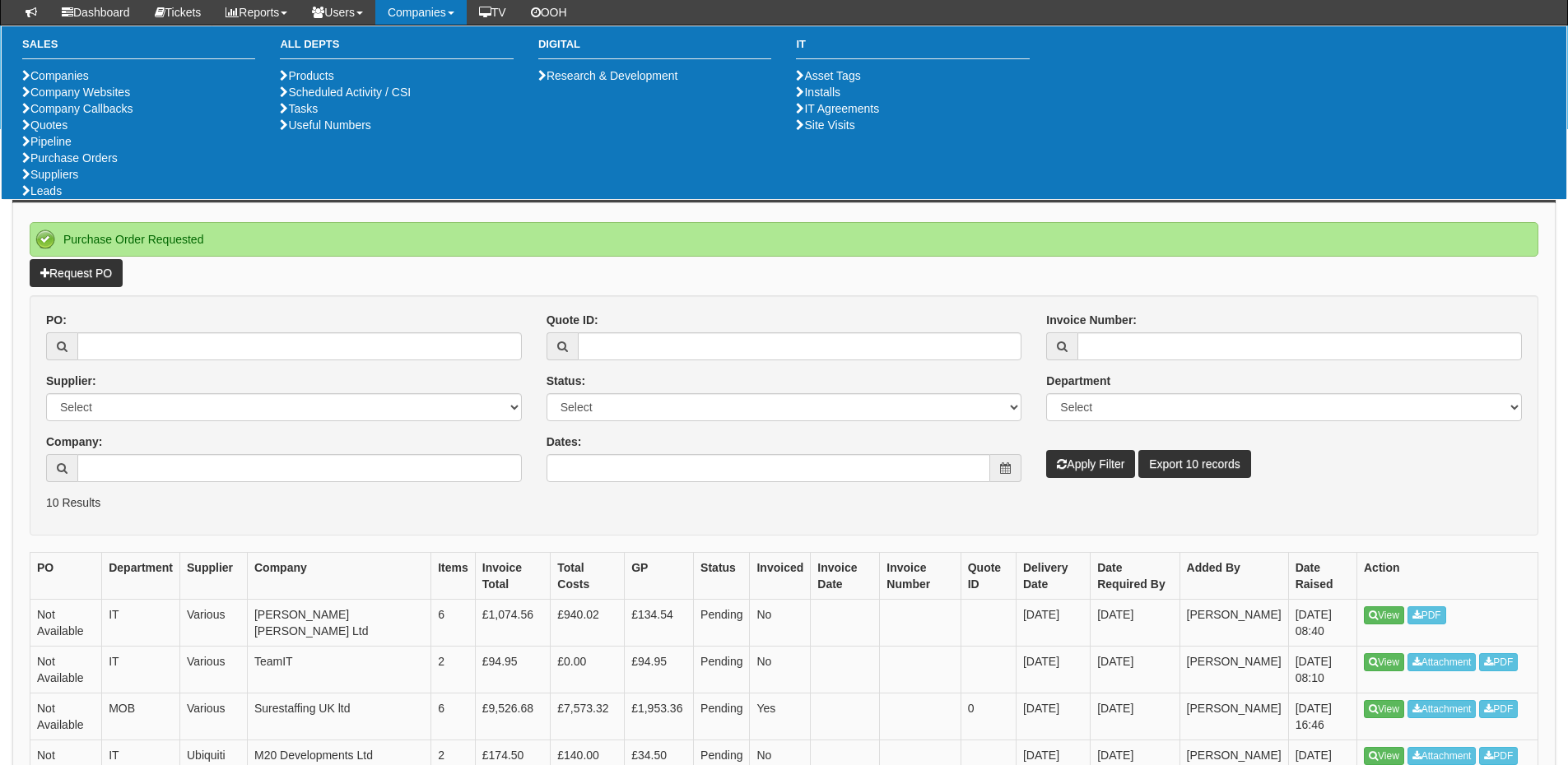
scroll to position [165, 0]
